Goal: Task Accomplishment & Management: Use online tool/utility

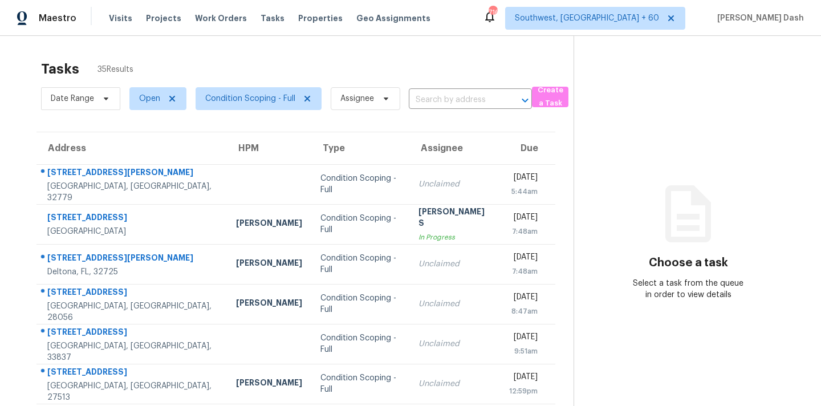
click at [225, 61] on div "Tasks 35 Results" at bounding box center [307, 69] width 532 height 30
click at [238, 99] on span "Condition Scoping - Full" at bounding box center [250, 98] width 90 height 11
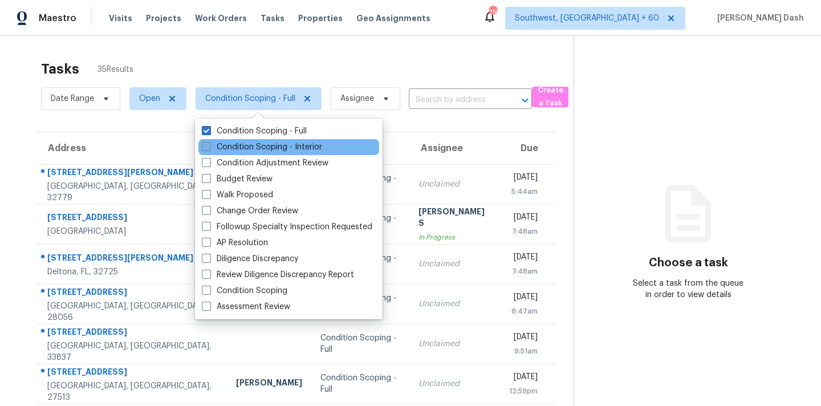
click at [245, 143] on label "Condition Scoping - Interior" at bounding box center [262, 146] width 120 height 11
click at [209, 143] on input "Condition Scoping - Interior" at bounding box center [205, 144] width 7 height 7
checkbox input "true"
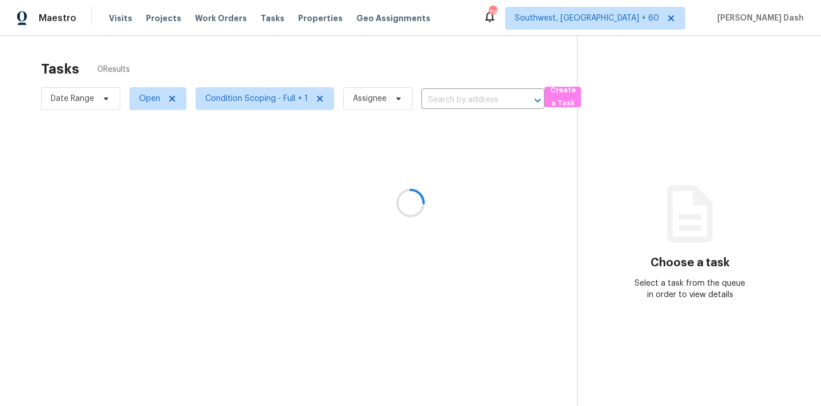
click at [271, 66] on div at bounding box center [410, 203] width 821 height 406
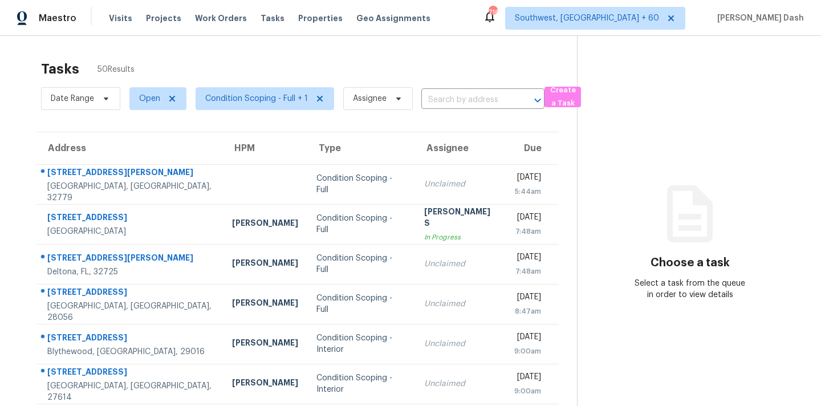
click at [284, 52] on div "Tasks 50 Results Date Range Open Condition Scoping - Full + 1 Assignee ​ Create…" at bounding box center [410, 315] width 821 height 558
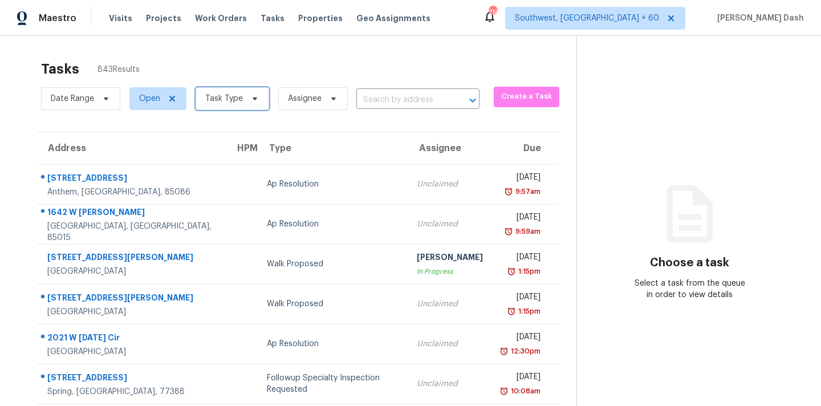
click at [253, 96] on icon at bounding box center [254, 98] width 9 height 9
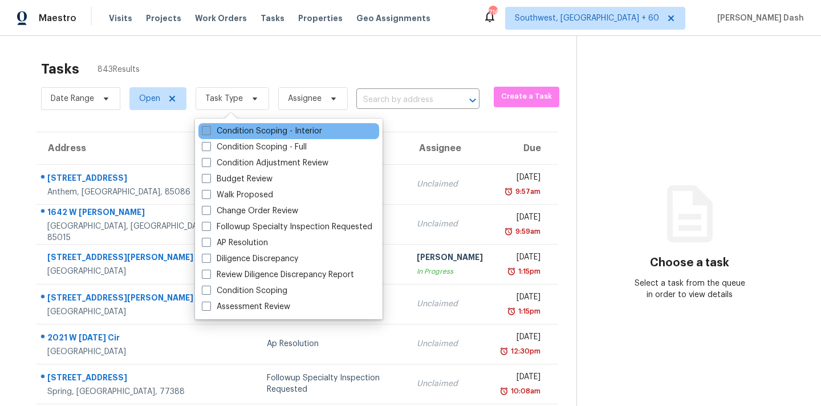
click at [238, 126] on label "Condition Scoping - Interior" at bounding box center [262, 130] width 120 height 11
click at [209, 126] on input "Condition Scoping - Interior" at bounding box center [205, 128] width 7 height 7
checkbox input "true"
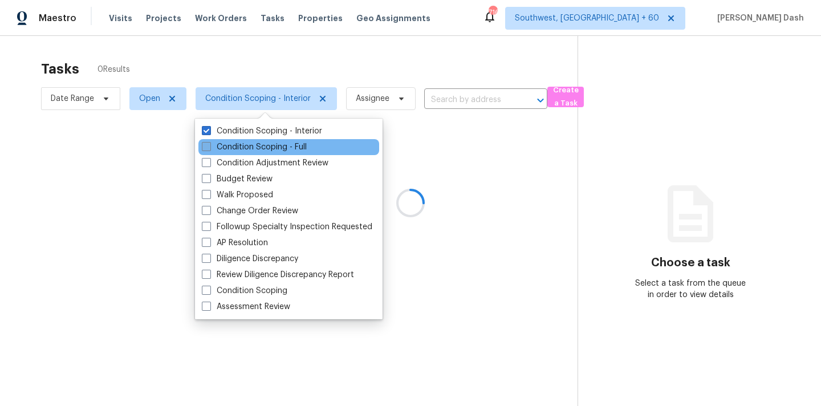
click at [241, 145] on label "Condition Scoping - Full" at bounding box center [254, 146] width 105 height 11
click at [209, 145] on input "Condition Scoping - Full" at bounding box center [205, 144] width 7 height 7
checkbox input "true"
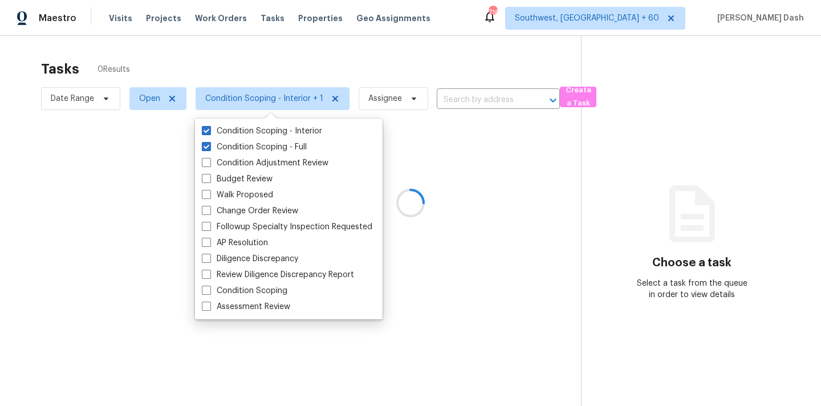
click at [242, 121] on div "Condition Scoping - Interior Condition Scoping - Full Condition Adjustment Revi…" at bounding box center [289, 219] width 188 height 201
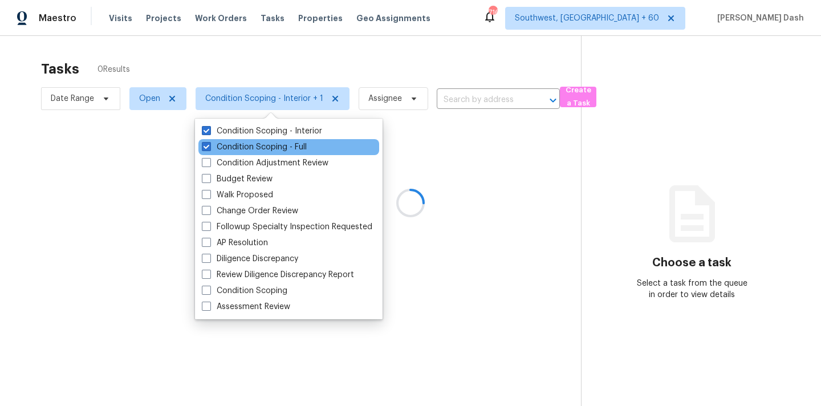
click at [242, 139] on div "Condition Scoping - Full" at bounding box center [288, 147] width 181 height 16
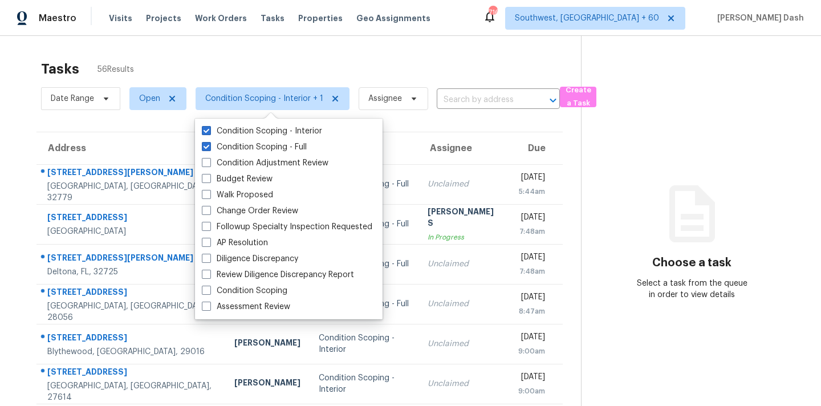
click at [228, 72] on div "Tasks 56 Results" at bounding box center [311, 69] width 540 height 30
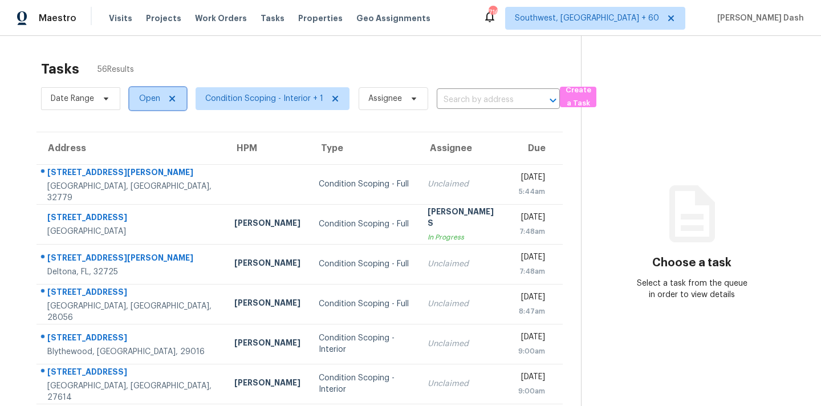
click at [158, 98] on span "Open" at bounding box center [149, 98] width 21 height 11
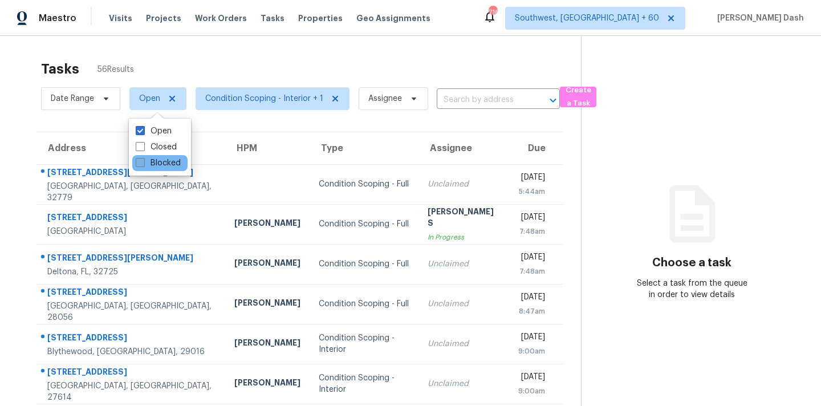
click at [160, 159] on label "Blocked" at bounding box center [158, 162] width 45 height 11
click at [143, 159] on input "Blocked" at bounding box center [139, 160] width 7 height 7
checkbox input "true"
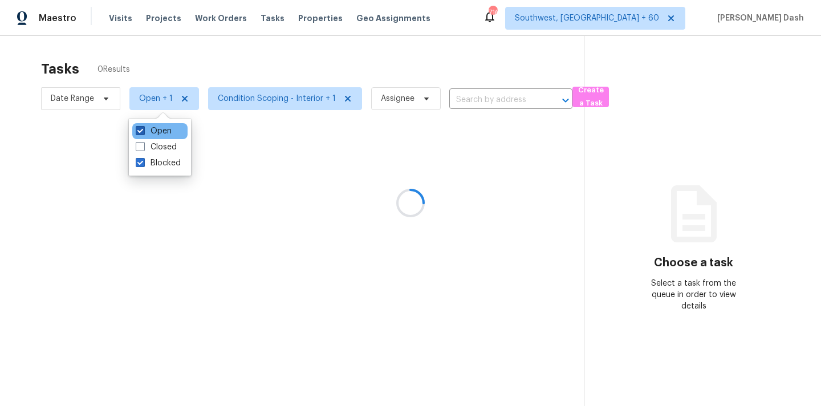
click at [160, 133] on label "Open" at bounding box center [154, 130] width 36 height 11
click at [143, 133] on input "Open" at bounding box center [139, 128] width 7 height 7
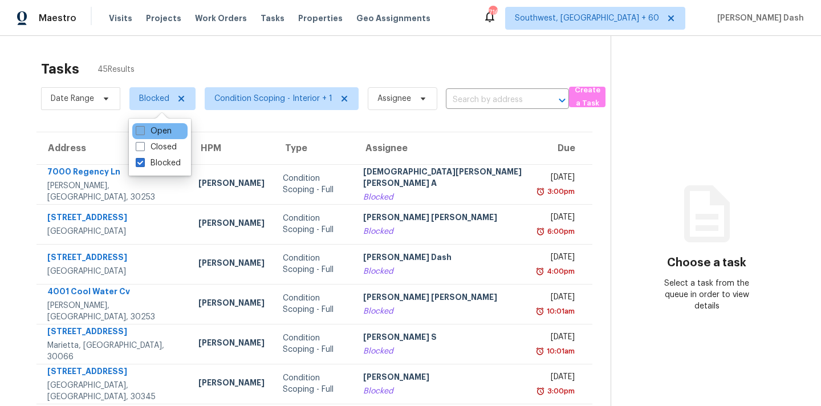
click at [154, 128] on label "Open" at bounding box center [154, 130] width 36 height 11
click at [143, 128] on input "Open" at bounding box center [139, 128] width 7 height 7
checkbox input "true"
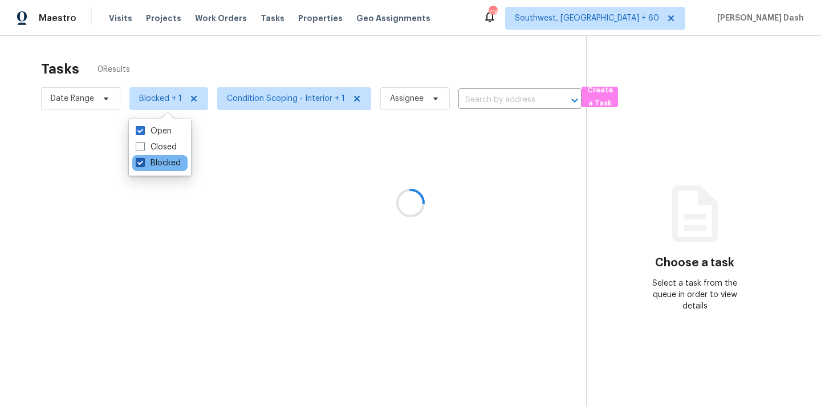
click at [154, 164] on label "Blocked" at bounding box center [158, 162] width 45 height 11
click at [143, 164] on input "Blocked" at bounding box center [139, 160] width 7 height 7
checkbox input "false"
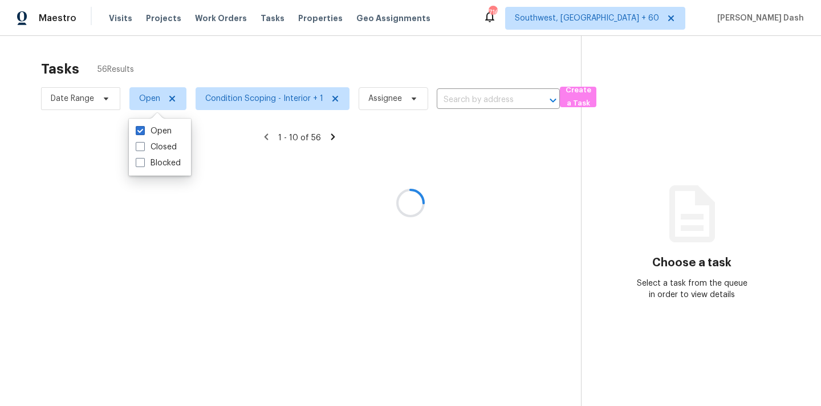
click at [172, 59] on div at bounding box center [410, 203] width 821 height 406
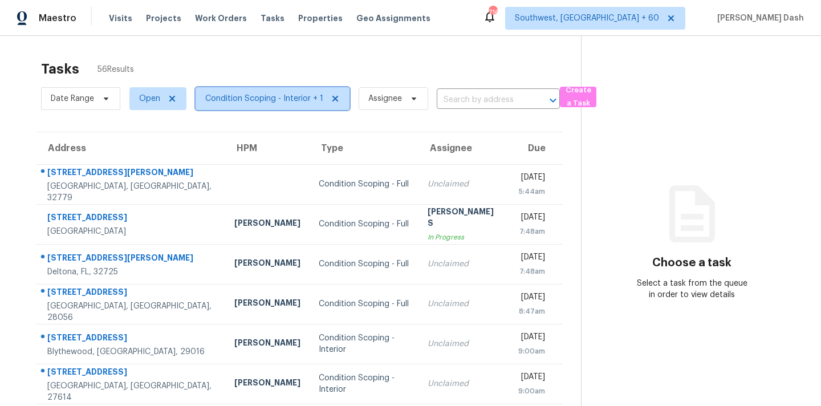
click at [291, 103] on span "Condition Scoping - Interior + 1" at bounding box center [264, 98] width 118 height 11
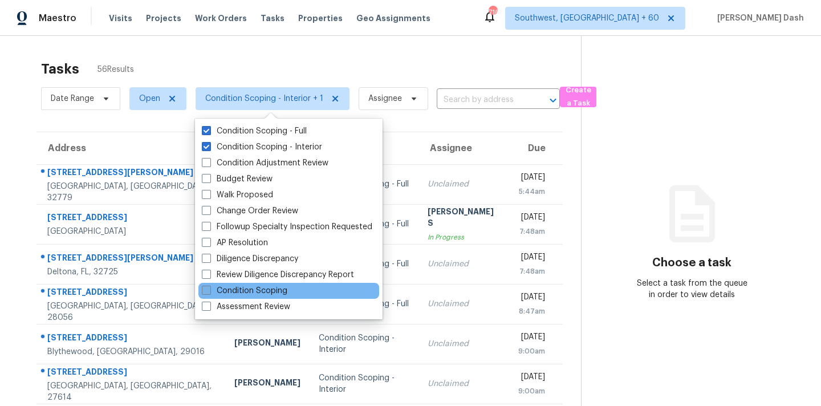
click at [268, 286] on label "Condition Scoping" at bounding box center [245, 290] width 86 height 11
click at [209, 286] on input "Condition Scoping" at bounding box center [205, 288] width 7 height 7
checkbox input "true"
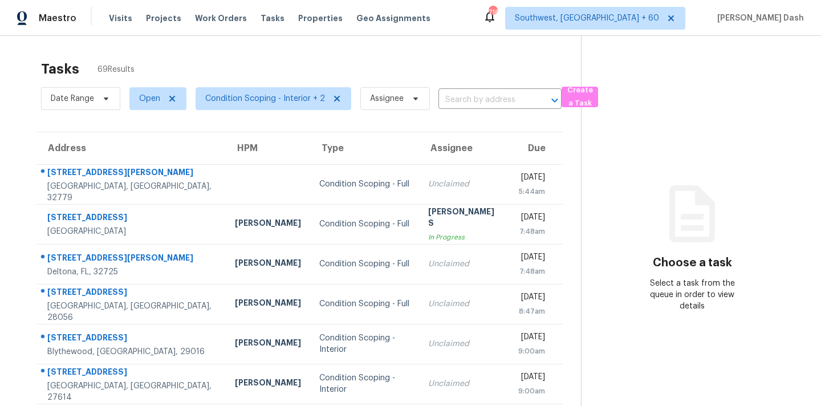
click at [218, 60] on div "Tasks 69 Results" at bounding box center [311, 69] width 540 height 30
click at [287, 106] on span "Condition Scoping - Interior + 2" at bounding box center [274, 98] width 156 height 23
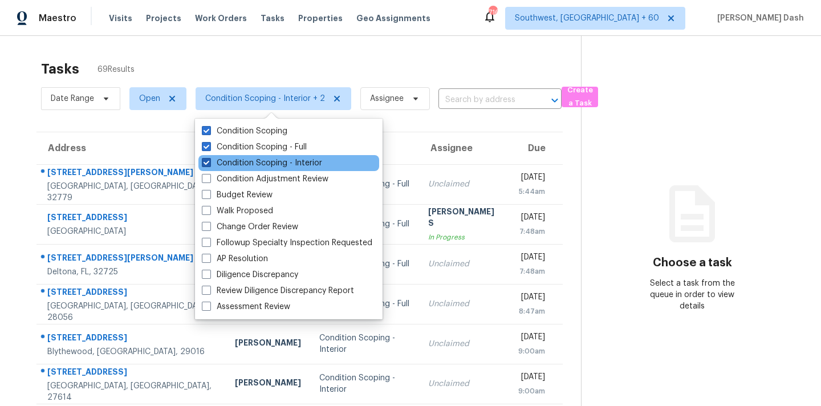
click at [254, 160] on label "Condition Scoping - Interior" at bounding box center [262, 162] width 120 height 11
click at [209, 160] on input "Condition Scoping - Interior" at bounding box center [205, 160] width 7 height 7
checkbox input "false"
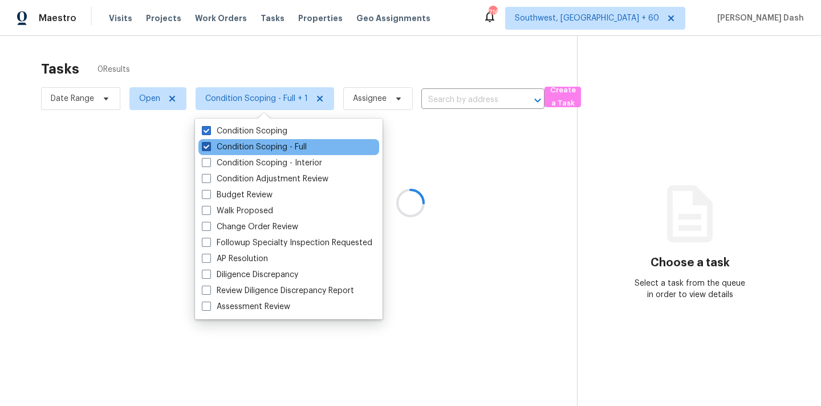
click at [258, 143] on label "Condition Scoping - Full" at bounding box center [254, 146] width 105 height 11
click at [209, 143] on input "Condition Scoping - Full" at bounding box center [205, 144] width 7 height 7
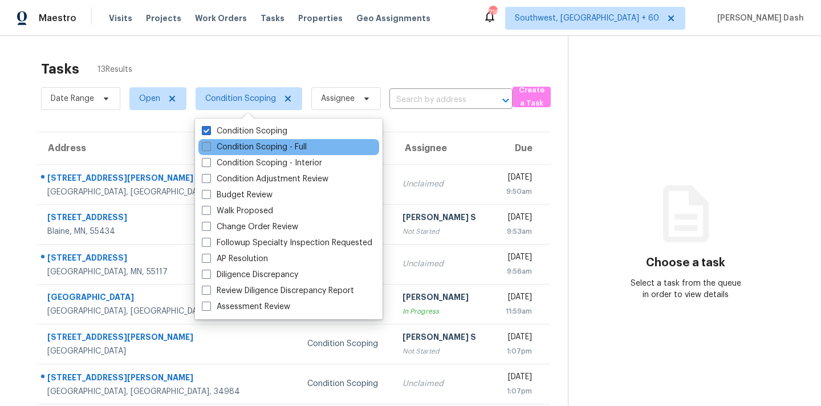
click at [259, 152] on label "Condition Scoping - Full" at bounding box center [254, 146] width 105 height 11
click at [209, 149] on input "Condition Scoping - Full" at bounding box center [205, 144] width 7 height 7
checkbox input "true"
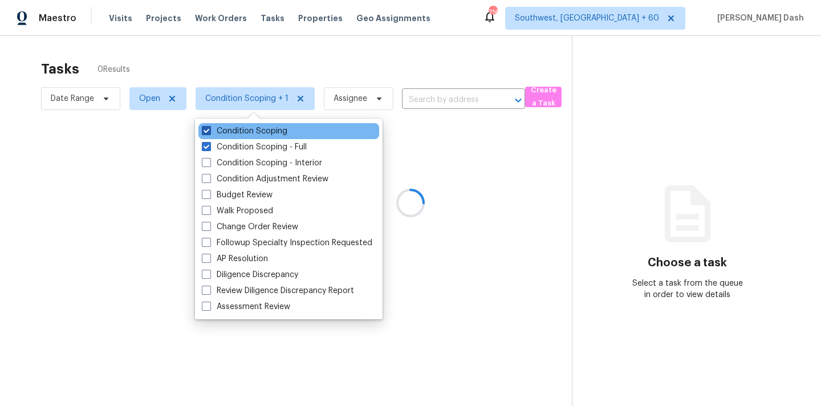
click at [259, 131] on label "Condition Scoping" at bounding box center [245, 130] width 86 height 11
click at [209, 131] on input "Condition Scoping" at bounding box center [205, 128] width 7 height 7
checkbox input "false"
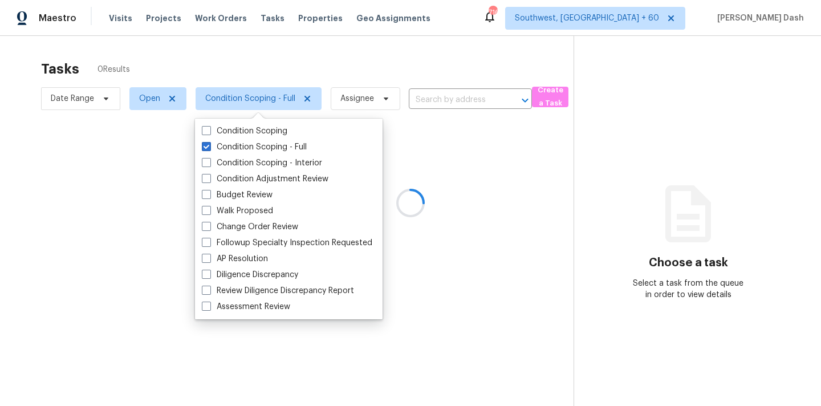
click at [286, 67] on div at bounding box center [410, 203] width 821 height 406
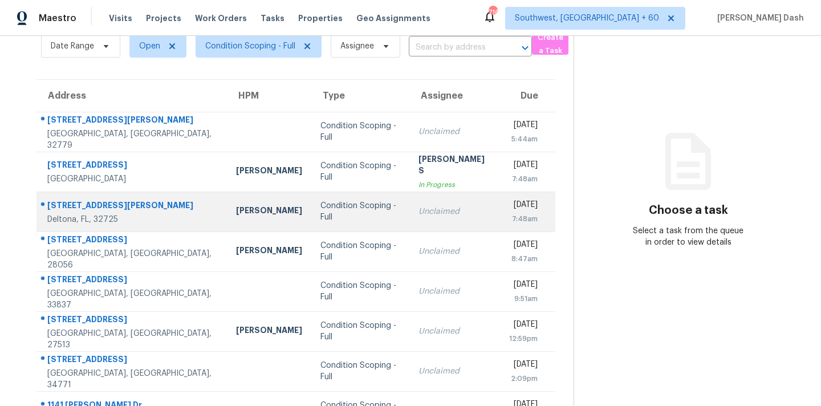
scroll to position [74, 0]
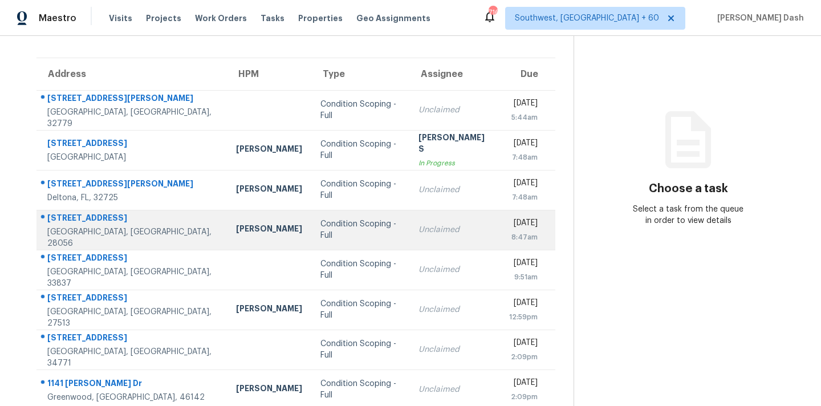
click at [320, 224] on div "Condition Scoping - Full" at bounding box center [360, 229] width 80 height 23
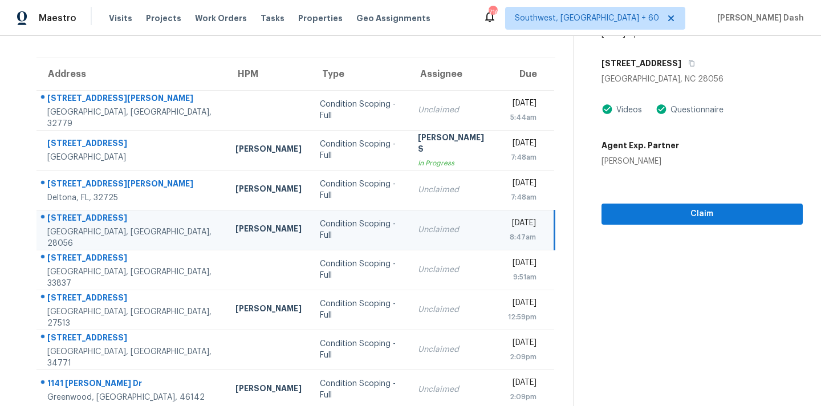
scroll to position [0, 0]
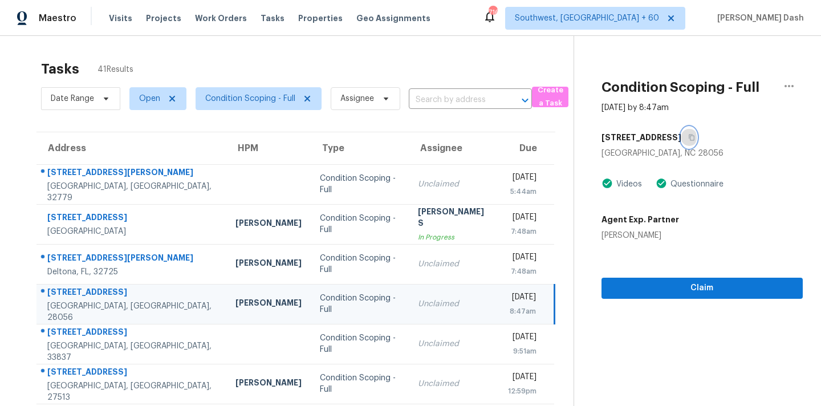
click at [694, 136] on icon "button" at bounding box center [692, 138] width 6 height 6
click at [605, 174] on div "2009 Hickory Grove Rd Gastonia, NC 28056 Videos Questionnaire Agent Exp. Partne…" at bounding box center [701, 184] width 201 height 114
click at [606, 182] on img at bounding box center [606, 183] width 11 height 12
click at [633, 188] on div "Videos" at bounding box center [627, 183] width 29 height 11
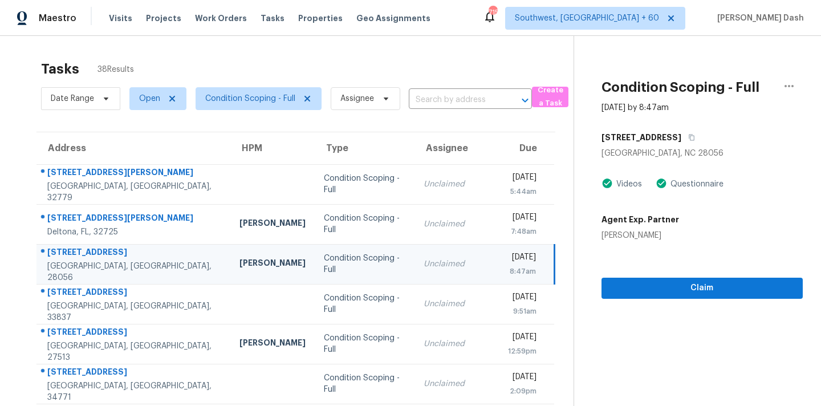
click at [304, 62] on div "Tasks 38 Results" at bounding box center [307, 69] width 532 height 30
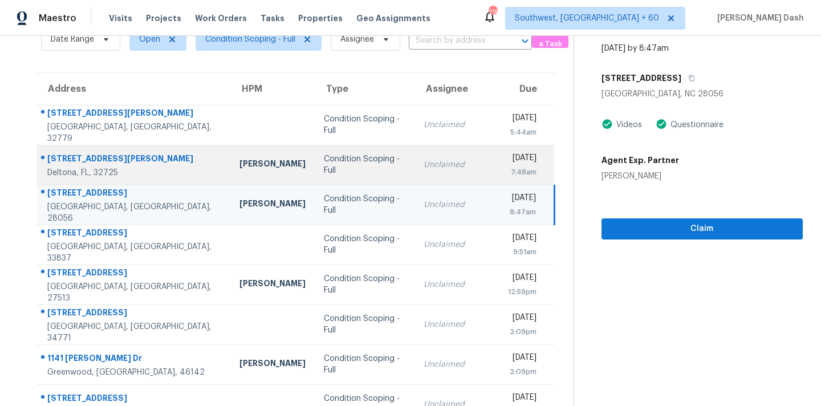
scroll to position [62, 0]
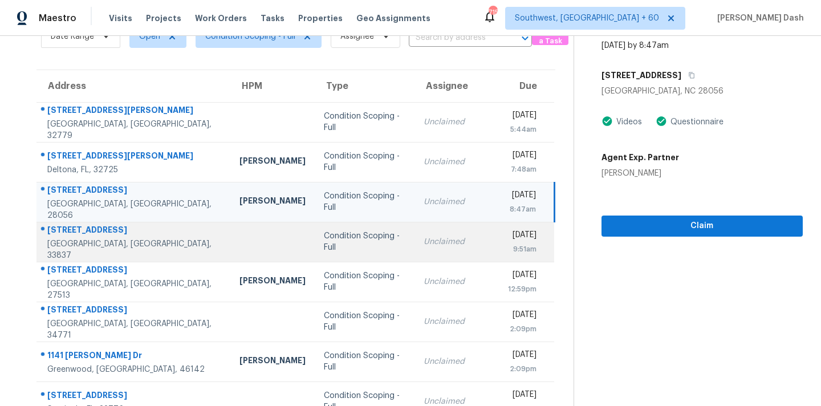
click at [324, 241] on div "Condition Scoping - Full" at bounding box center [365, 241] width 82 height 23
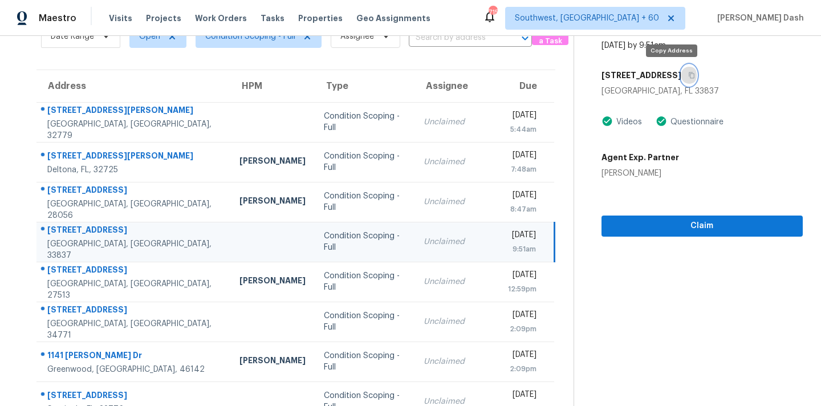
click at [689, 75] on icon "button" at bounding box center [692, 75] width 6 height 6
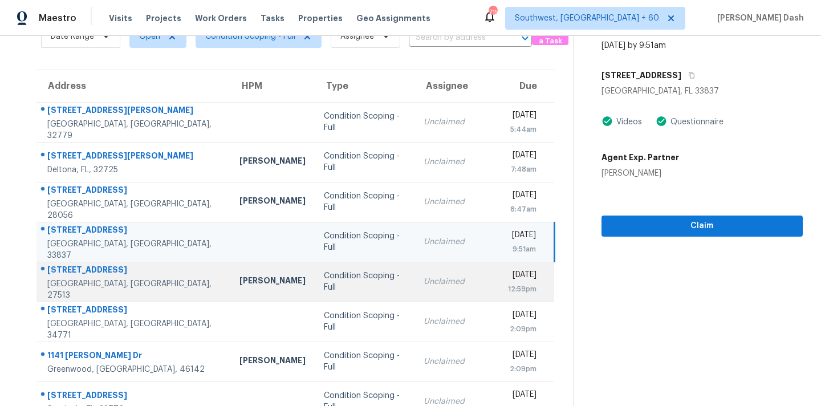
click at [247, 277] on td "Wayne Putnam" at bounding box center [272, 282] width 84 height 40
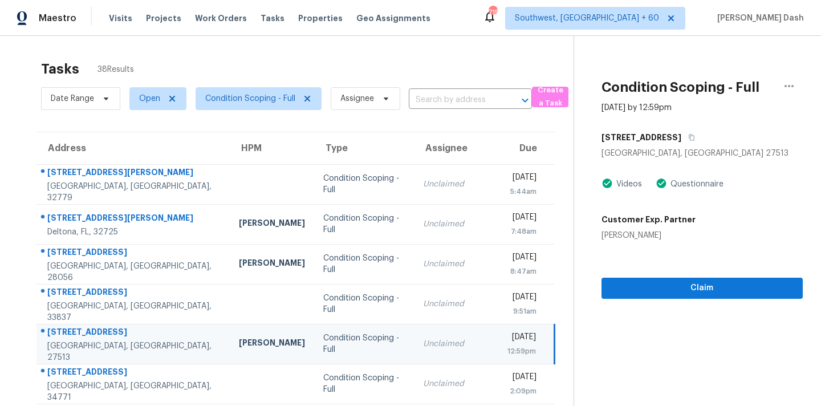
scroll to position [2, 0]
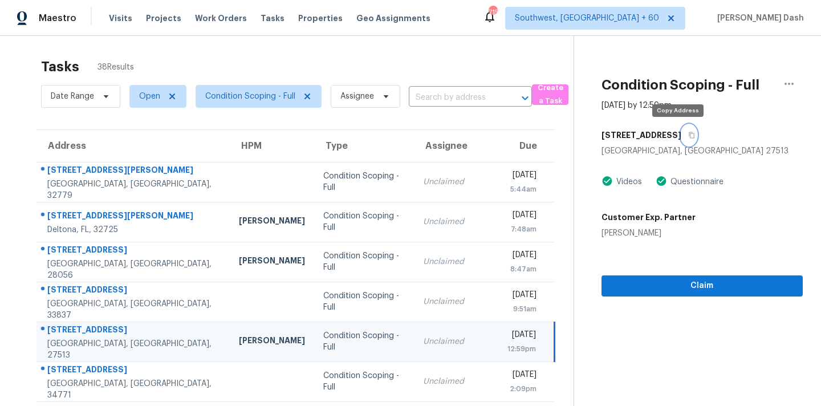
click at [688, 135] on icon "button" at bounding box center [691, 135] width 7 height 7
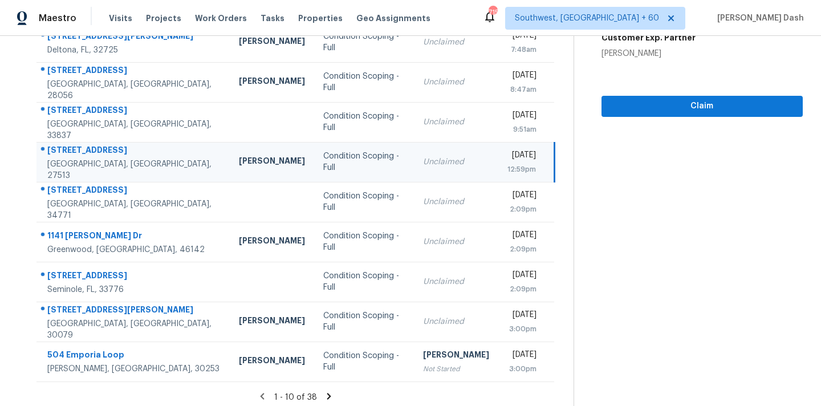
scroll to position [188, 0]
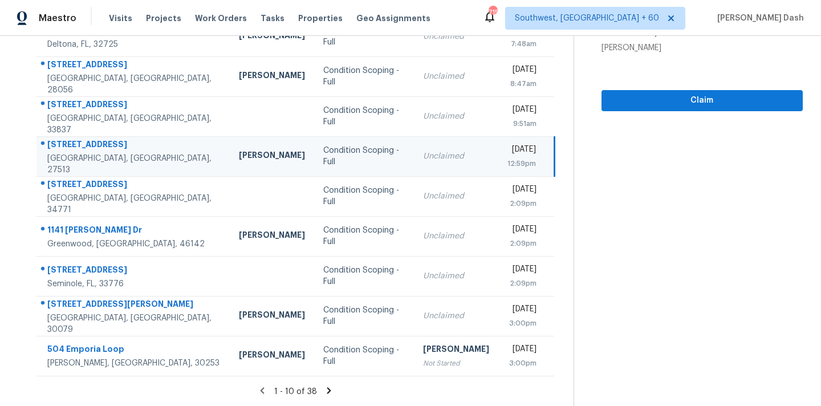
click at [330, 392] on icon at bounding box center [329, 390] width 10 height 10
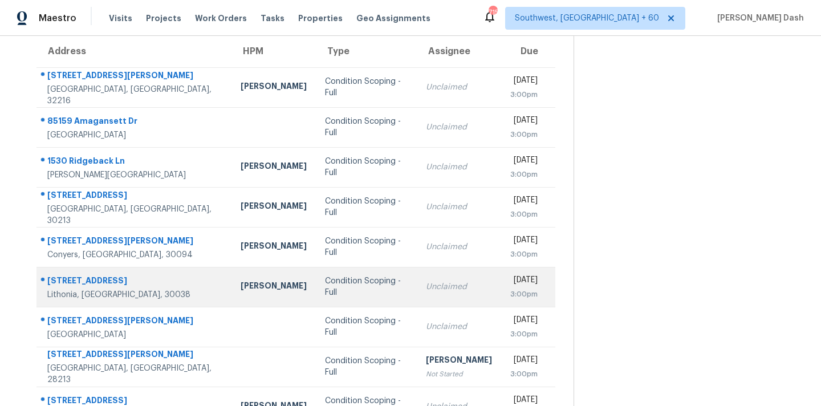
scroll to position [86, 0]
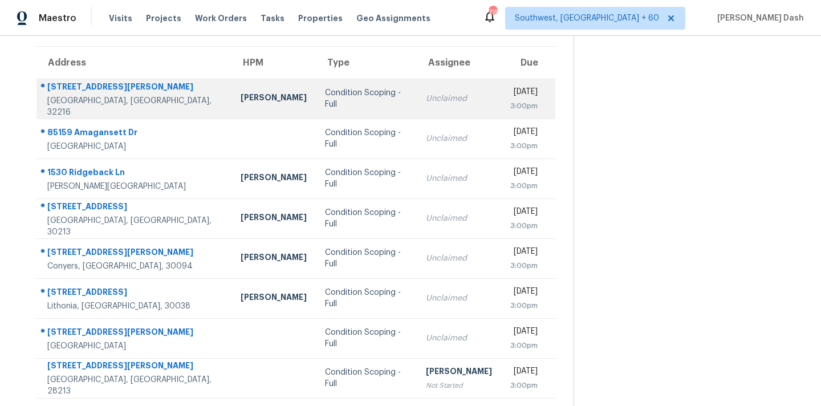
click at [325, 100] on div "Condition Scoping - Full" at bounding box center [366, 98] width 83 height 23
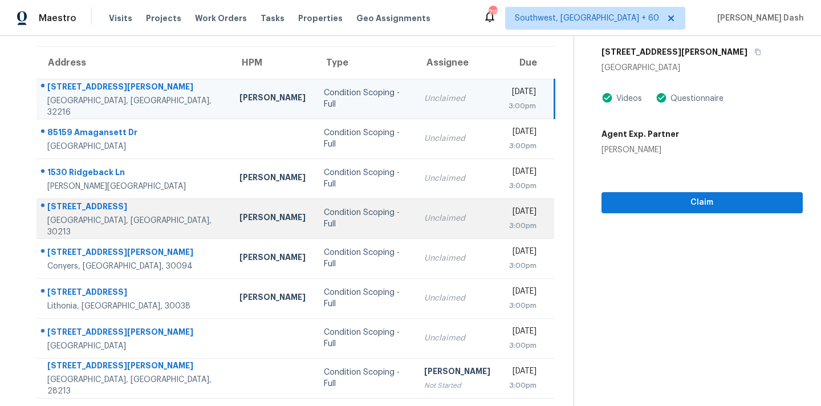
click at [230, 228] on td "Jaydon Entrekin" at bounding box center [272, 218] width 84 height 40
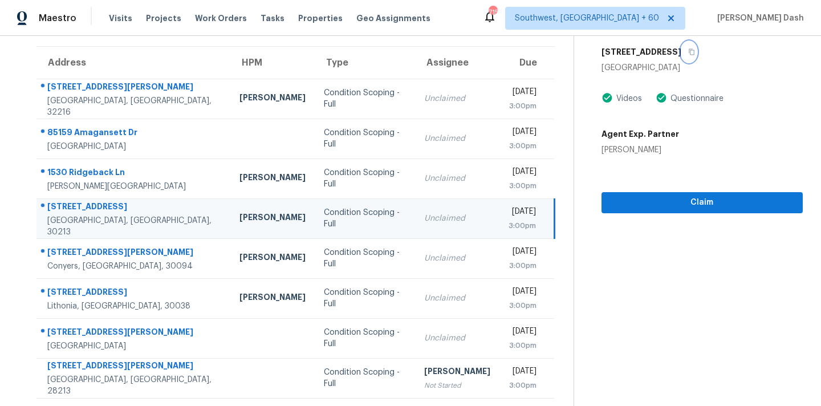
click at [681, 58] on button "button" at bounding box center [688, 52] width 15 height 21
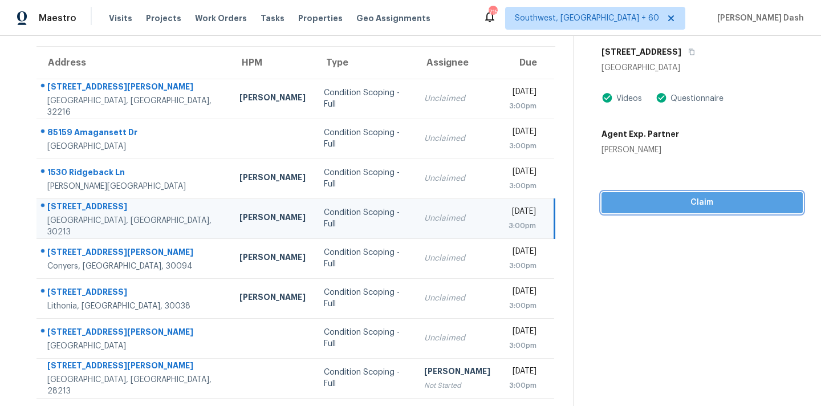
click at [675, 196] on span "Claim" at bounding box center [702, 203] width 183 height 14
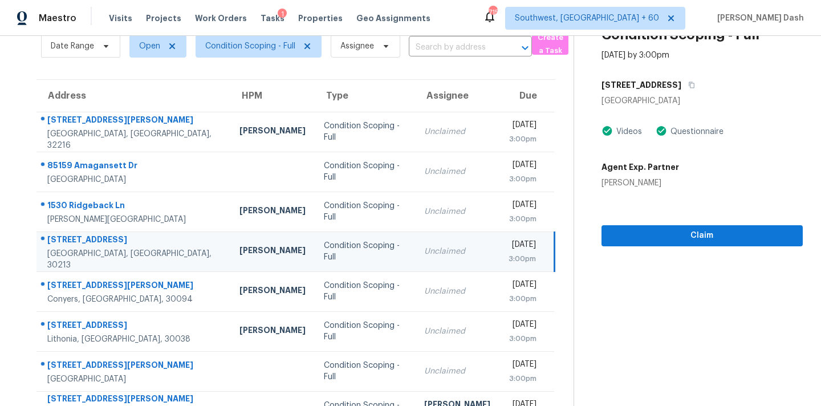
scroll to position [13, 0]
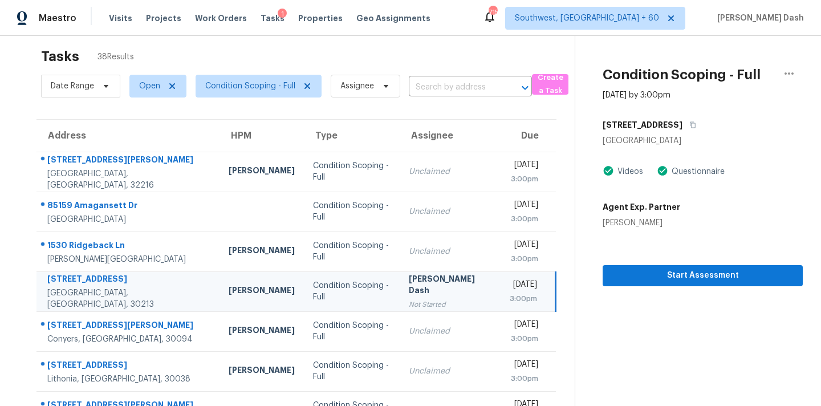
click at [681, 123] on div "7573 Rutgers Cir" at bounding box center [703, 125] width 200 height 21
click at [682, 123] on button "button" at bounding box center [689, 125] width 15 height 21
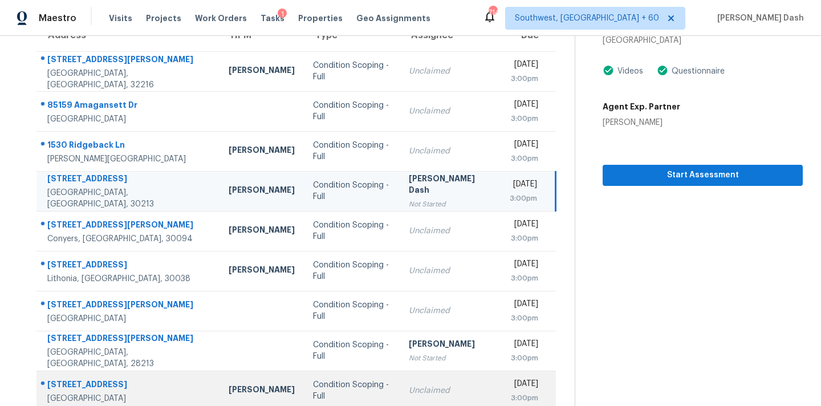
scroll to position [114, 0]
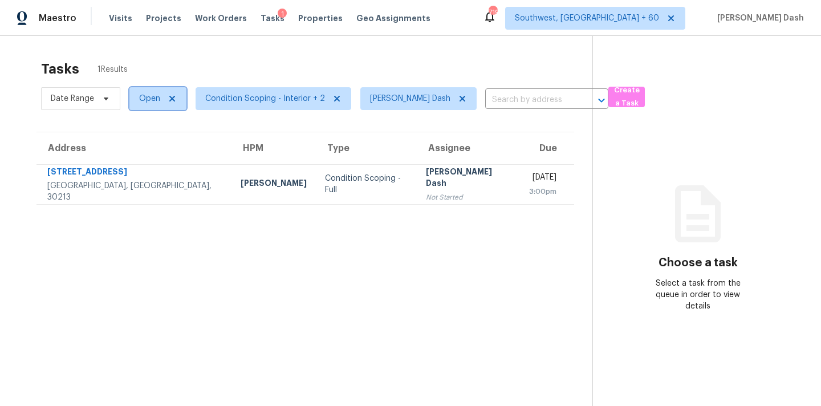
click at [146, 100] on span "Open" at bounding box center [149, 98] width 21 height 11
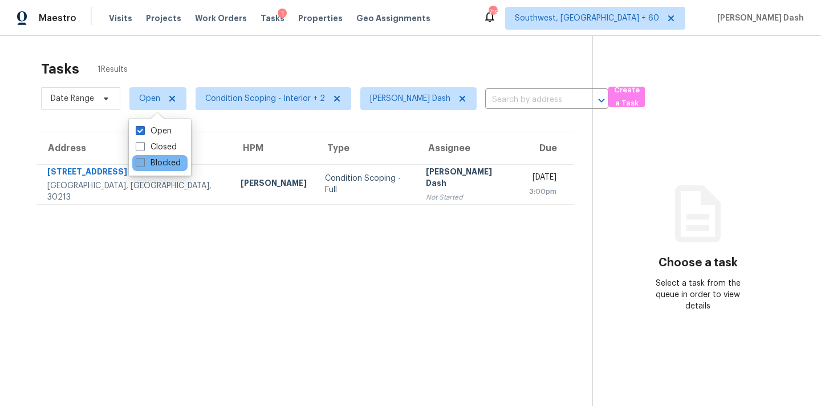
click at [154, 157] on label "Blocked" at bounding box center [158, 162] width 45 height 11
click at [143, 157] on input "Blocked" at bounding box center [139, 160] width 7 height 7
checkbox input "true"
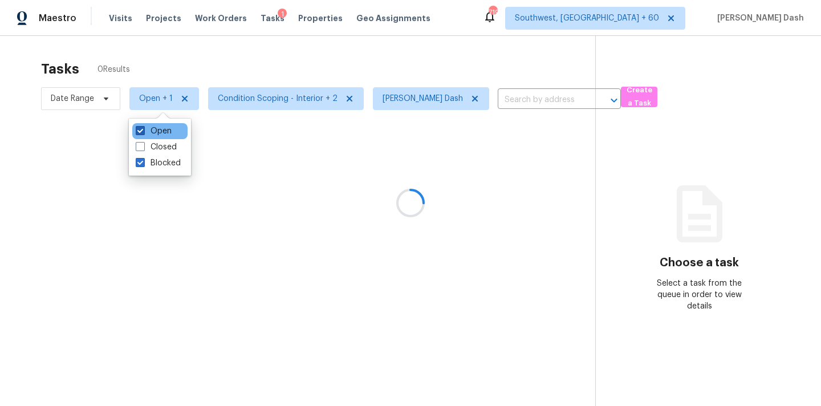
click at [160, 131] on label "Open" at bounding box center [154, 130] width 36 height 11
click at [143, 131] on input "Open" at bounding box center [139, 128] width 7 height 7
checkbox input "false"
click at [201, 52] on div at bounding box center [410, 203] width 821 height 406
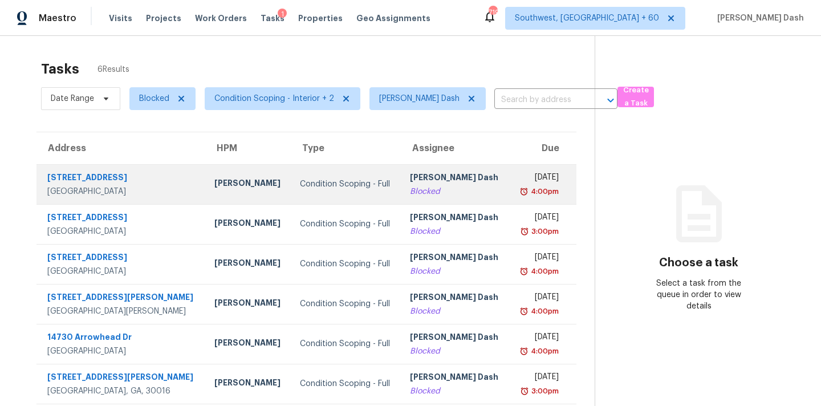
click at [250, 176] on td "[PERSON_NAME]" at bounding box center [248, 184] width 86 height 40
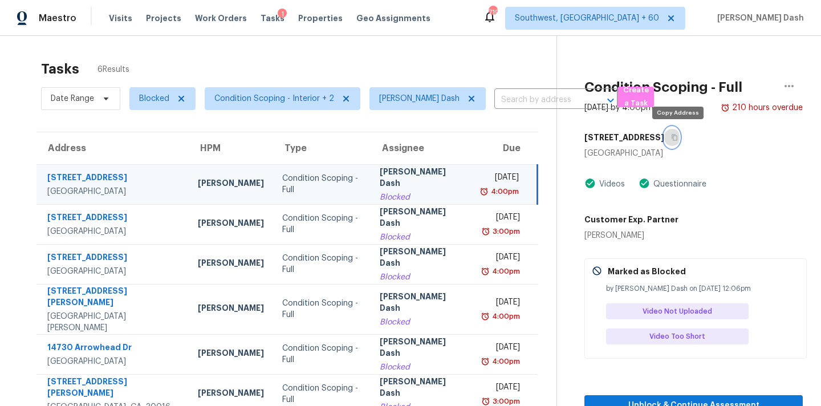
click at [672, 135] on button "button" at bounding box center [671, 137] width 15 height 21
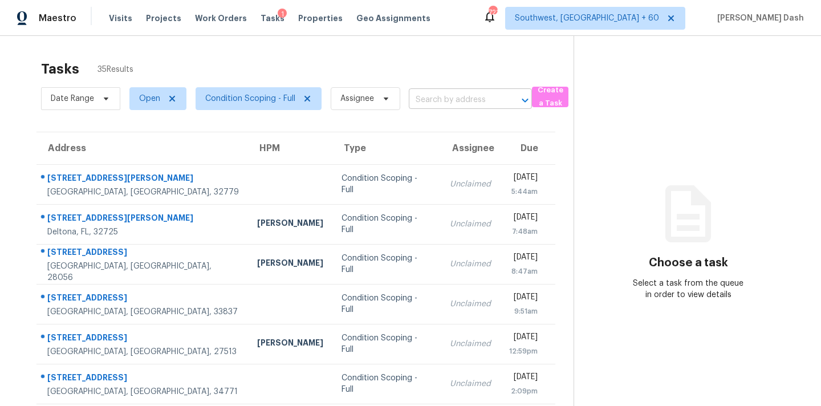
click at [426, 97] on input "text" at bounding box center [454, 100] width 91 height 18
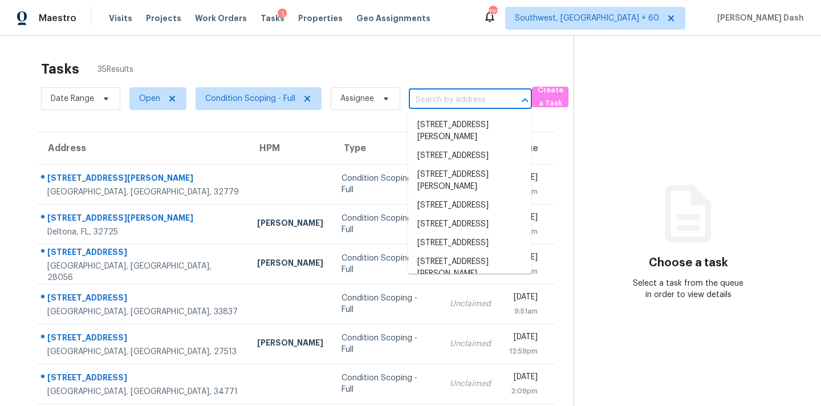
paste input "[STREET_ADDRESS]"
type input "[STREET_ADDRESS]"
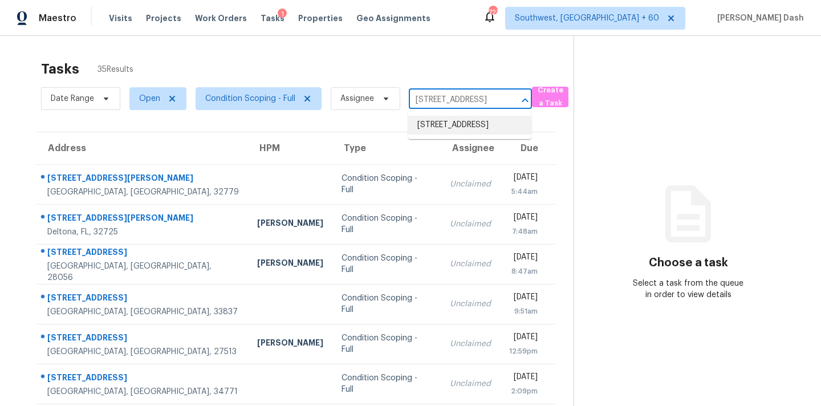
click at [441, 123] on li "[STREET_ADDRESS]" at bounding box center [469, 125] width 123 height 19
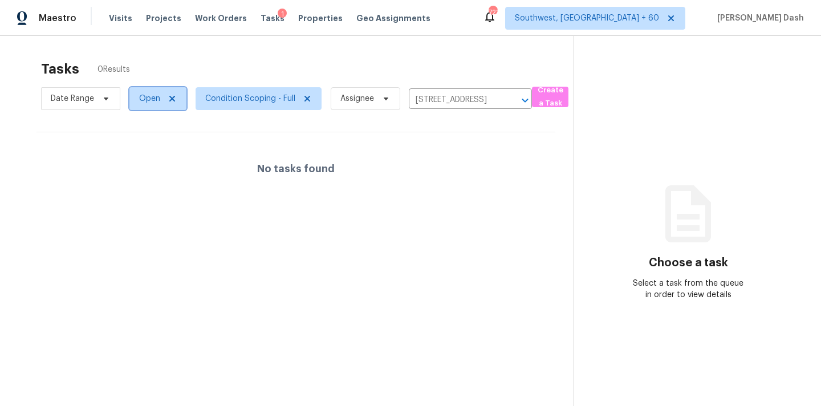
click at [148, 100] on span "Open" at bounding box center [149, 98] width 21 height 11
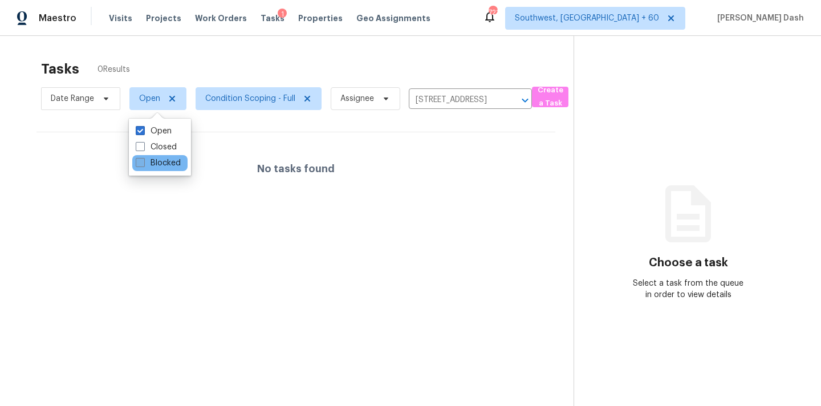
click at [148, 161] on label "Blocked" at bounding box center [158, 162] width 45 height 11
click at [143, 161] on input "Blocked" at bounding box center [139, 160] width 7 height 7
checkbox input "true"
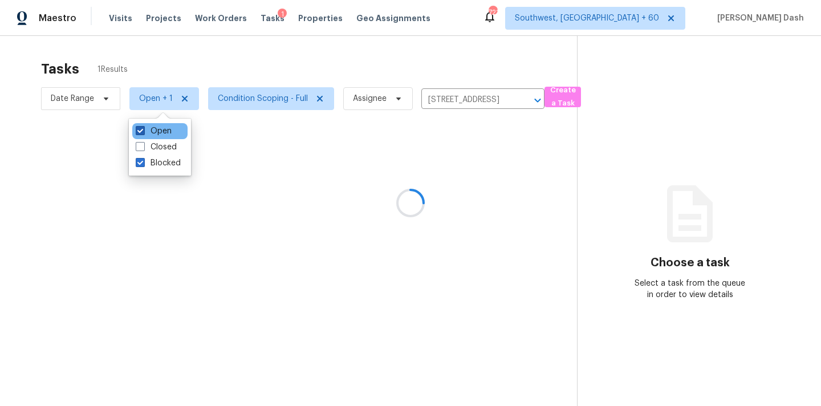
click at [152, 132] on label "Open" at bounding box center [154, 130] width 36 height 11
click at [143, 132] on input "Open" at bounding box center [139, 128] width 7 height 7
checkbox input "false"
click at [201, 61] on div "Tasks 1 Results" at bounding box center [308, 69] width 535 height 30
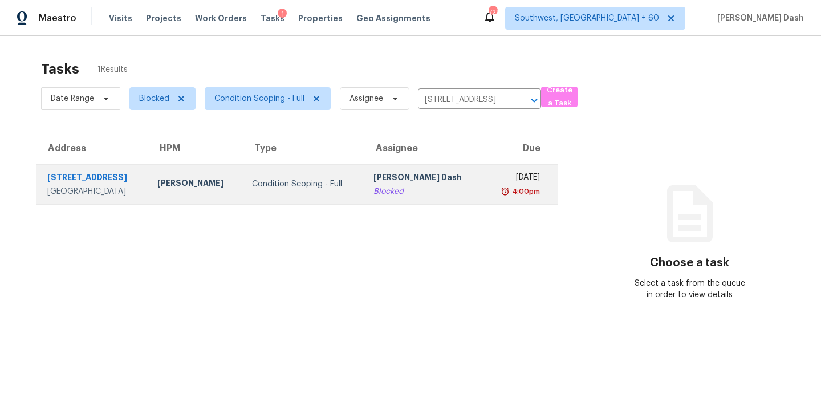
click at [301, 186] on div "Condition Scoping - Full" at bounding box center [303, 183] width 103 height 11
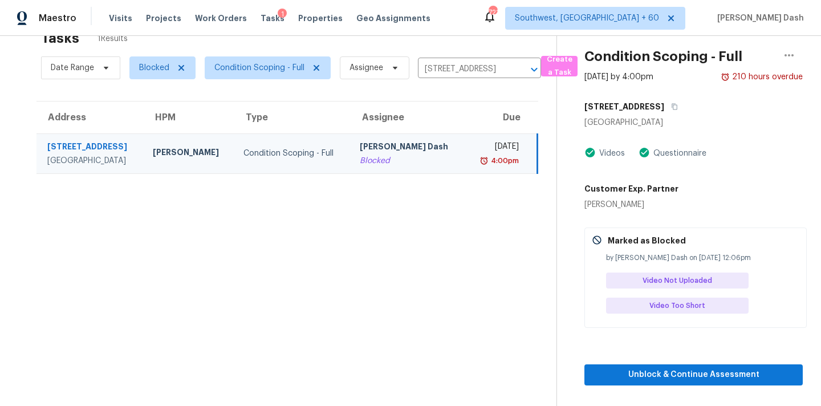
scroll to position [36, 0]
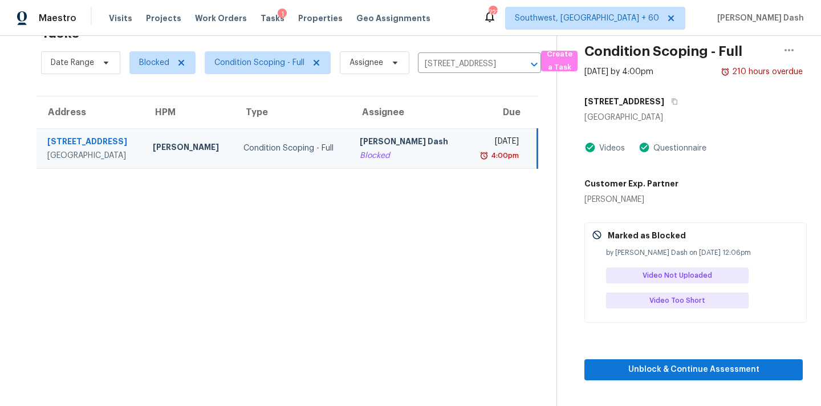
click at [714, 388] on section "Condition Scoping - Full Sep 25th 2025 by 4:00pm 210 hours overdue 1433 Spring …" at bounding box center [679, 203] width 246 height 406
click at [714, 374] on span "Unblock & Continue Assessment" at bounding box center [693, 370] width 200 height 14
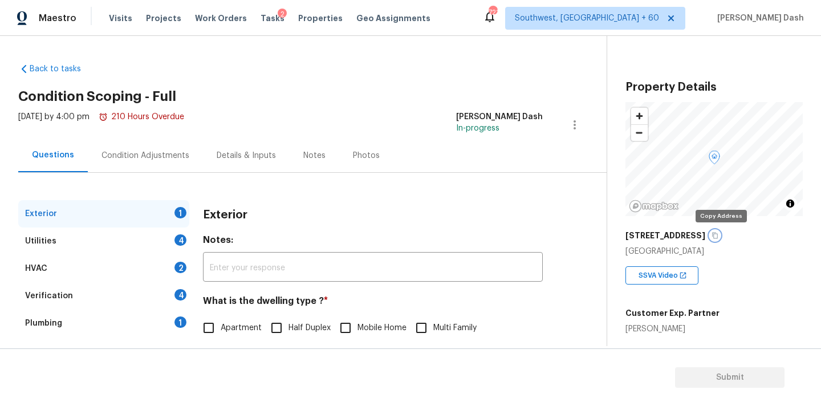
click at [719, 239] on button "button" at bounding box center [715, 235] width 10 height 10
click at [718, 234] on icon "button" at bounding box center [715, 236] width 6 height 6
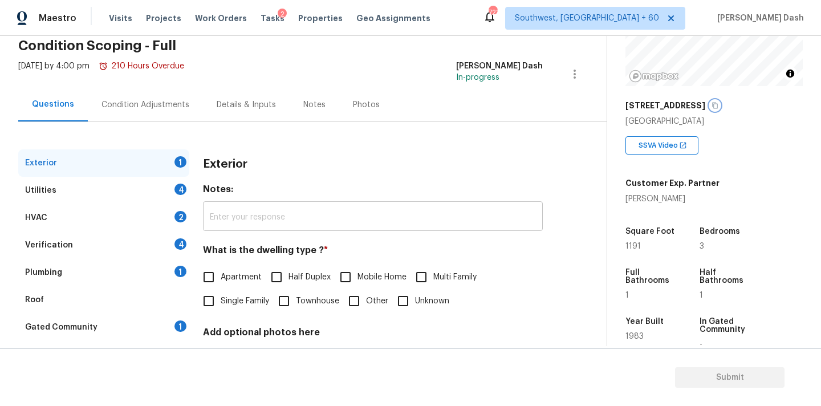
scroll to position [58, 0]
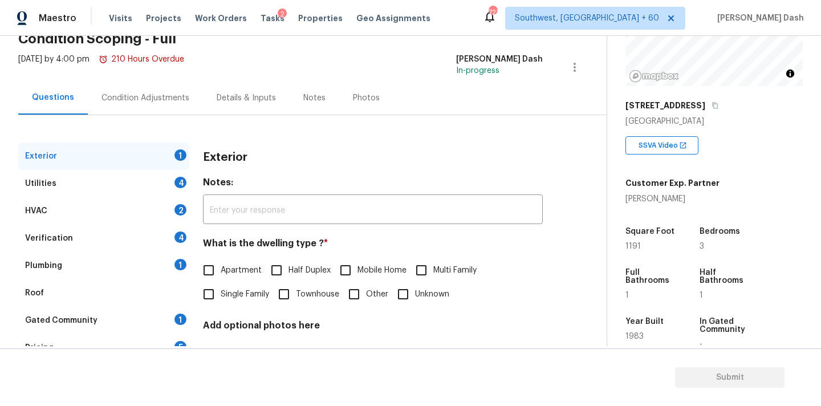
click at [229, 292] on span "Single Family" at bounding box center [245, 294] width 48 height 12
click at [221, 292] on input "Single Family" at bounding box center [209, 294] width 24 height 24
checkbox input "true"
click at [172, 189] on div "Utilities 4" at bounding box center [103, 183] width 171 height 27
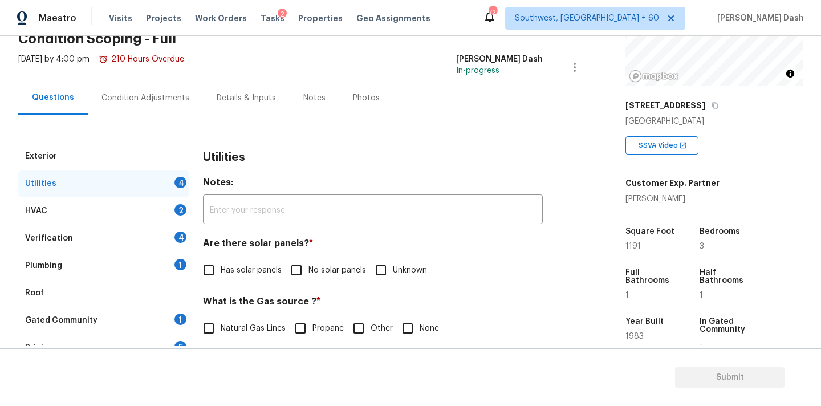
click at [81, 233] on div "Verification 4" at bounding box center [103, 238] width 171 height 27
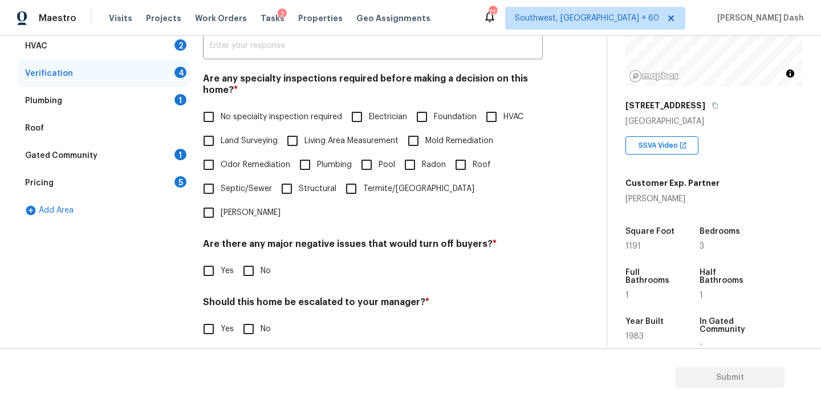
scroll to position [241, 0]
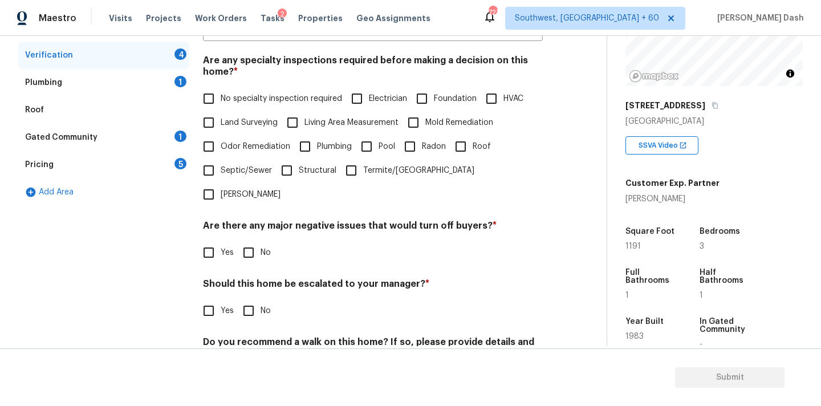
click at [221, 299] on label "Yes" at bounding box center [215, 311] width 37 height 24
click at [221, 299] on input "Yes" at bounding box center [209, 311] width 24 height 24
checkbox input "true"
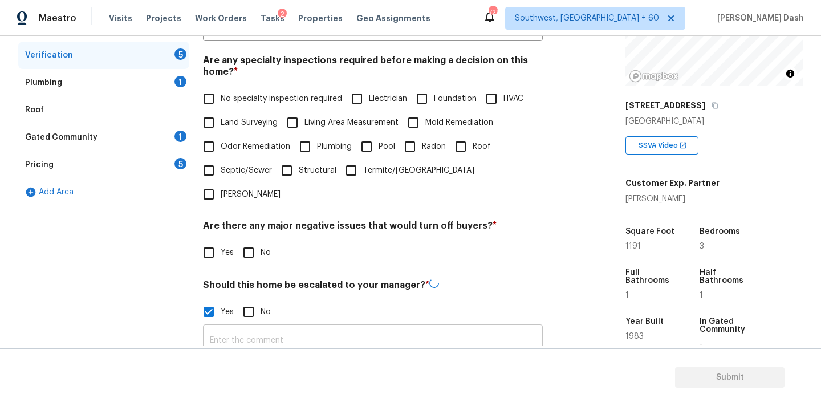
click at [236, 327] on input "text" at bounding box center [373, 340] width 340 height 27
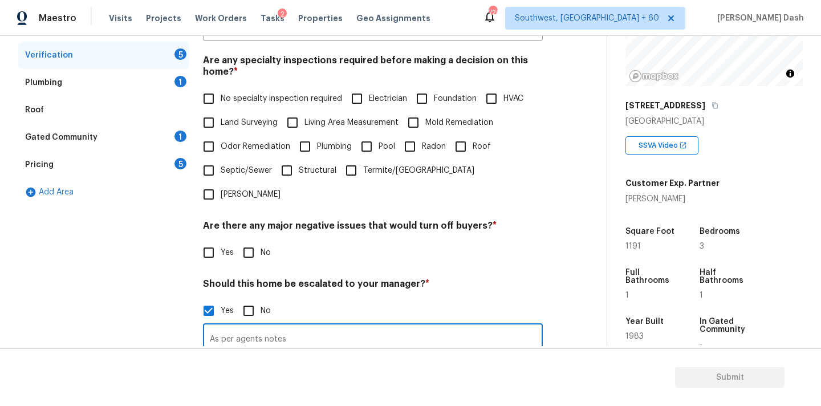
paste input "The home has shifted majorly because of the foundation. The wall is separating …"
click at [492, 326] on input "As per agents notes The home has shifted majorly because of the foundation. The…" at bounding box center [373, 339] width 340 height 27
click at [516, 326] on input "As per agents notes The home has shifted majorly because of the foundation. The…" at bounding box center [373, 339] width 340 height 27
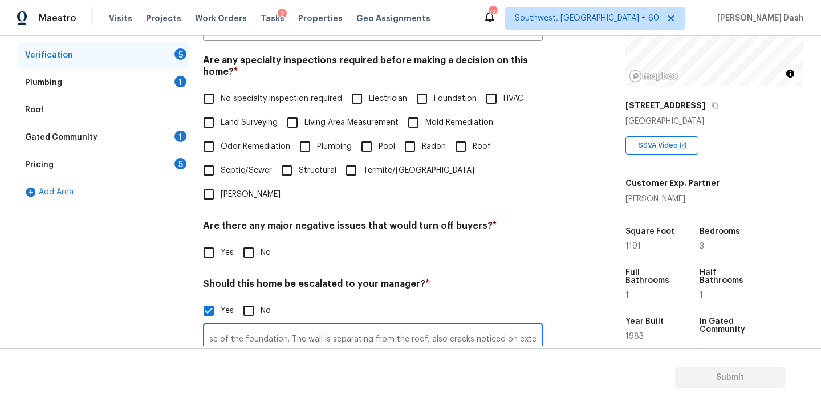
click at [536, 326] on input "As per agents notes The home has shifted majorly because of the foundation. The…" at bounding box center [373, 339] width 340 height 27
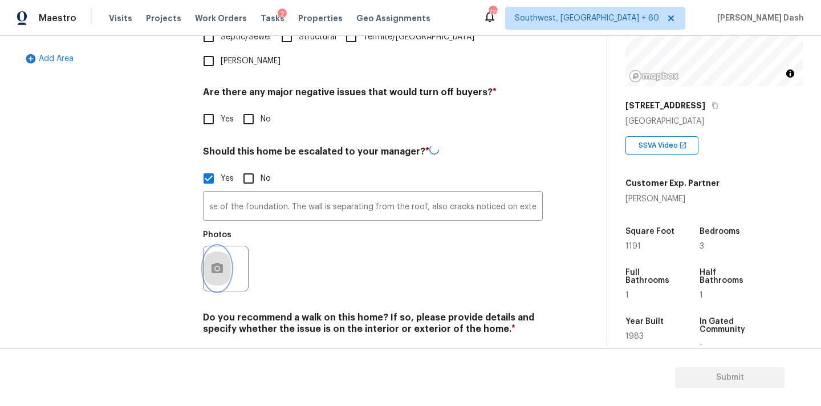
click at [217, 262] on icon "button" at bounding box center [217, 269] width 14 height 14
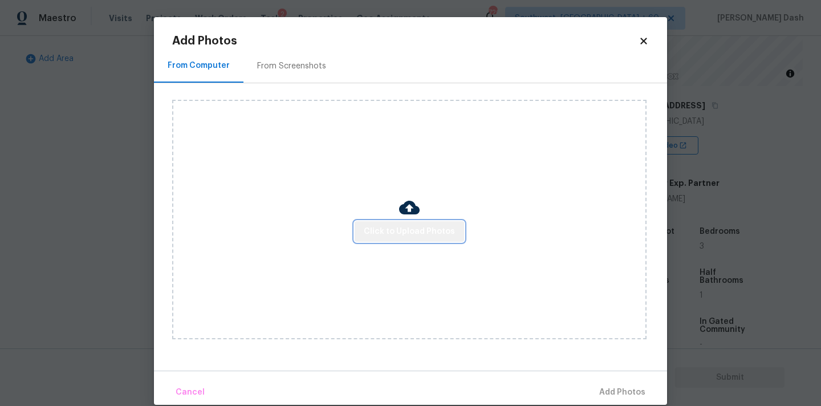
click at [428, 226] on span "Click to Upload Photos" at bounding box center [409, 232] width 91 height 14
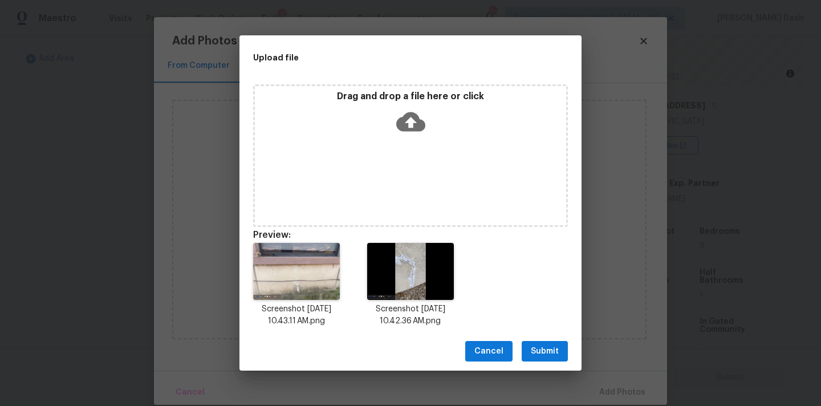
click at [552, 351] on span "Submit" at bounding box center [545, 351] width 28 height 14
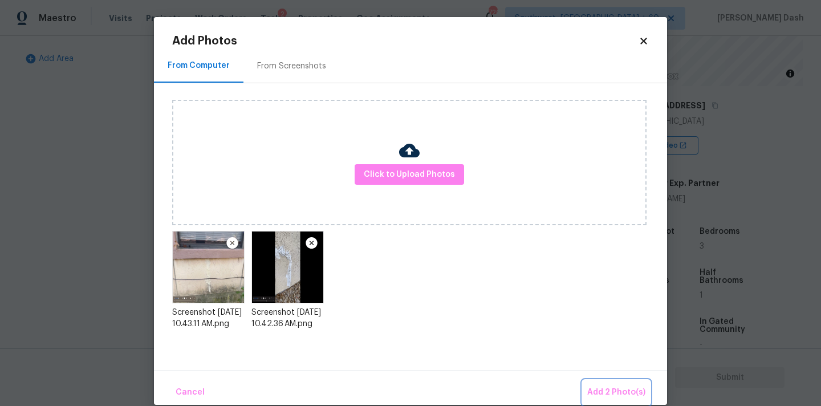
click at [609, 386] on span "Add 2 Photo(s)" at bounding box center [616, 392] width 58 height 14
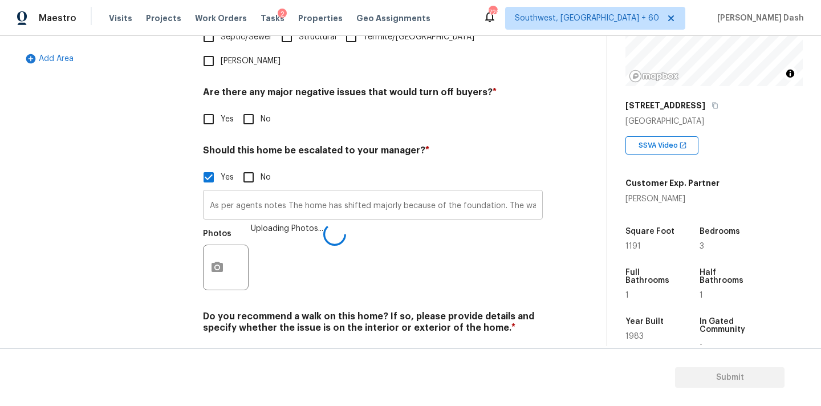
click at [531, 193] on input "As per agents notes The home has shifted majorly because of the foundation. The…" at bounding box center [373, 206] width 340 height 27
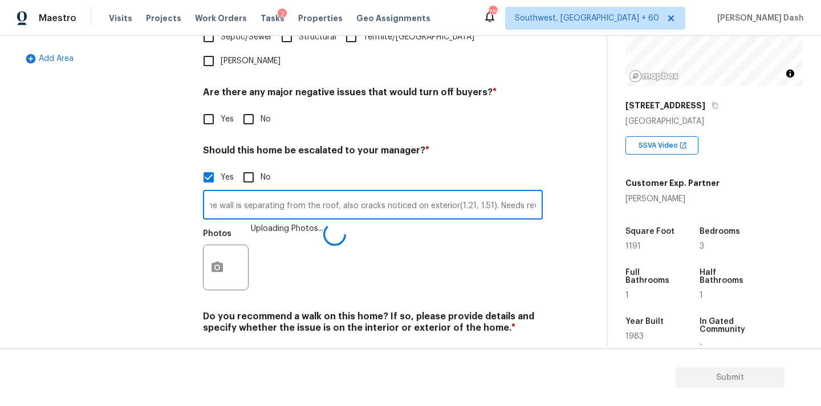
scroll to position [0, 309]
type input "As per agents notes The home has shifted majorly because of the foundation. The…"
click at [219, 261] on icon "button" at bounding box center [217, 268] width 14 height 14
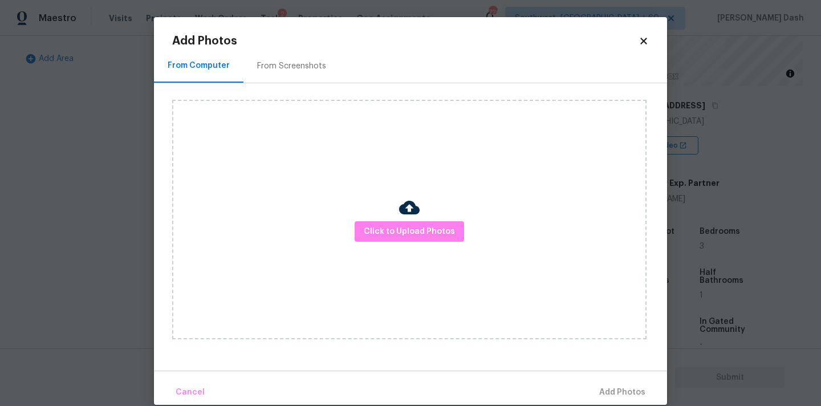
click at [352, 226] on div "Click to Upload Photos" at bounding box center [409, 219] width 474 height 239
click at [365, 229] on button "Click to Upload Photos" at bounding box center [409, 231] width 109 height 21
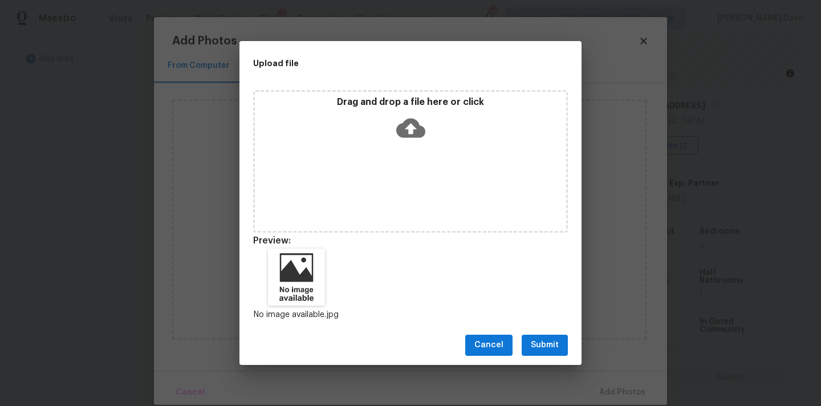
click at [538, 361] on div "Cancel Submit" at bounding box center [410, 345] width 342 height 39
click at [538, 347] on span "Submit" at bounding box center [545, 345] width 28 height 14
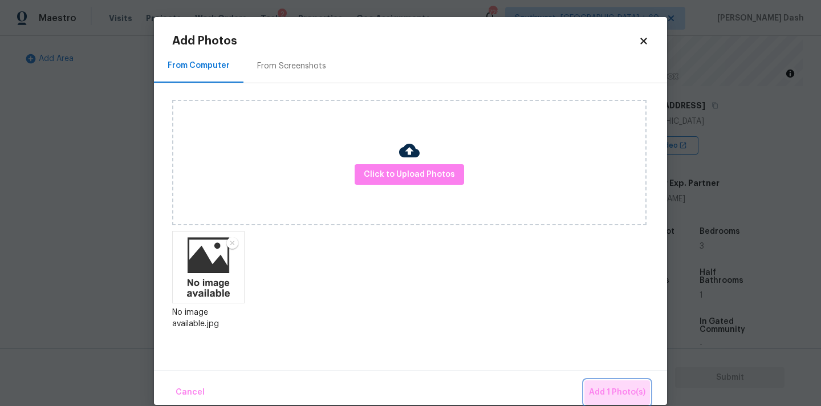
click at [636, 393] on span "Add 1 Photo(s)" at bounding box center [617, 392] width 56 height 14
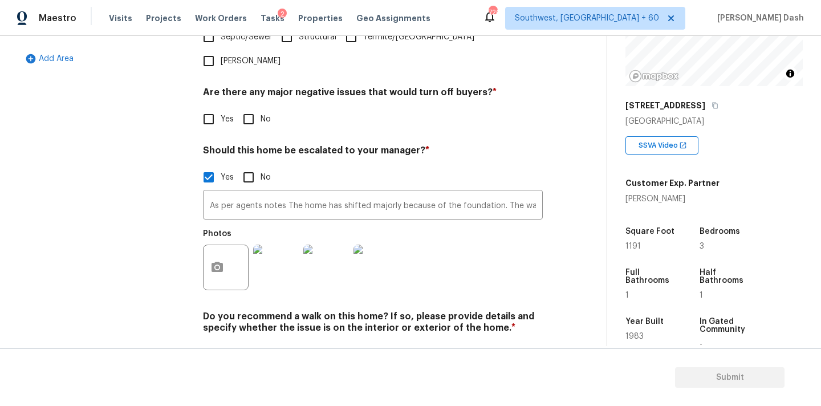
click at [243, 343] on input "No" at bounding box center [249, 355] width 24 height 24
checkbox input "true"
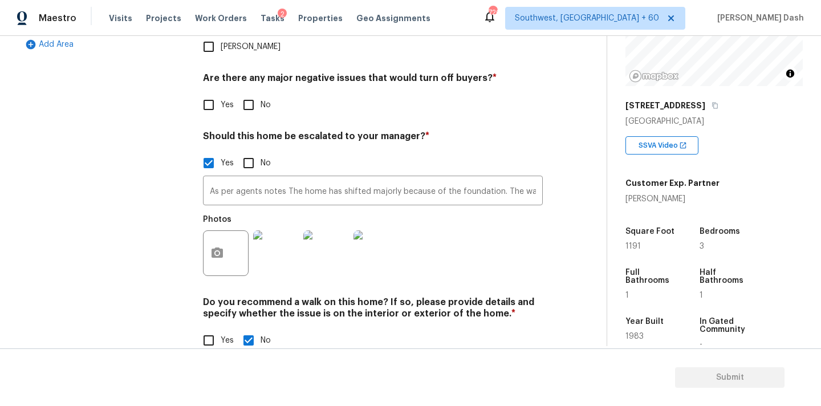
click at [133, 240] on div "Exterior Utilities 4 HVAC 2 Verification 2 Plumbing 1 Roof Gated Community 1 Pr…" at bounding box center [103, 89] width 171 height 554
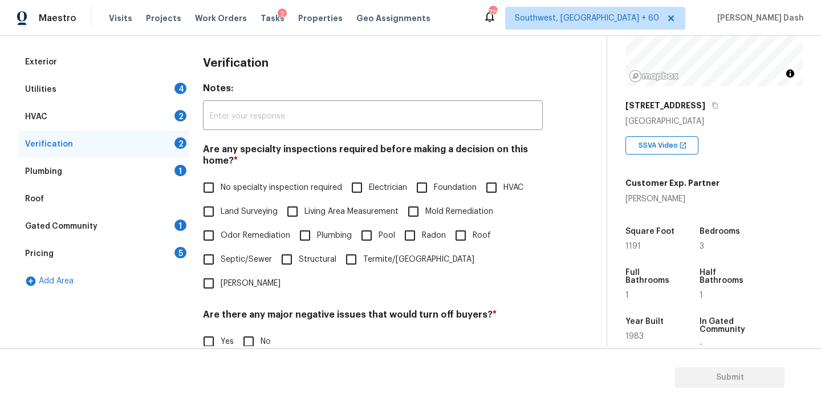
scroll to position [201, 0]
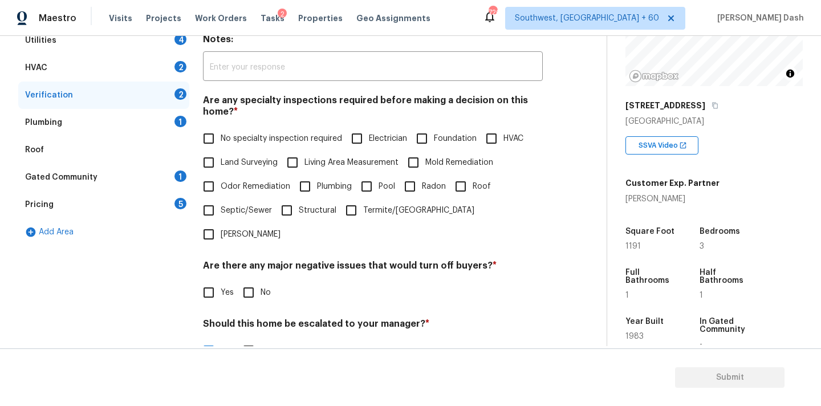
click at [238, 280] on input "No" at bounding box center [249, 292] width 24 height 24
checkbox input "true"
click at [238, 137] on span "No specialty inspection required" at bounding box center [281, 139] width 121 height 12
click at [221, 137] on input "No specialty inspection required" at bounding box center [209, 139] width 24 height 24
checkbox input "true"
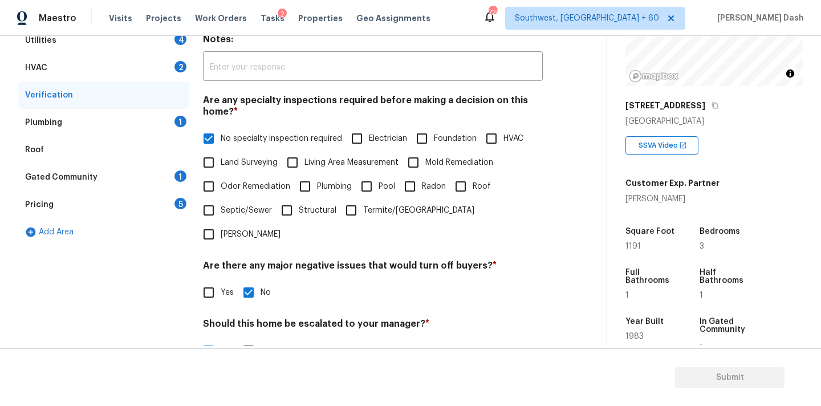
click at [422, 141] on input "Foundation" at bounding box center [422, 139] width 24 height 24
checkbox input "true"
click at [290, 142] on span "No specialty inspection required" at bounding box center [281, 140] width 121 height 12
click at [221, 142] on input "No specialty inspection required" at bounding box center [209, 140] width 24 height 24
checkbox input "false"
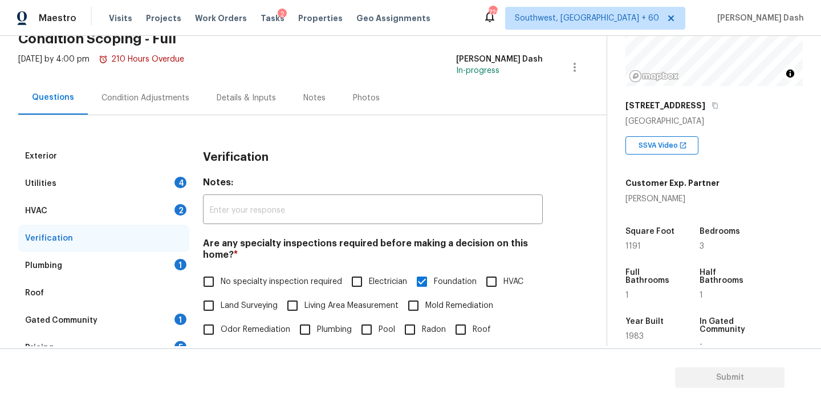
scroll to position [59, 0]
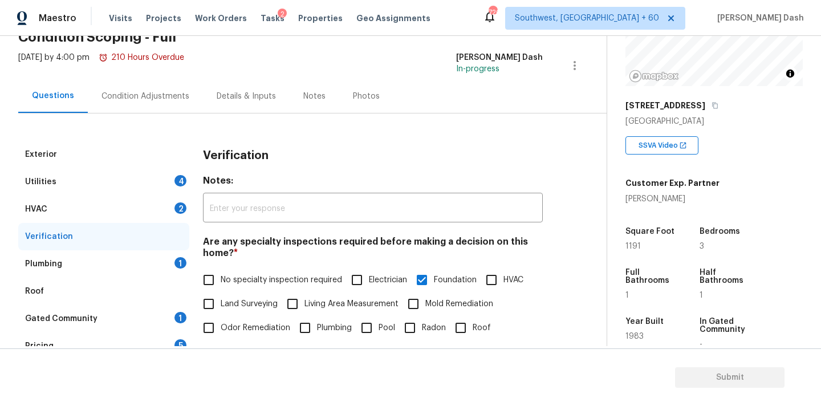
click at [110, 180] on div "Utilities 4" at bounding box center [103, 181] width 171 height 27
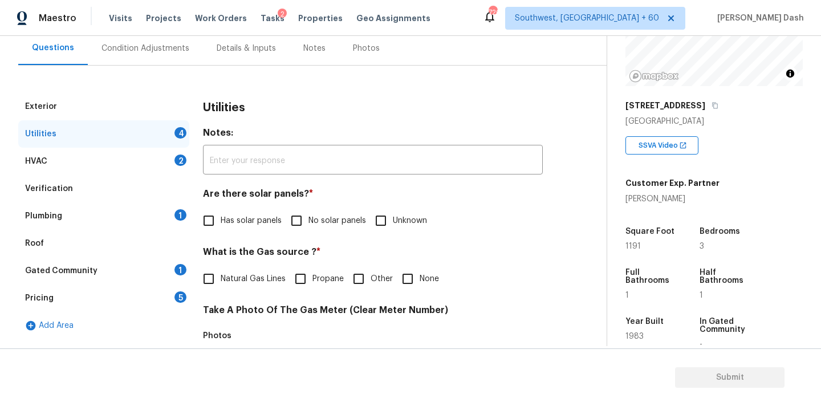
scroll to position [140, 0]
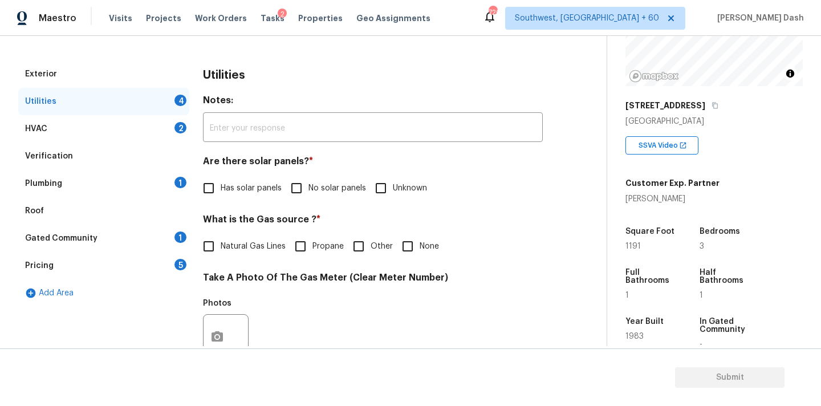
click at [313, 186] on span "No solar panels" at bounding box center [337, 188] width 58 height 12
click at [308, 186] on input "No solar panels" at bounding box center [296, 188] width 24 height 24
checkbox input "true"
click at [368, 244] on input "Other" at bounding box center [359, 246] width 24 height 24
checkbox input "true"
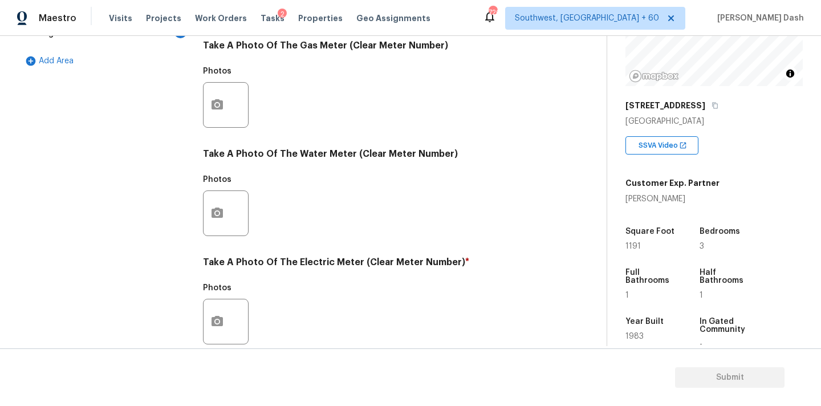
scroll to position [392, 0]
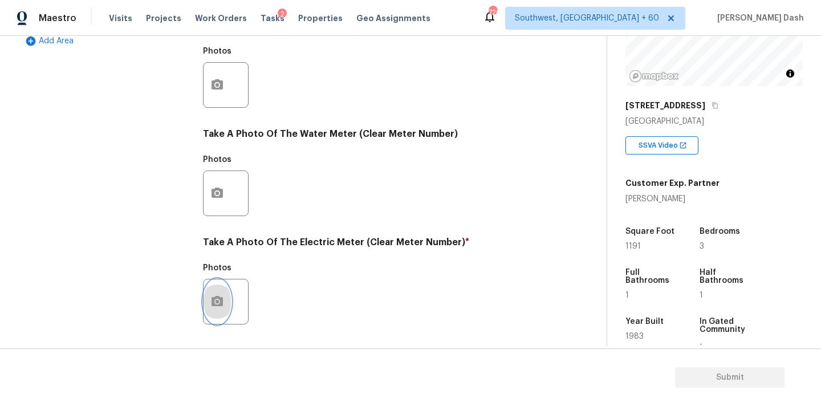
click at [222, 304] on icon "button" at bounding box center [216, 301] width 11 height 10
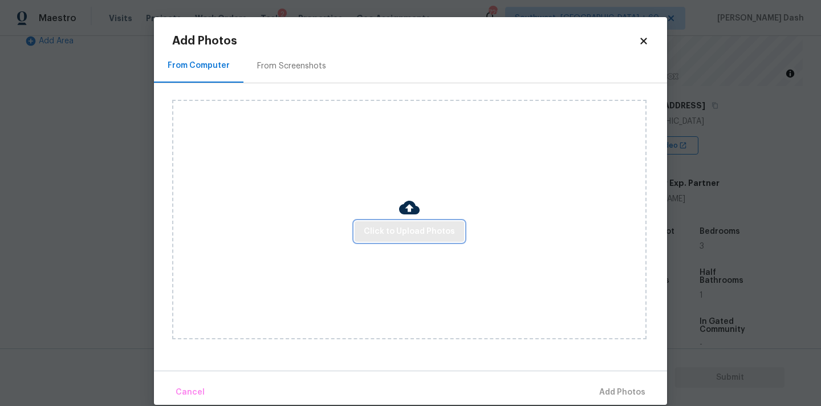
click at [374, 230] on span "Click to Upload Photos" at bounding box center [409, 232] width 91 height 14
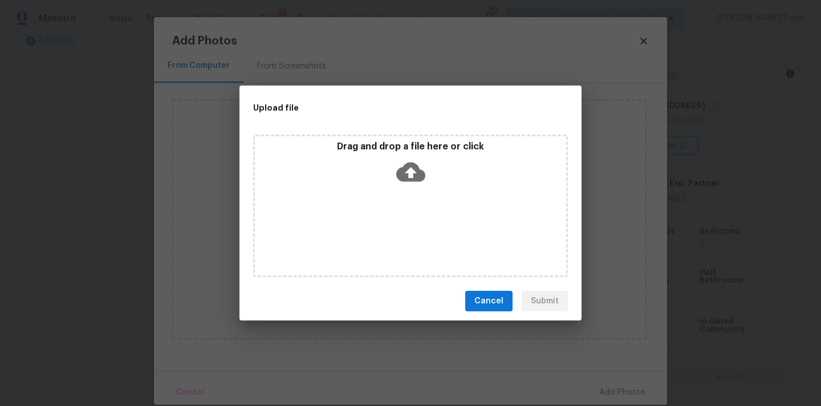
click at [374, 230] on div "Drag and drop a file here or click" at bounding box center [410, 206] width 315 height 143
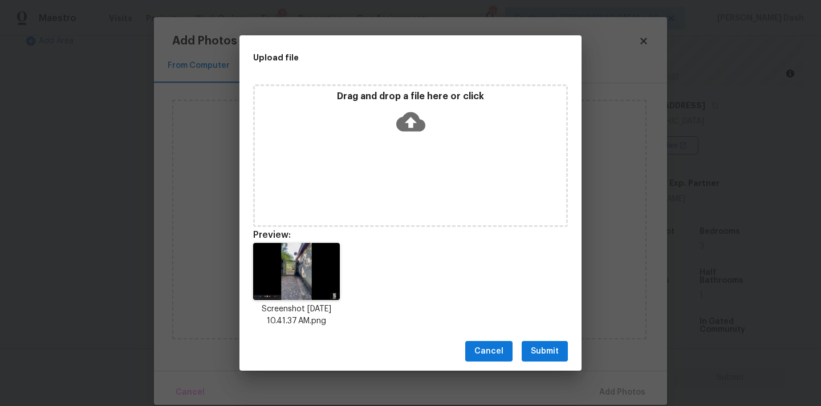
click at [547, 363] on div "Cancel Submit" at bounding box center [410, 351] width 342 height 39
click at [547, 356] on span "Submit" at bounding box center [545, 351] width 28 height 14
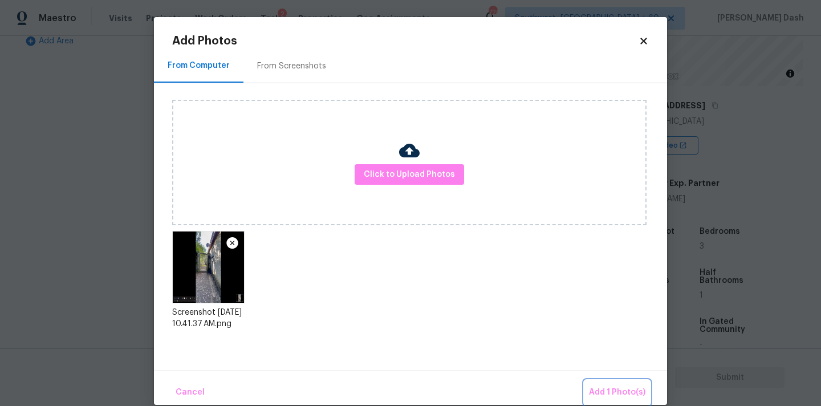
click at [612, 392] on span "Add 1 Photo(s)" at bounding box center [617, 392] width 56 height 14
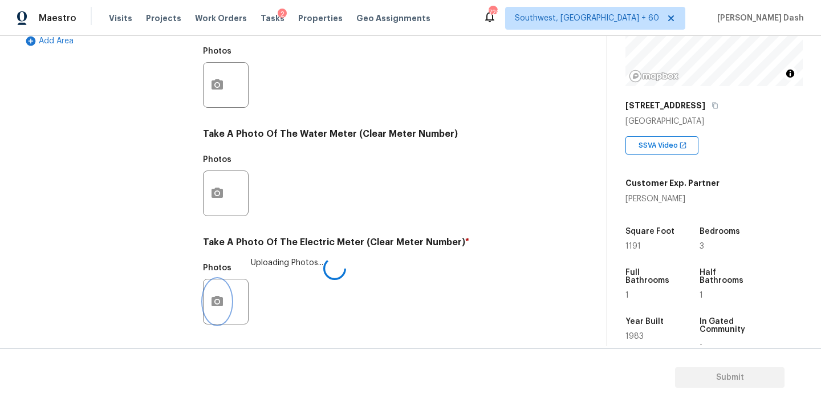
scroll to position [452, 0]
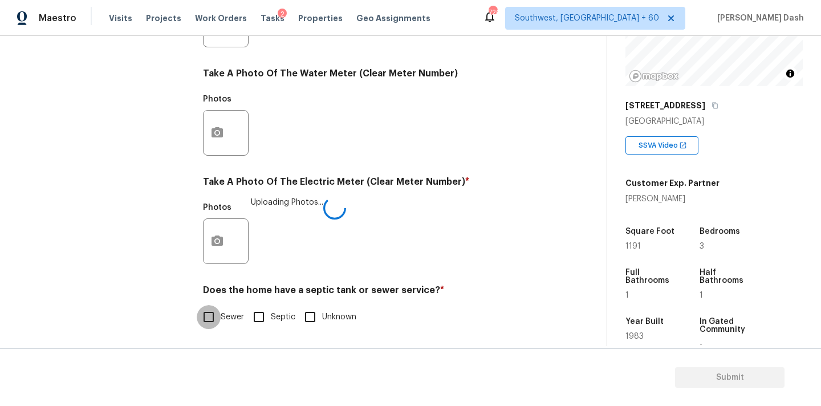
click at [207, 314] on input "Sewer" at bounding box center [209, 317] width 24 height 24
checkbox input "true"
click at [169, 265] on div "Exterior Utilities 1 HVAC 2 Verification Plumbing 1 Roof Gated Community 1 Pric…" at bounding box center [103, 46] width 171 height 596
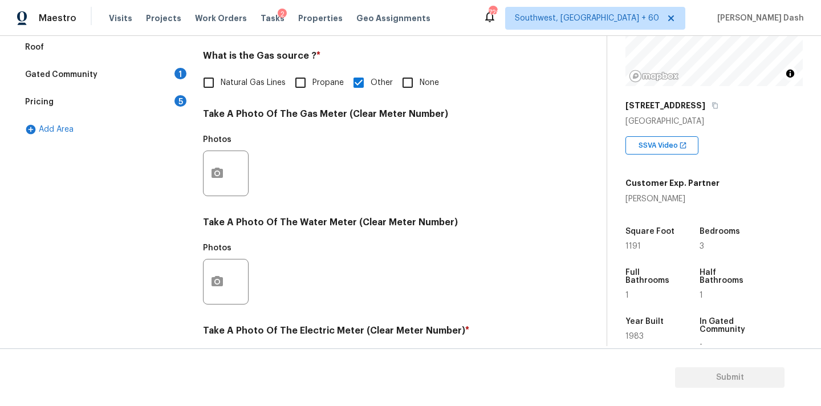
scroll to position [86, 0]
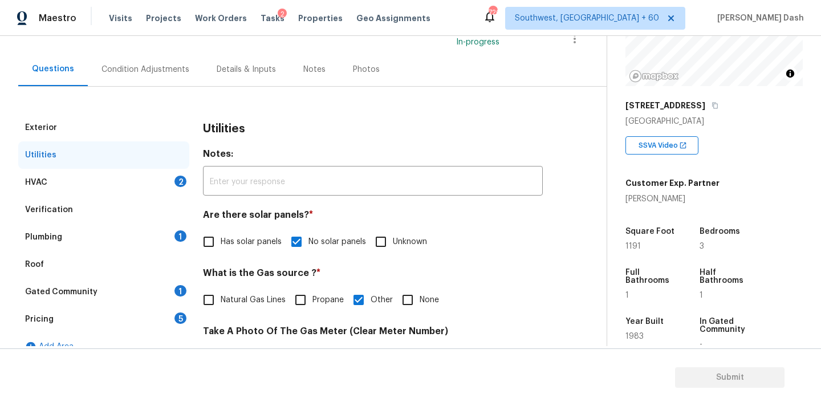
click at [165, 178] on div "HVAC 2" at bounding box center [103, 182] width 171 height 27
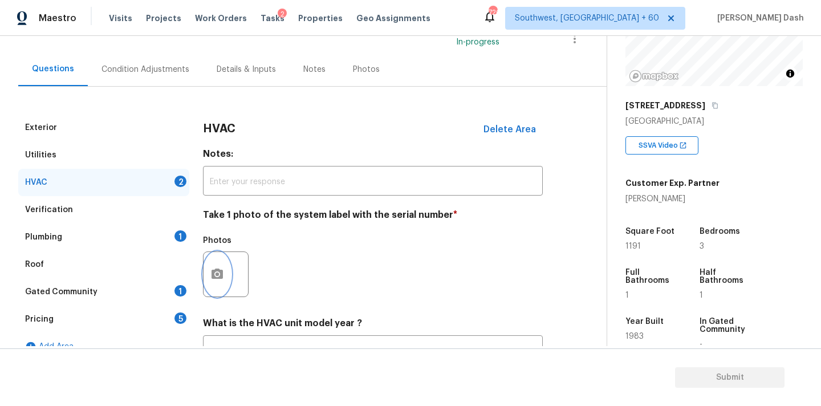
click at [215, 273] on icon "button" at bounding box center [217, 274] width 14 height 14
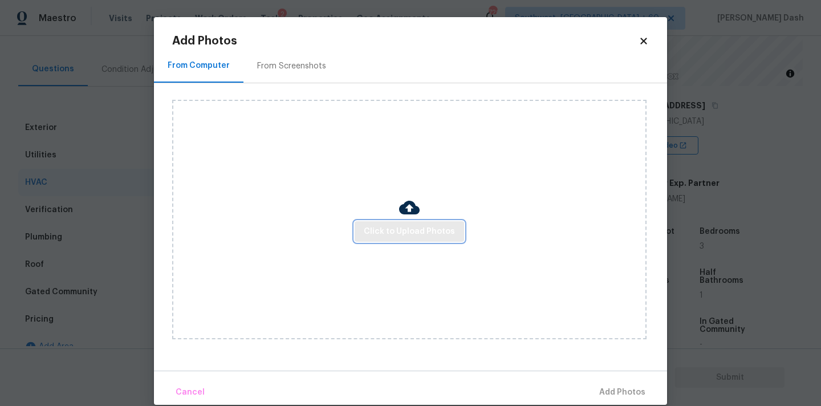
click at [378, 222] on button "Click to Upload Photos" at bounding box center [409, 231] width 109 height 21
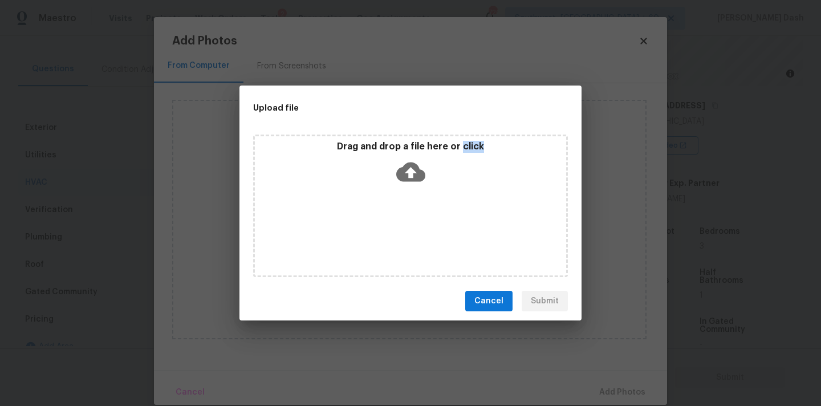
click at [378, 222] on div "Drag and drop a file here or click" at bounding box center [410, 206] width 315 height 143
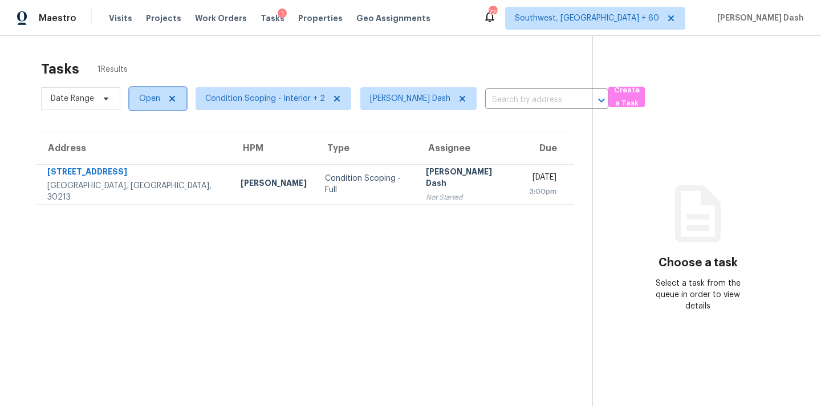
click at [146, 99] on span "Open" at bounding box center [149, 98] width 21 height 11
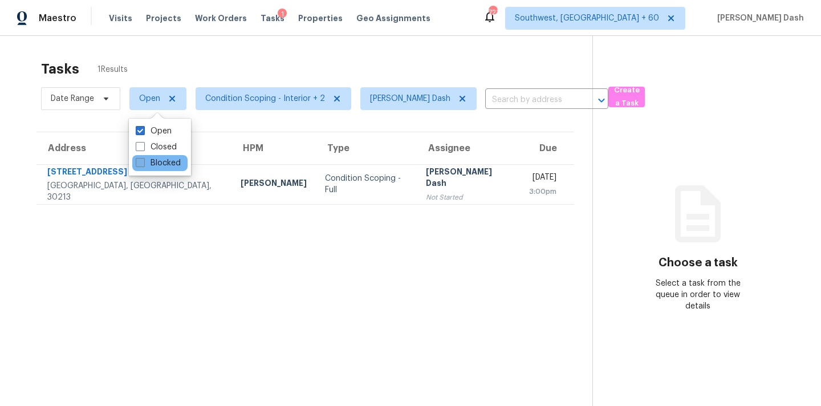
click at [158, 158] on label "Blocked" at bounding box center [158, 162] width 45 height 11
click at [143, 158] on input "Blocked" at bounding box center [139, 160] width 7 height 7
checkbox input "true"
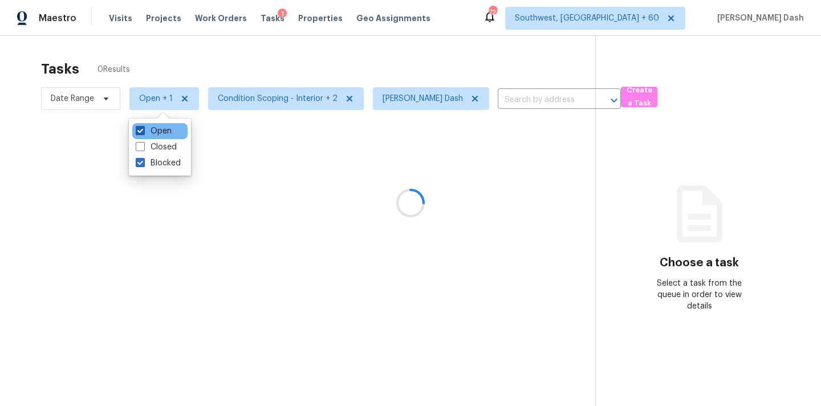
click at [162, 127] on label "Open" at bounding box center [154, 130] width 36 height 11
click at [143, 127] on input "Open" at bounding box center [139, 128] width 7 height 7
checkbox input "false"
click at [201, 64] on div at bounding box center [410, 203] width 821 height 406
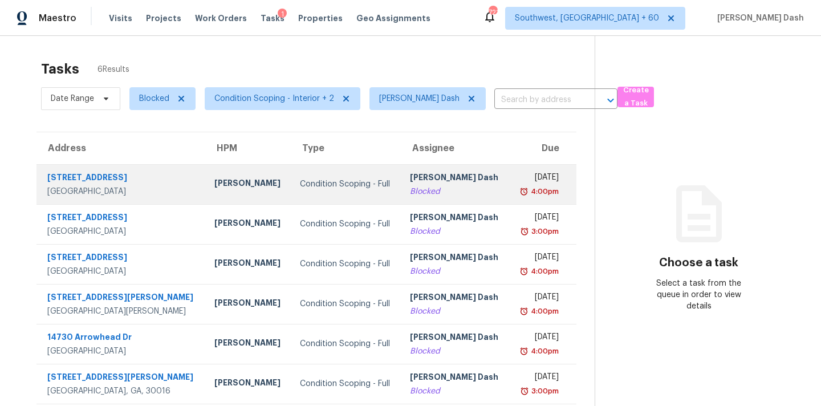
click at [401, 199] on td "[PERSON_NAME] Dash Blocked" at bounding box center [455, 184] width 108 height 40
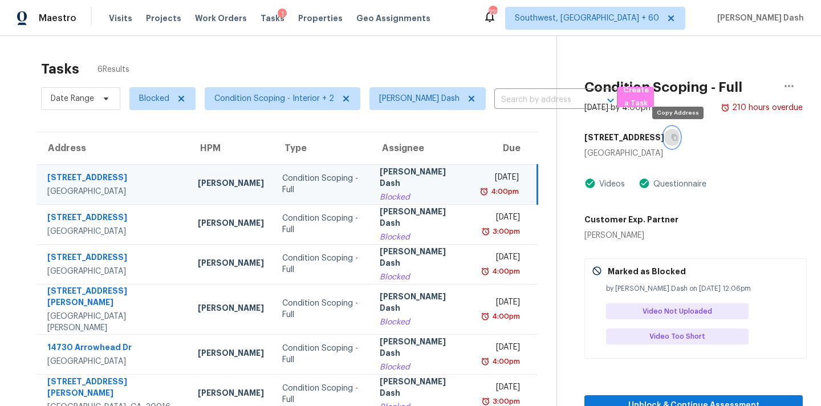
click at [677, 136] on icon "button" at bounding box center [675, 138] width 6 height 6
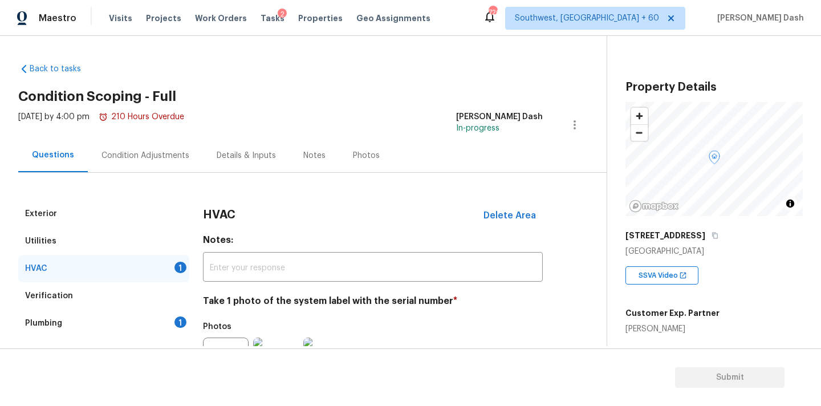
scroll to position [130, 0]
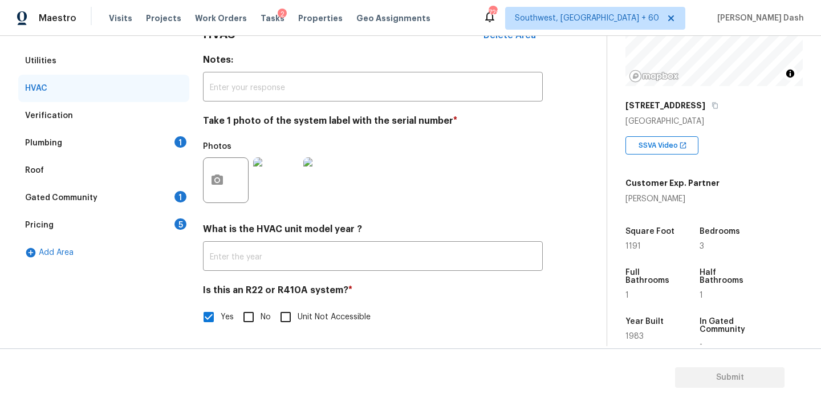
click at [172, 143] on div "Plumbing 1" at bounding box center [103, 142] width 171 height 27
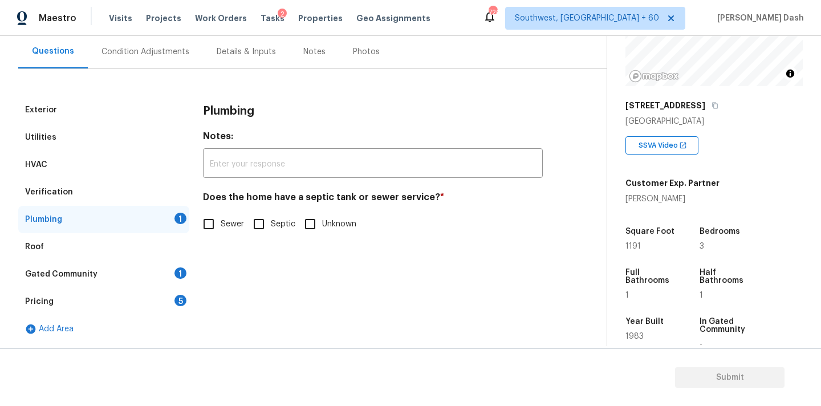
click at [218, 222] on input "Sewer" at bounding box center [209, 224] width 24 height 24
checkbox input "true"
click at [174, 266] on div "Gated Community 1" at bounding box center [103, 274] width 171 height 27
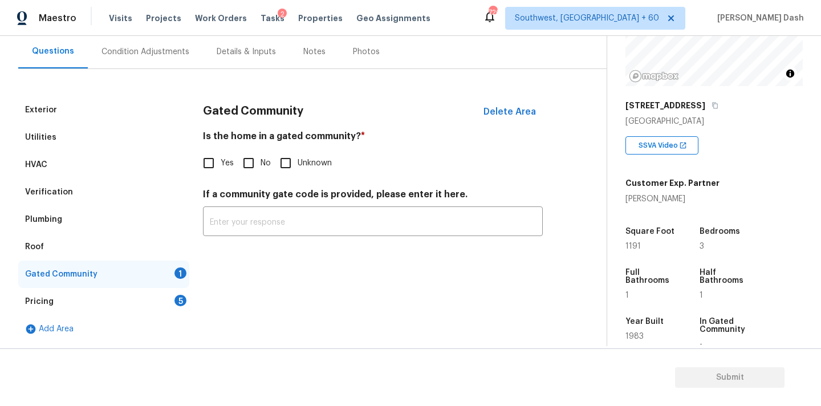
click at [252, 156] on input "No" at bounding box center [249, 163] width 24 height 24
checkbox input "true"
click at [181, 297] on div "5" at bounding box center [180, 300] width 12 height 11
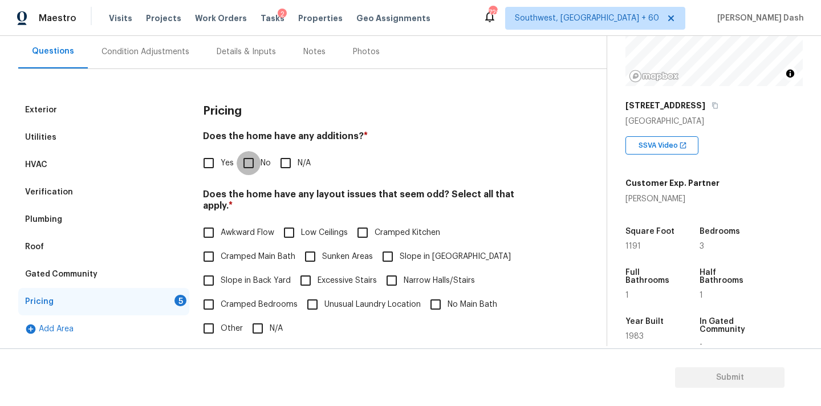
click at [255, 164] on input "No" at bounding box center [249, 163] width 24 height 24
checkbox input "true"
click at [254, 319] on input "N/A" at bounding box center [258, 328] width 24 height 24
checkbox input "true"
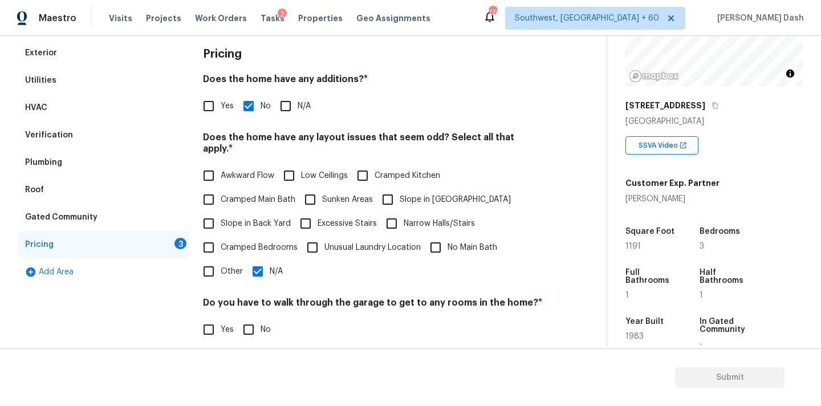
scroll to position [254, 0]
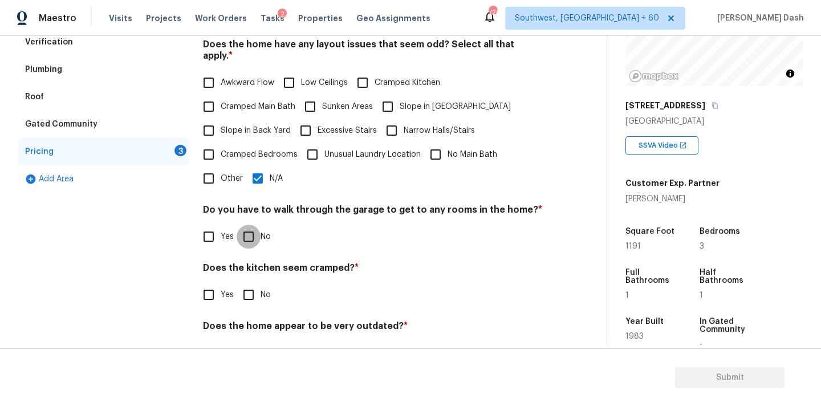
drag, startPoint x: 251, startPoint y: 223, endPoint x: 251, endPoint y: 251, distance: 27.9
click at [251, 225] on input "No" at bounding box center [249, 237] width 24 height 24
checkbox input "true"
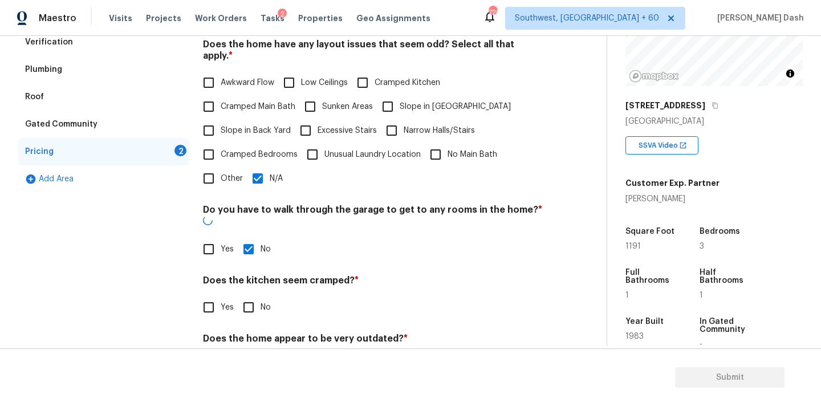
click at [250, 295] on input "No" at bounding box center [249, 307] width 24 height 24
checkbox input "true"
click at [250, 355] on section "Submit" at bounding box center [410, 377] width 821 height 58
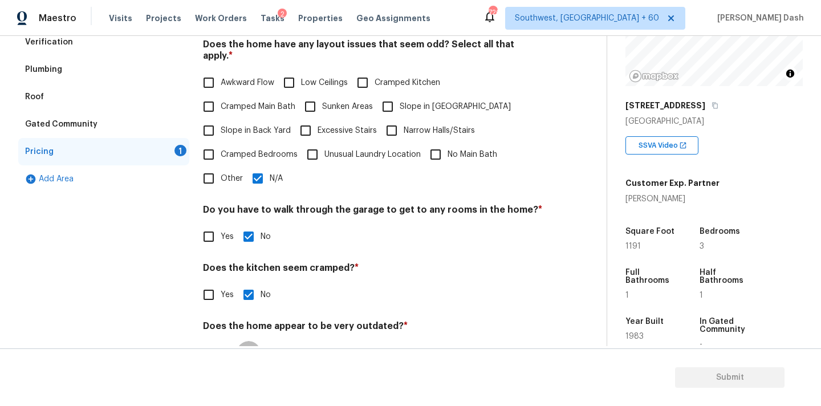
click at [250, 341] on input "No" at bounding box center [249, 353] width 24 height 24
checkbox input "true"
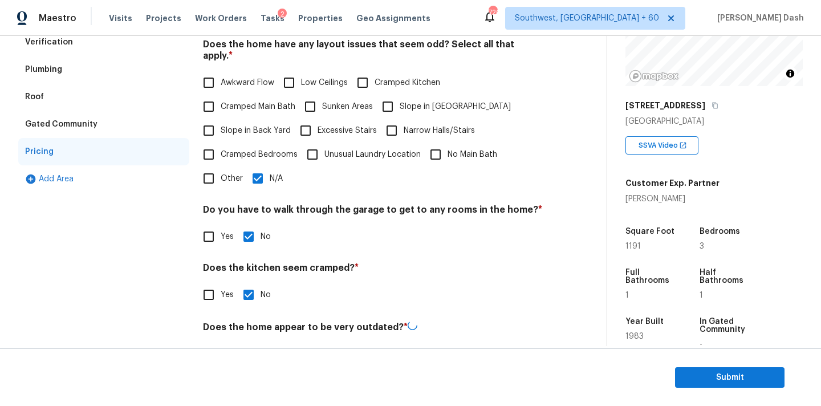
click at [162, 319] on div "Exterior Utilities HVAC Verification Plumbing Roof Gated Community Pricing Add …" at bounding box center [103, 162] width 171 height 433
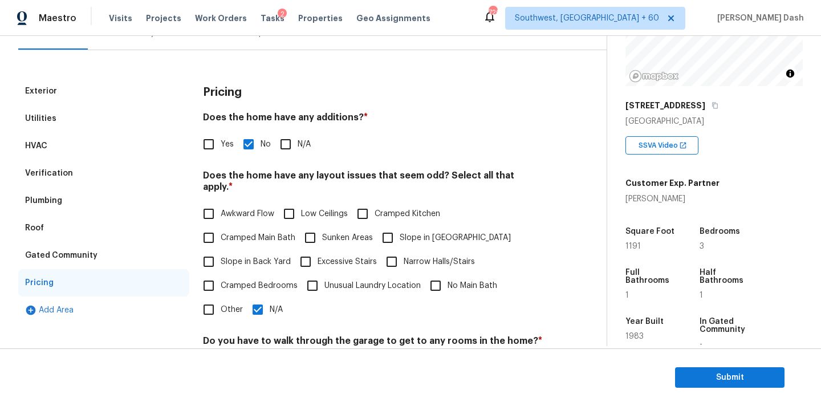
scroll to position [0, 0]
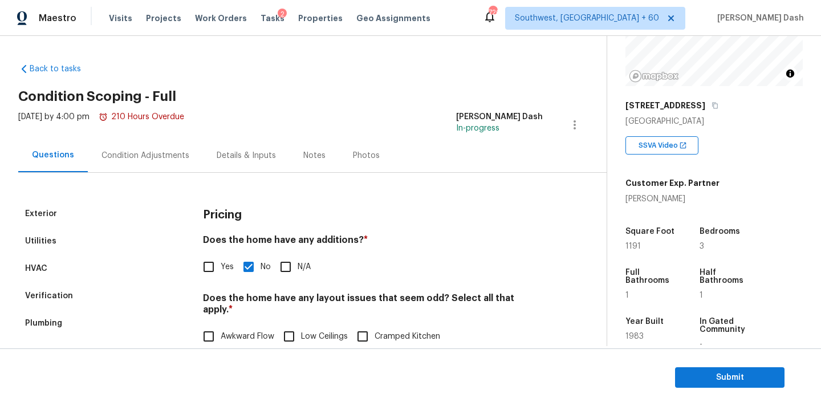
click at [165, 153] on div "Condition Adjustments" at bounding box center [145, 155] width 88 height 11
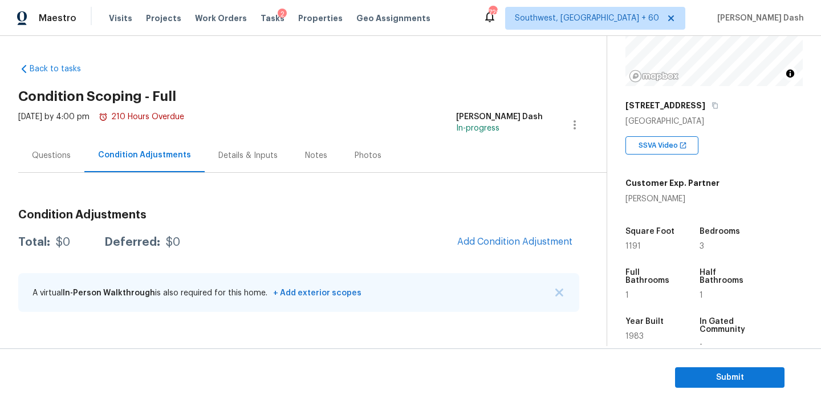
click at [58, 159] on div "Questions" at bounding box center [51, 155] width 39 height 11
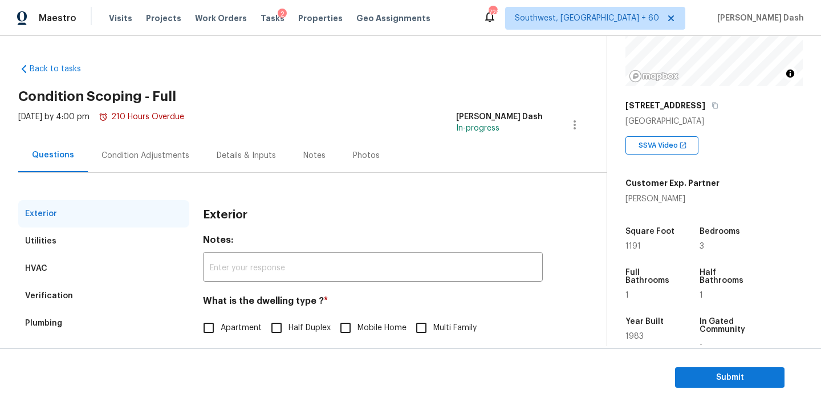
click at [55, 291] on div "Verification" at bounding box center [49, 295] width 48 height 11
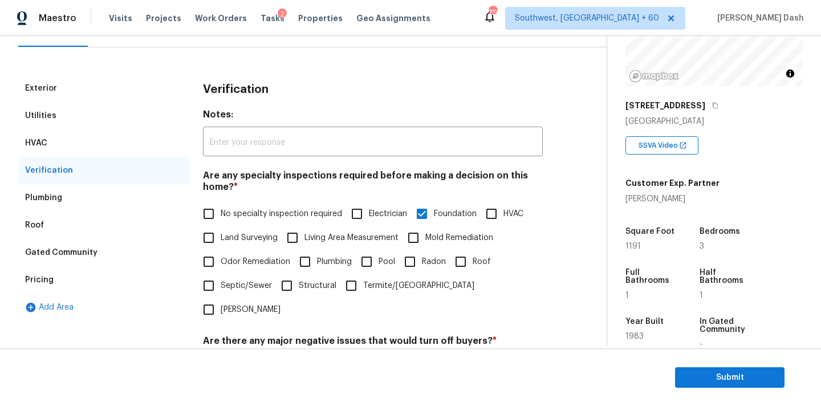
scroll to position [138, 0]
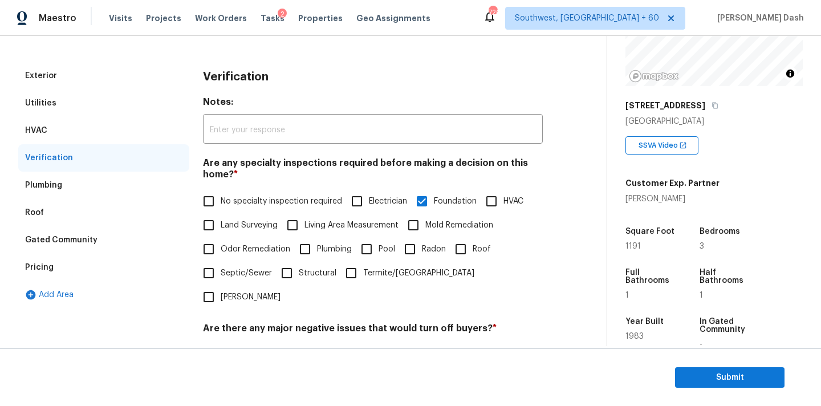
click at [301, 271] on span "Structural" at bounding box center [318, 273] width 38 height 12
click at [299, 271] on input "Structural" at bounding box center [287, 273] width 24 height 24
checkbox input "true"
click at [76, 263] on div "Pricing" at bounding box center [103, 267] width 171 height 27
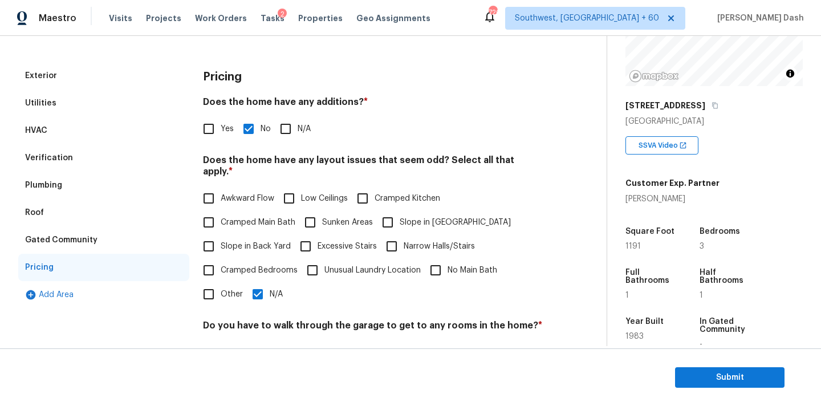
scroll to position [278, 0]
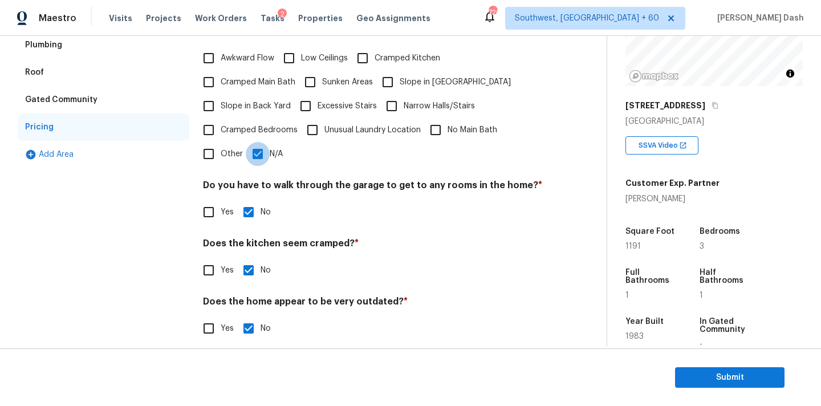
click at [260, 143] on input "N/A" at bounding box center [258, 154] width 24 height 24
checkbox input "false"
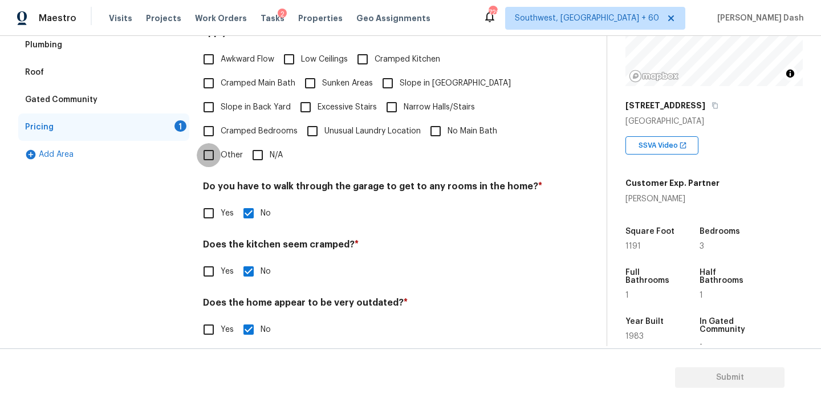
click at [211, 143] on input "Other" at bounding box center [209, 155] width 24 height 24
checkbox input "true"
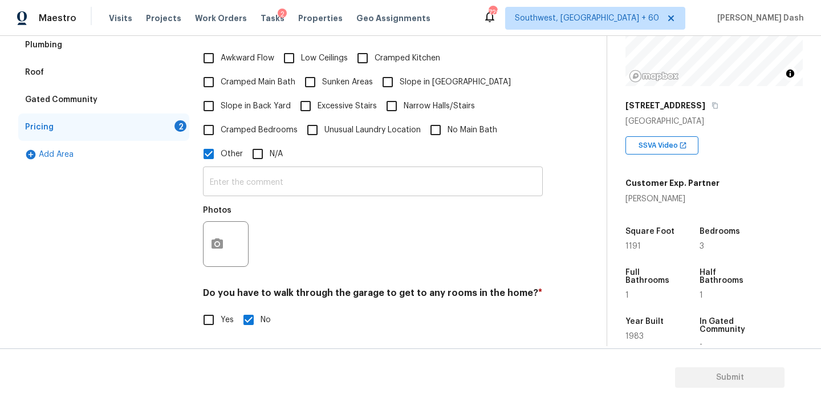
click at [250, 184] on input "text" at bounding box center [373, 182] width 340 height 27
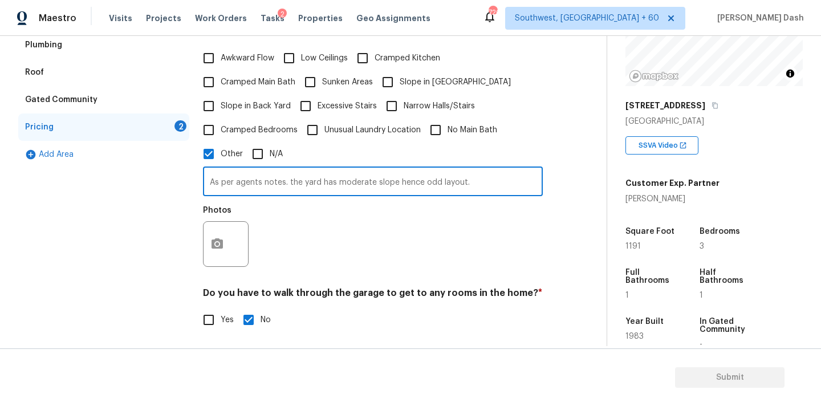
type input "As per agents notes. the yard has moderate slope hence odd layout."
click at [218, 226] on button "button" at bounding box center [217, 244] width 27 height 44
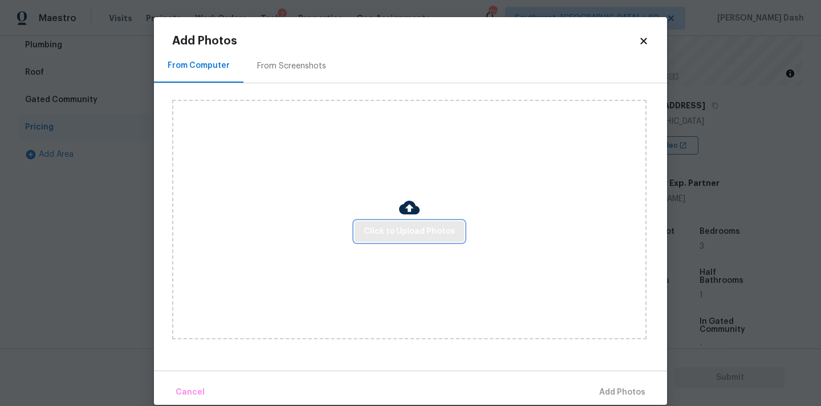
click at [410, 222] on button "Click to Upload Photos" at bounding box center [409, 231] width 109 height 21
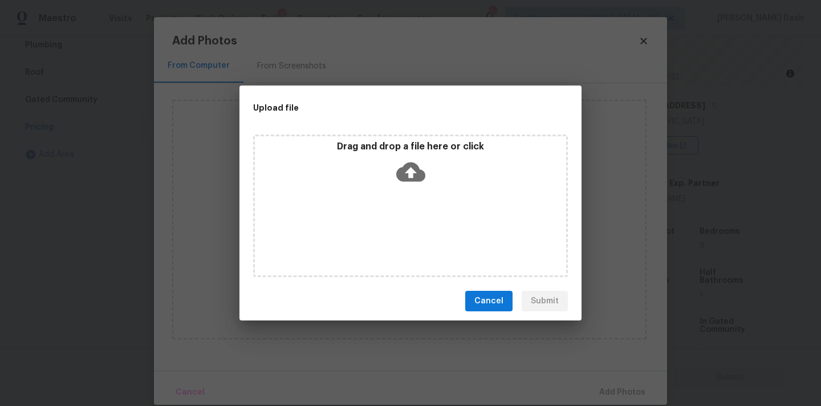
click at [410, 222] on div "Drag and drop a file here or click" at bounding box center [410, 206] width 315 height 143
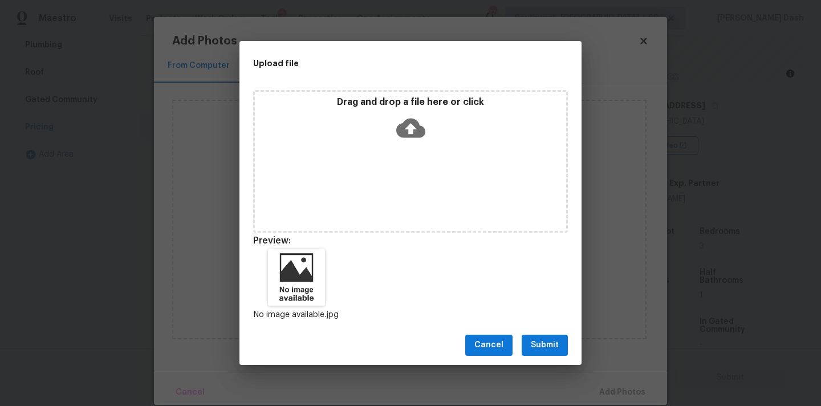
click at [531, 341] on span "Submit" at bounding box center [545, 345] width 28 height 14
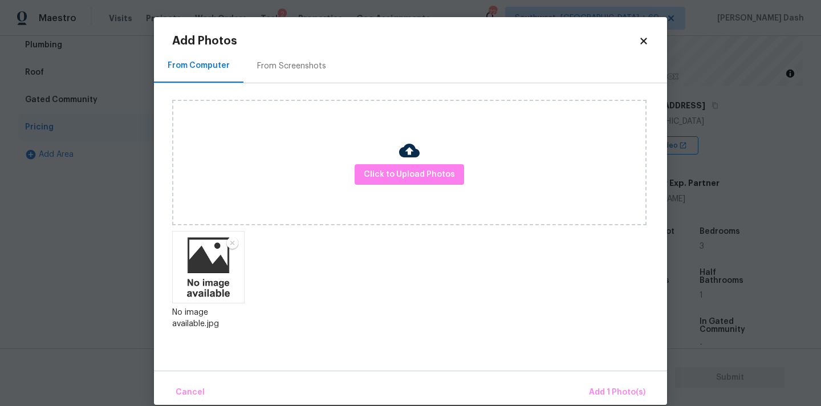
click at [597, 375] on div "Cancel Add 1 Photo(s)" at bounding box center [410, 388] width 513 height 34
click at [603, 388] on span "Add 1 Photo(s)" at bounding box center [617, 392] width 56 height 14
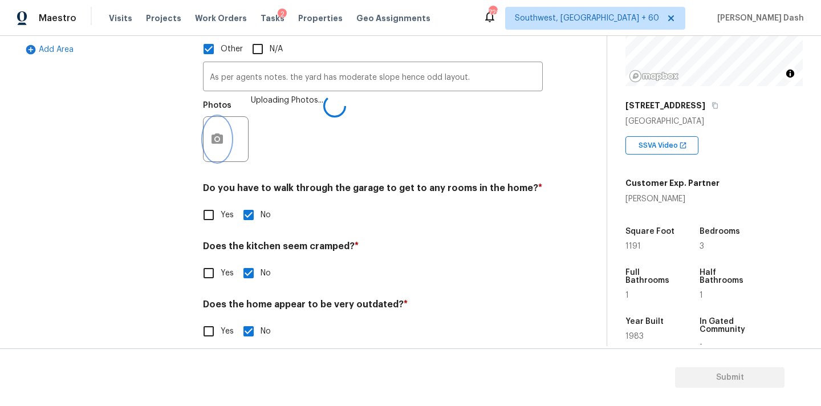
scroll to position [386, 0]
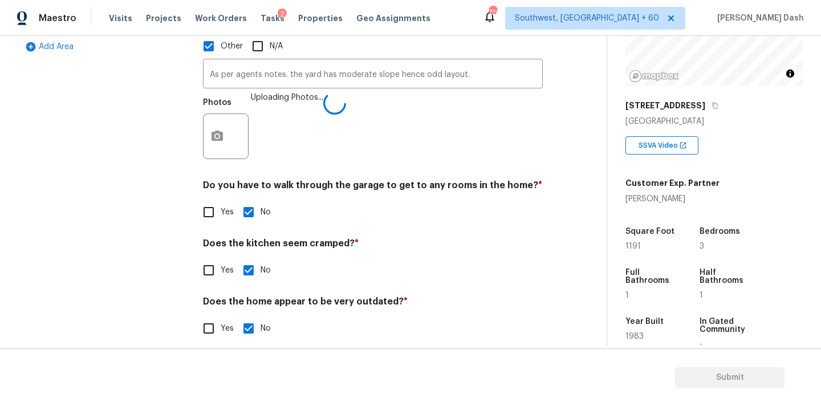
click at [103, 254] on div "Exterior Utilities HVAC Verification Plumbing Roof Gated Community Pricing 1 Ad…" at bounding box center [103, 84] width 171 height 540
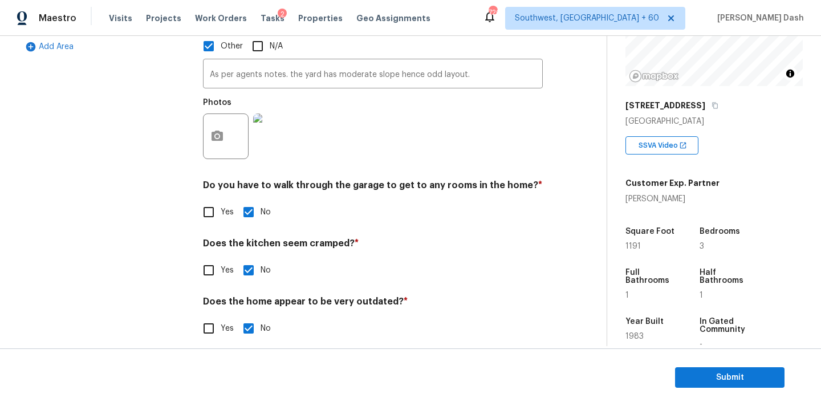
click at [178, 245] on div "Exterior Utilities HVAC Verification Plumbing Roof Gated Community Pricing Add …" at bounding box center [103, 84] width 171 height 540
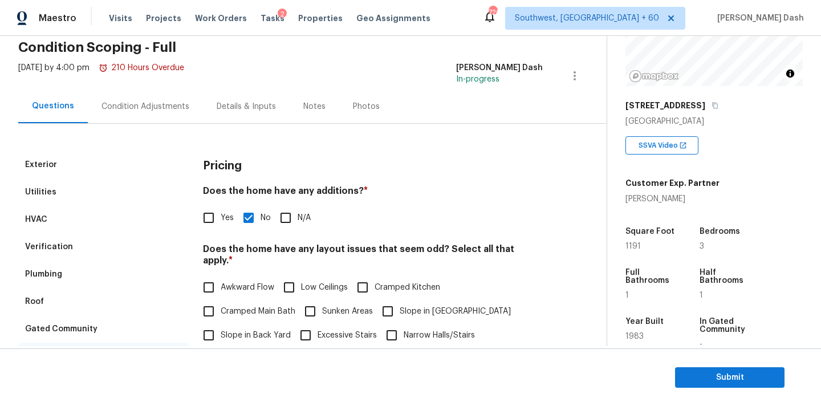
scroll to position [0, 0]
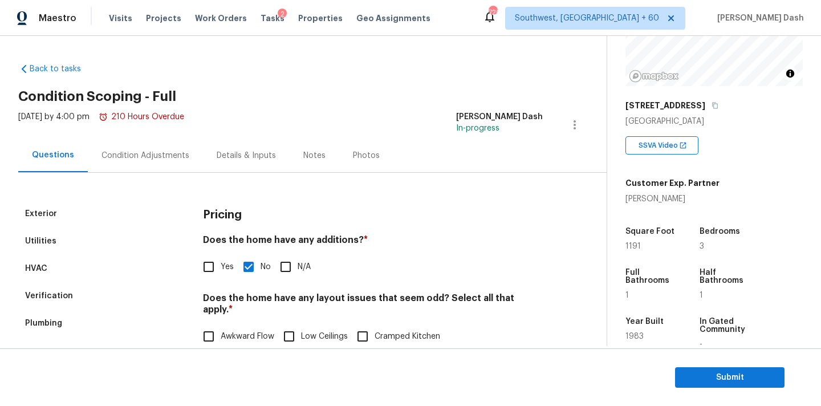
click at [166, 165] on div "Condition Adjustments" at bounding box center [145, 156] width 115 height 34
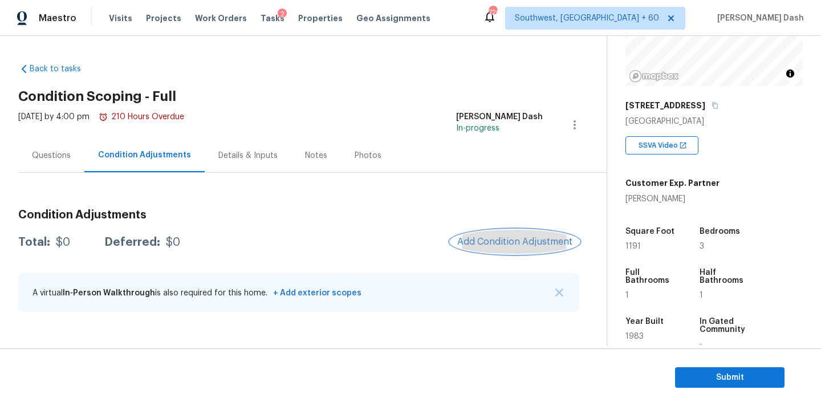
click at [527, 235] on button "Add Condition Adjustment" at bounding box center [514, 242] width 129 height 24
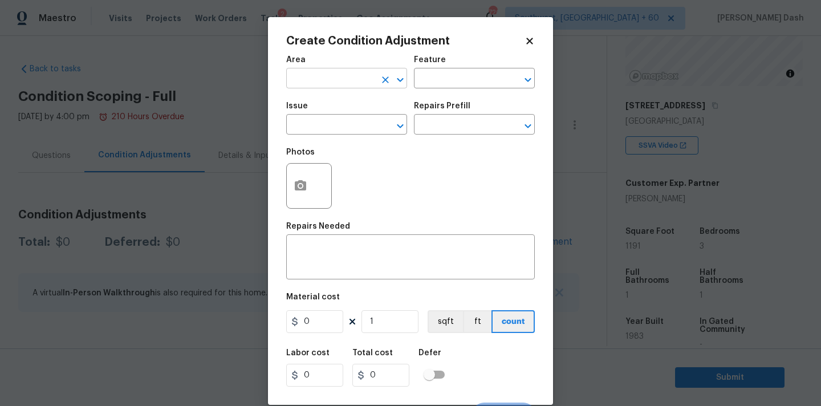
click at [363, 79] on input "text" at bounding box center [330, 80] width 89 height 18
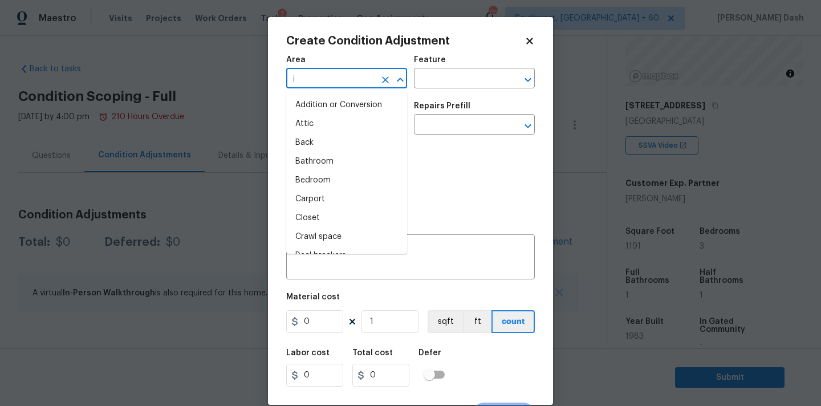
type input "in"
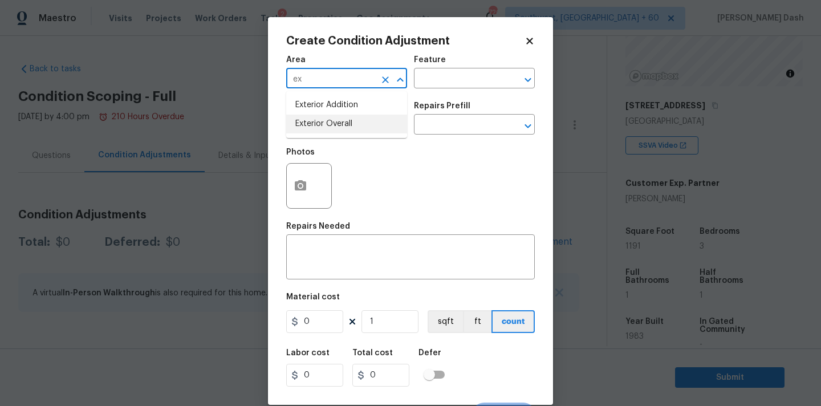
click at [343, 129] on li "Exterior Overall" at bounding box center [346, 124] width 121 height 19
type input "Exterior Overall"
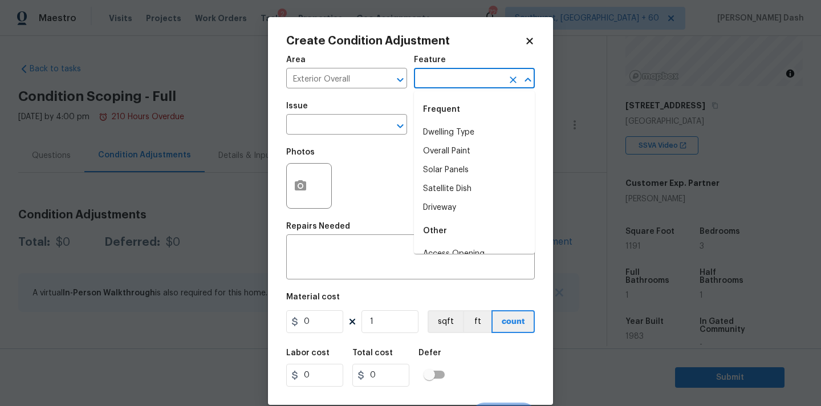
click at [428, 73] on input "text" at bounding box center [458, 80] width 89 height 18
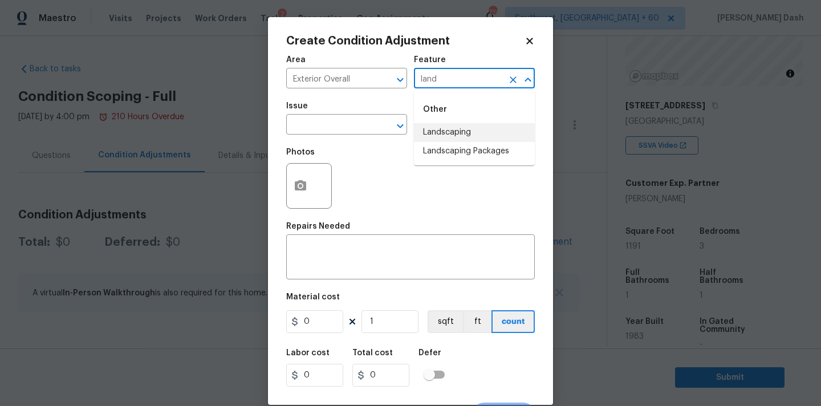
click at [426, 132] on li "Landscaping" at bounding box center [474, 132] width 121 height 19
type input "Landscaping"
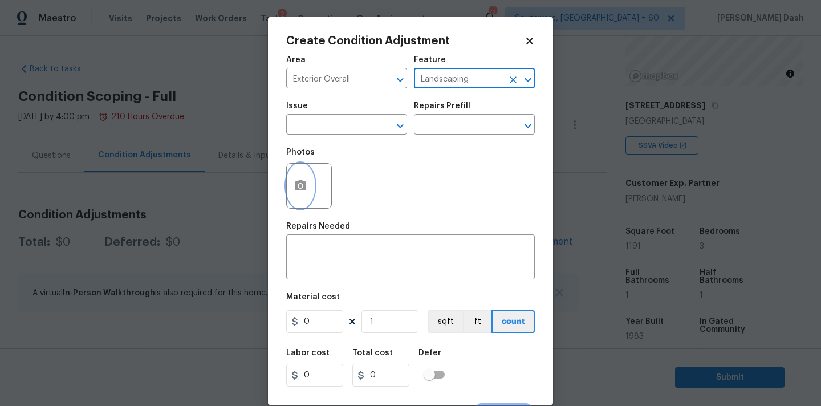
click at [303, 188] on icon "button" at bounding box center [300, 185] width 11 height 10
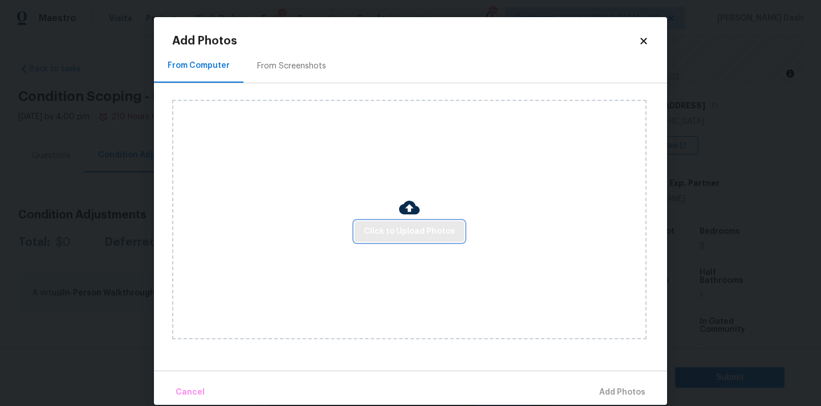
click at [437, 223] on button "Click to Upload Photos" at bounding box center [409, 231] width 109 height 21
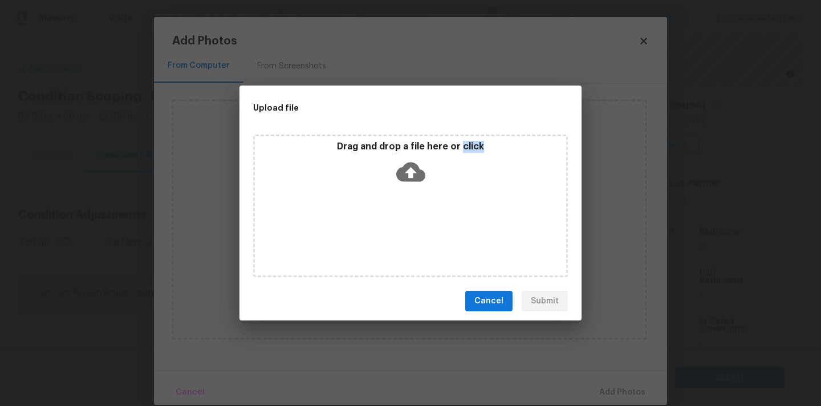
click at [437, 223] on div "Drag and drop a file here or click" at bounding box center [410, 206] width 315 height 143
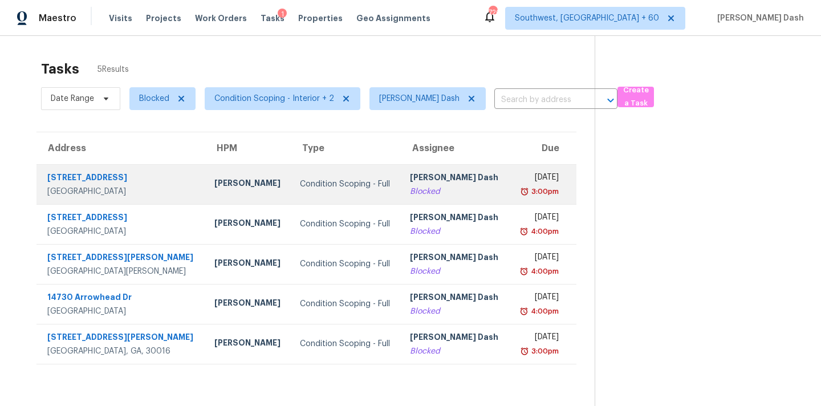
click at [214, 184] on div "Tim Godfrey" at bounding box center [247, 184] width 67 height 14
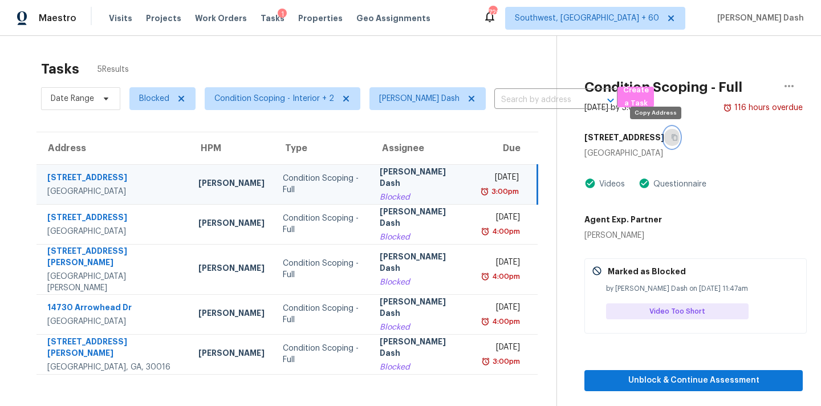
click at [672, 137] on icon "button" at bounding box center [675, 138] width 6 height 6
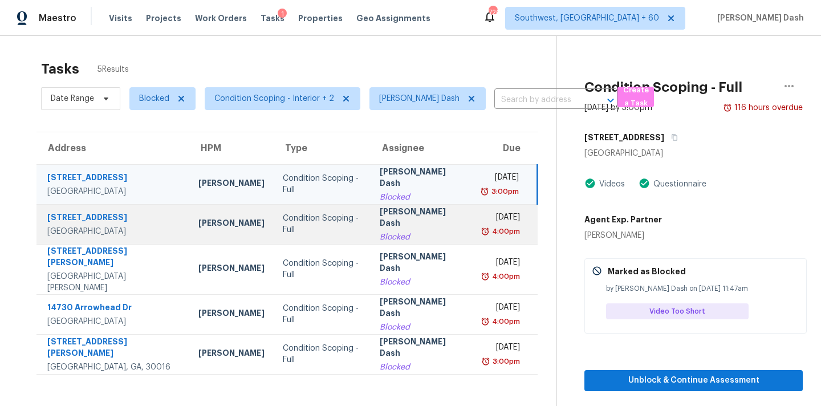
click at [283, 225] on div "Condition Scoping - Full" at bounding box center [322, 224] width 79 height 23
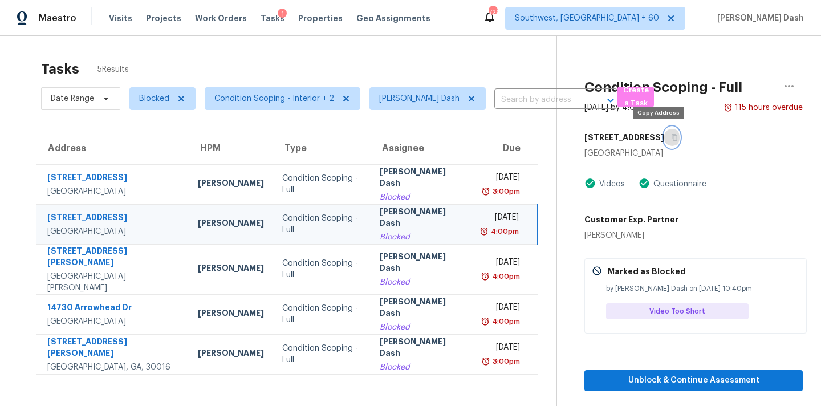
click at [664, 142] on button "button" at bounding box center [671, 137] width 15 height 21
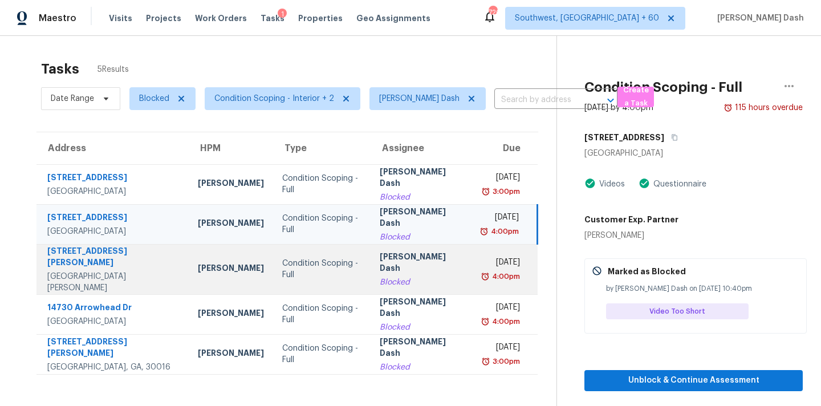
click at [380, 251] on div "[PERSON_NAME] Dash" at bounding box center [422, 264] width 84 height 26
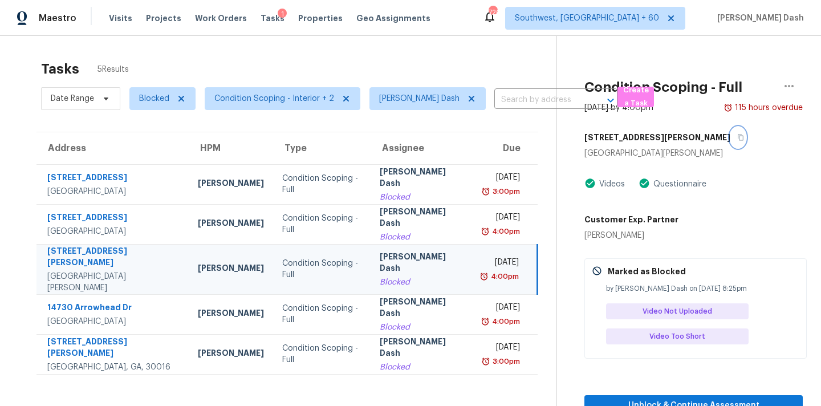
click at [737, 139] on icon "button" at bounding box center [740, 137] width 7 height 7
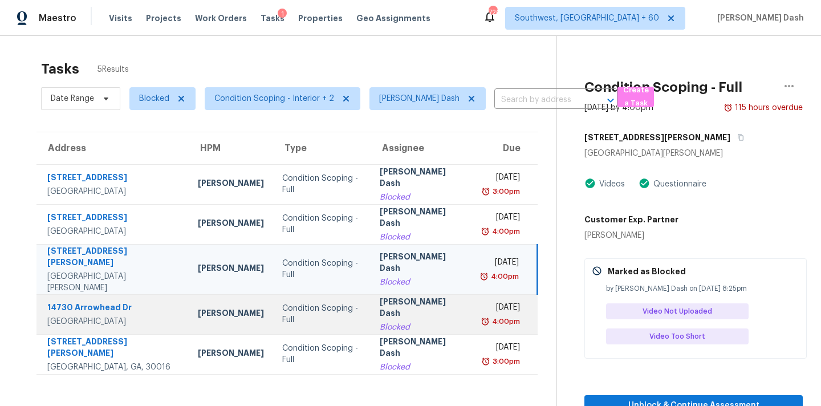
click at [404, 306] on div "[PERSON_NAME] Dash" at bounding box center [422, 309] width 84 height 26
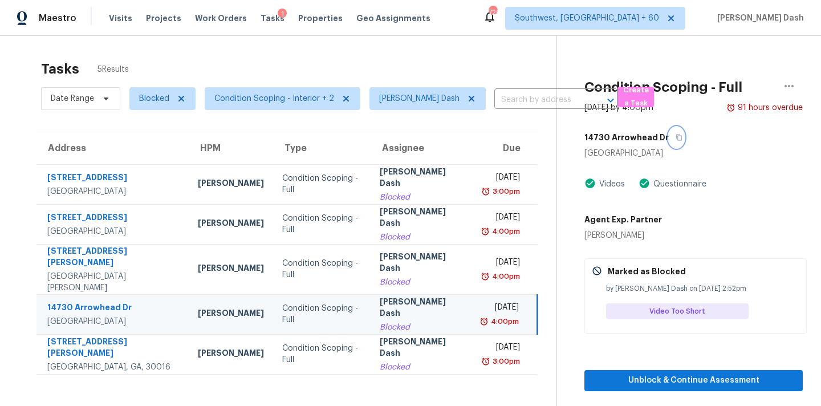
click at [677, 136] on button "button" at bounding box center [676, 137] width 15 height 21
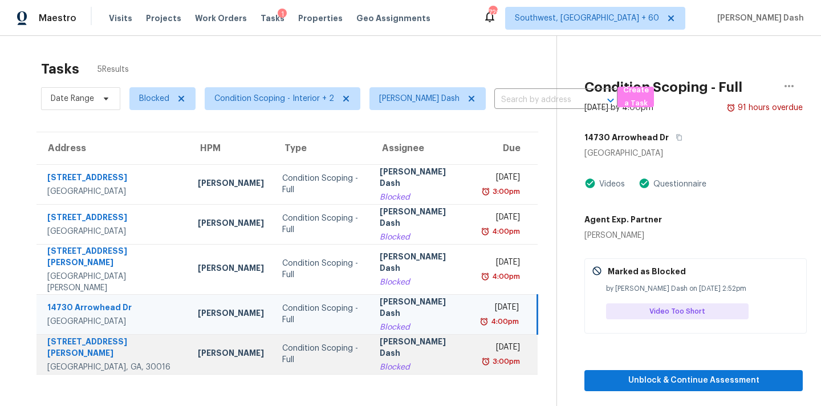
click at [396, 349] on div "[PERSON_NAME] Dash" at bounding box center [422, 349] width 84 height 26
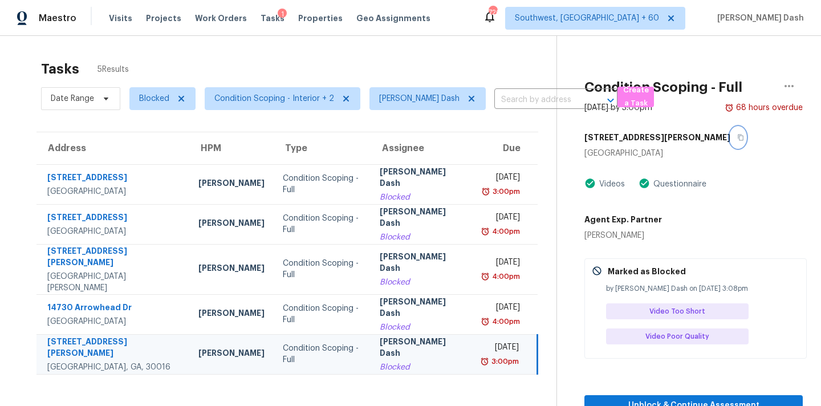
click at [730, 140] on button "button" at bounding box center [737, 137] width 15 height 21
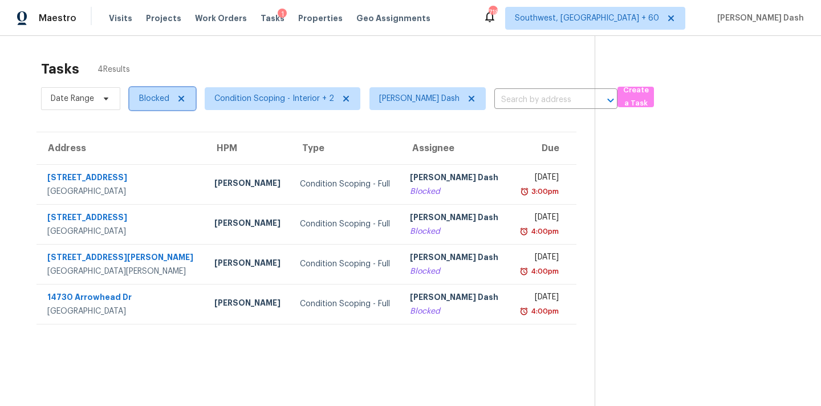
click at [153, 93] on span "Blocked" at bounding box center [154, 98] width 30 height 11
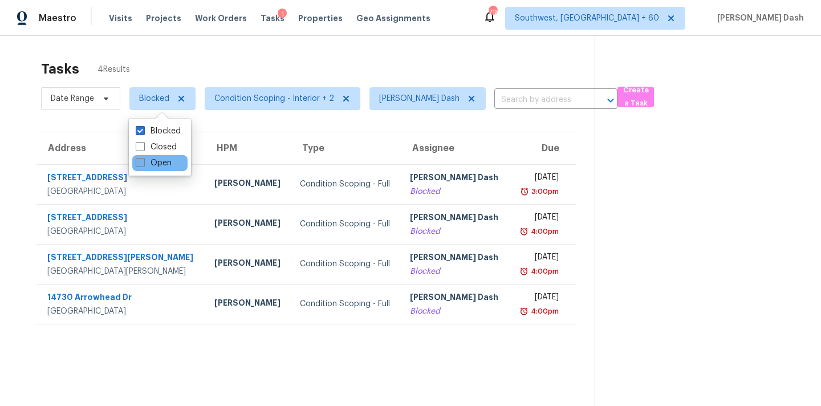
click at [157, 161] on label "Open" at bounding box center [154, 162] width 36 height 11
click at [143, 161] on input "Open" at bounding box center [139, 160] width 7 height 7
checkbox input "true"
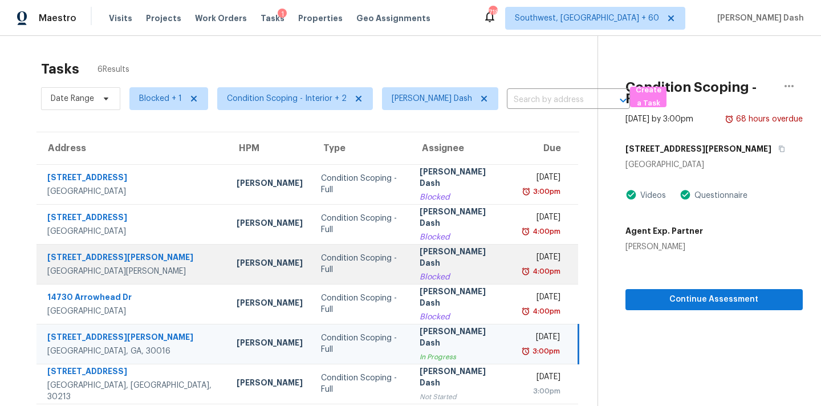
scroll to position [36, 0]
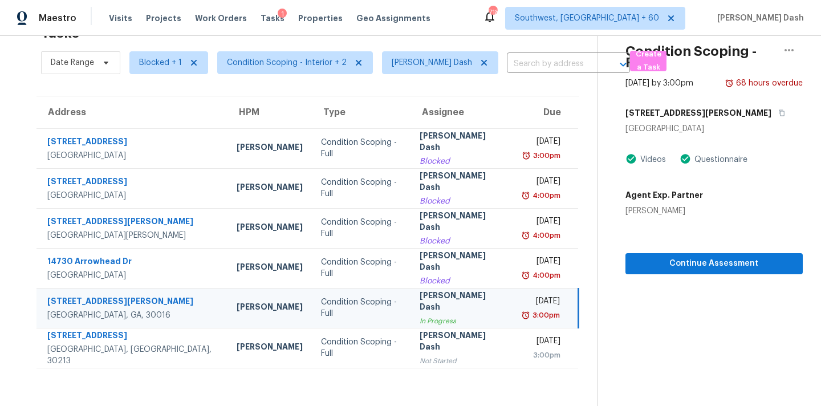
click at [321, 310] on div "Condition Scoping - Full" at bounding box center [361, 307] width 81 height 23
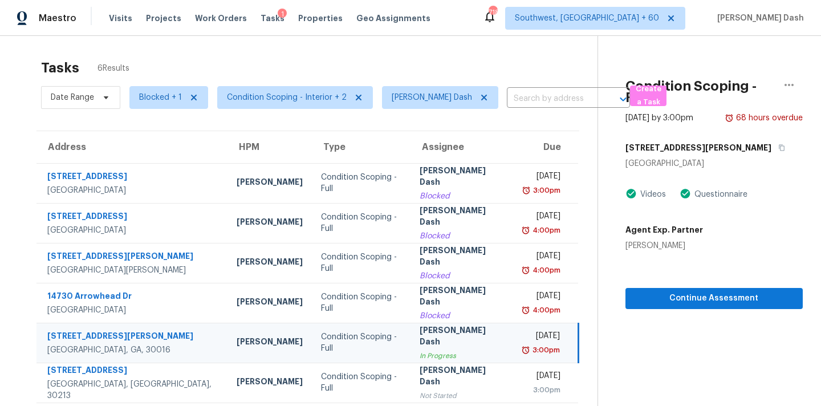
scroll to position [0, 0]
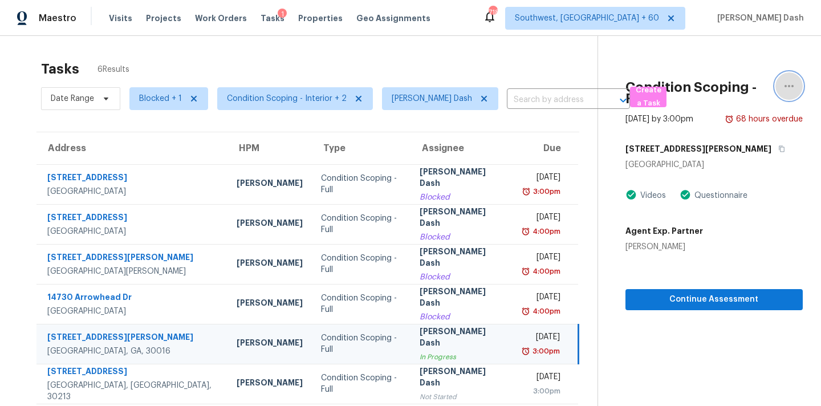
click at [783, 84] on icon "button" at bounding box center [789, 86] width 14 height 14
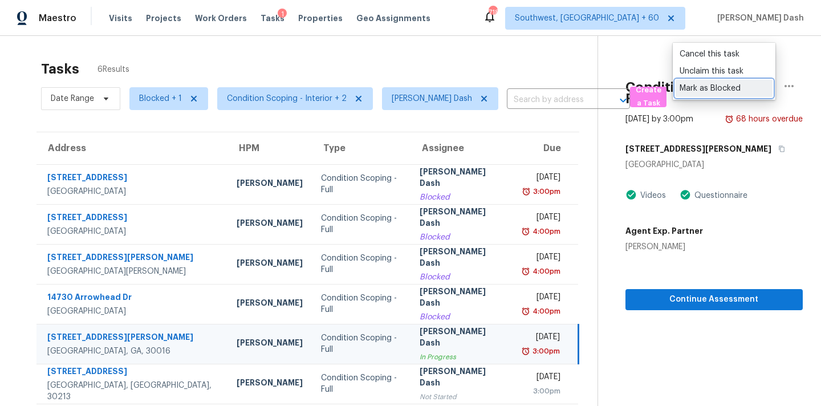
click at [703, 88] on div "Mark as Blocked" at bounding box center [724, 88] width 89 height 11
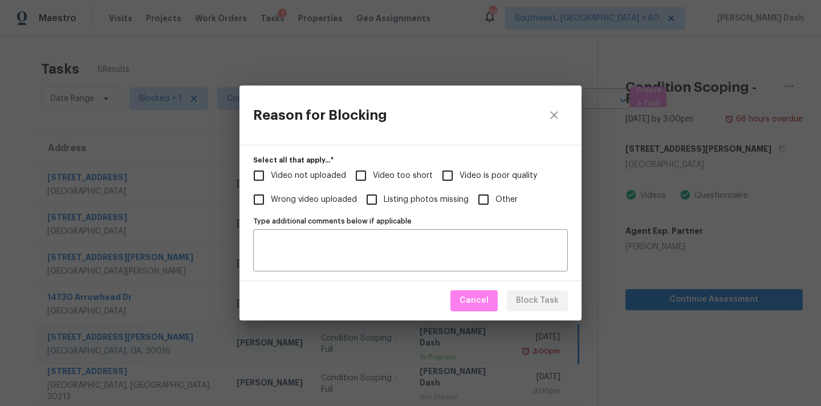
click at [373, 178] on span "Video too short" at bounding box center [403, 176] width 60 height 12
click at [373, 178] on input "Video too short" at bounding box center [361, 176] width 24 height 24
checkbox input "true"
click at [332, 178] on span "Video not uploaded" at bounding box center [308, 176] width 75 height 12
click at [271, 178] on input "Video not uploaded" at bounding box center [259, 176] width 24 height 24
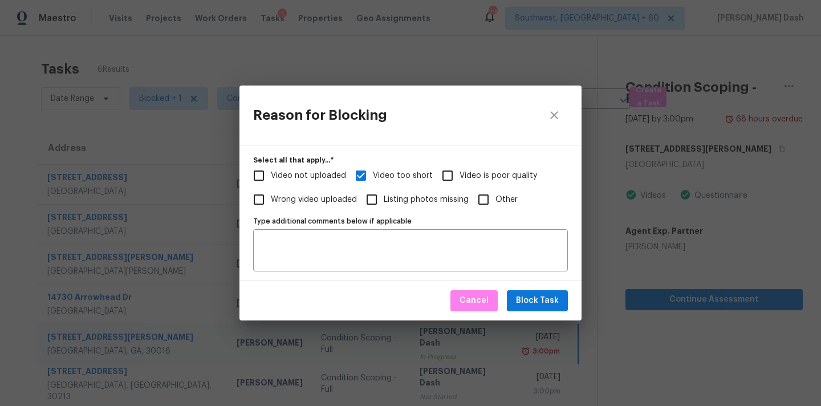
checkbox input "true"
click at [543, 298] on span "Block Task" at bounding box center [537, 301] width 43 height 14
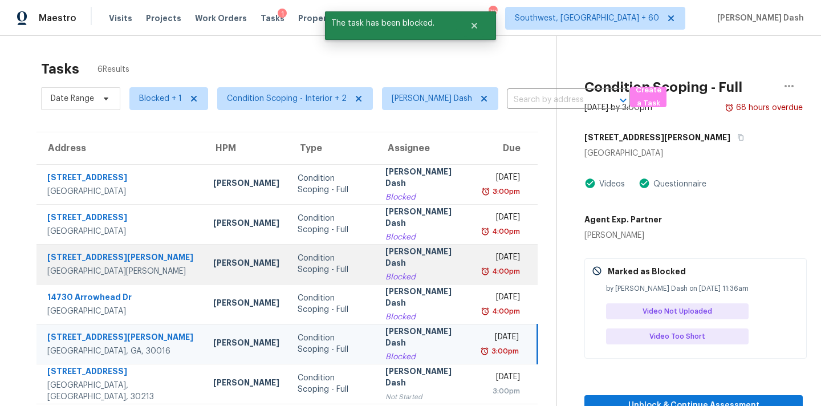
scroll to position [36, 0]
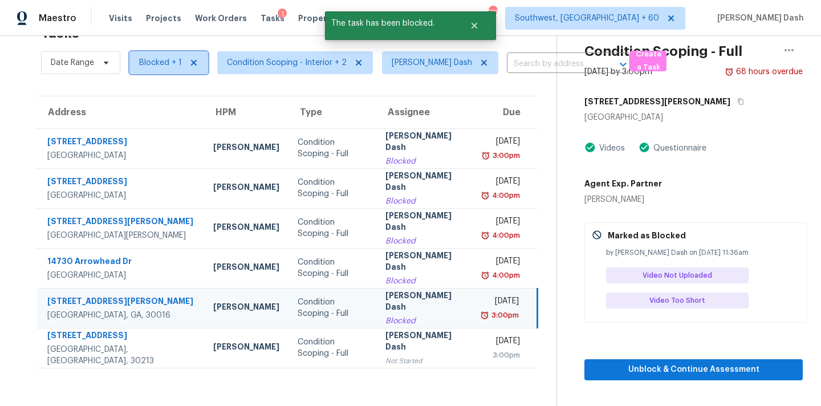
click at [147, 63] on span "Blocked + 1" at bounding box center [160, 62] width 43 height 11
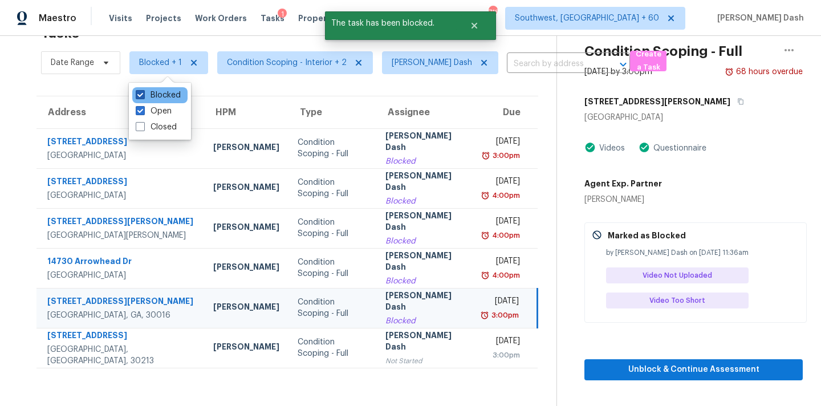
click at [153, 98] on label "Blocked" at bounding box center [158, 94] width 45 height 11
click at [143, 97] on input "Blocked" at bounding box center [139, 92] width 7 height 7
checkbox input "false"
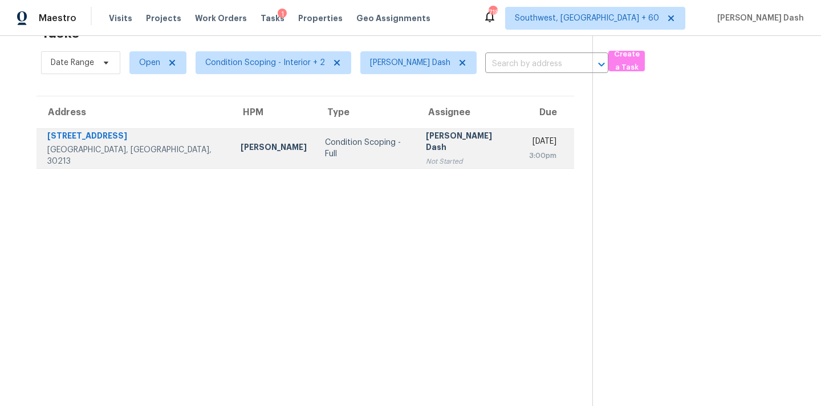
click at [417, 153] on td "Soumya Ranjan Dash Not Started" at bounding box center [469, 148] width 104 height 40
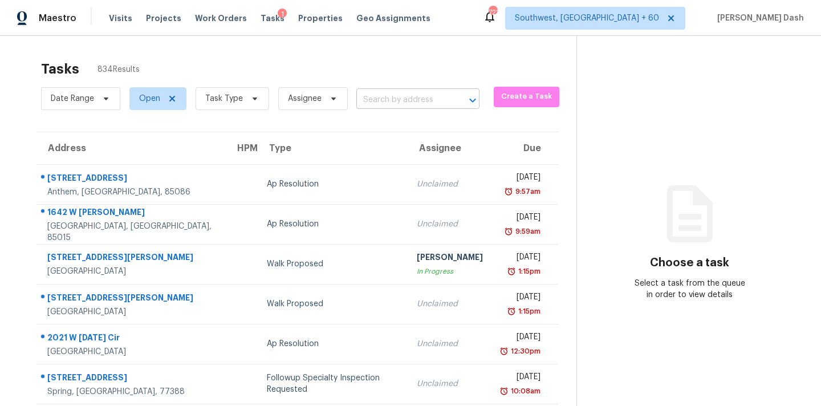
click at [396, 100] on input "text" at bounding box center [401, 100] width 91 height 18
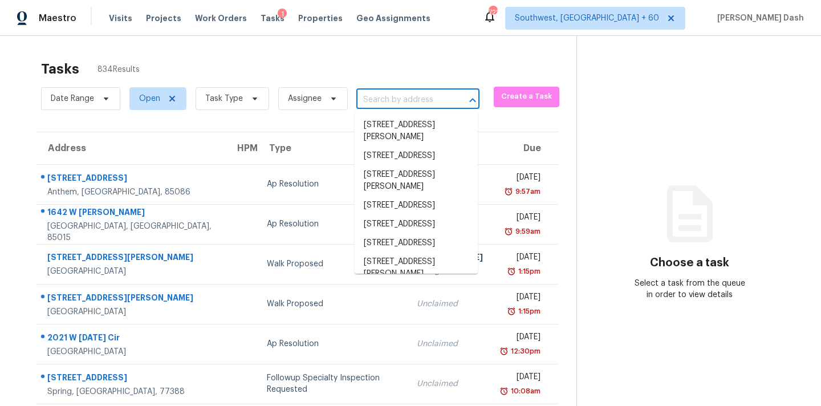
paste input "275 Hoglen Dr, Covington, GA 30016"
type input "275 Hoglen Dr, Covington, GA 30016"
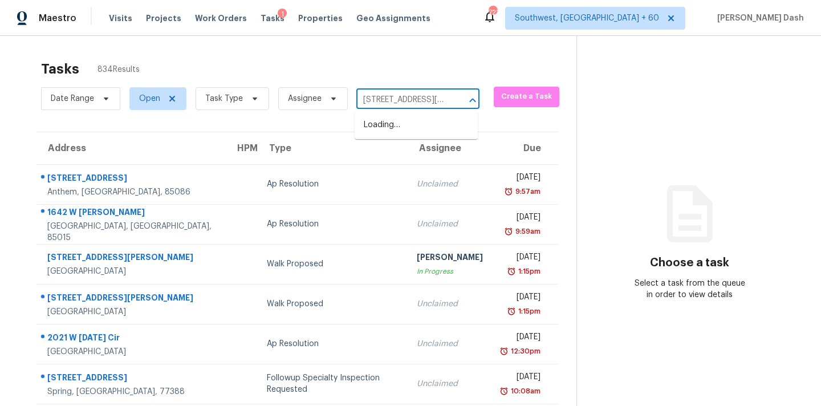
scroll to position [0, 53]
click at [386, 129] on li "275 Hoglen Dr, Covington, GA 30016" at bounding box center [416, 131] width 123 height 31
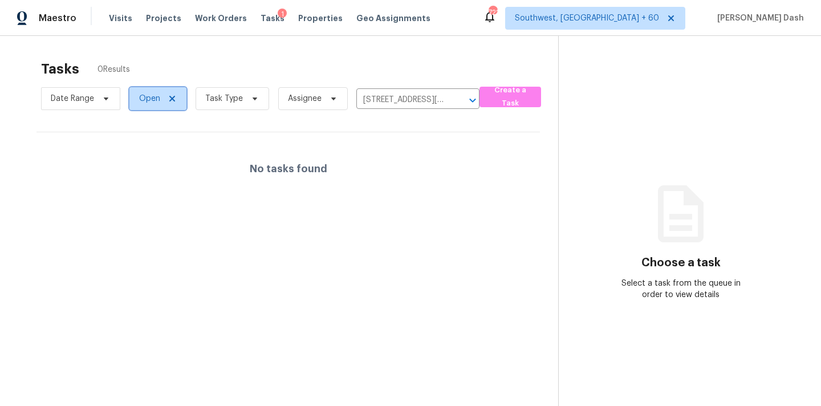
click at [144, 100] on span "Open" at bounding box center [149, 98] width 21 height 11
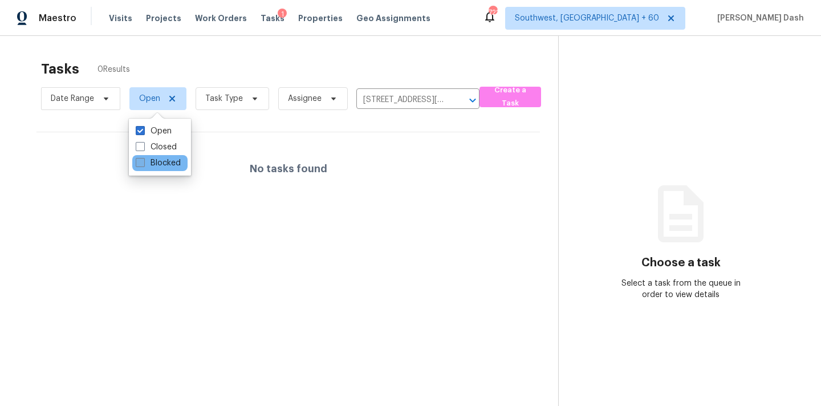
click at [160, 164] on label "Blocked" at bounding box center [158, 162] width 45 height 11
click at [143, 164] on input "Blocked" at bounding box center [139, 160] width 7 height 7
checkbox input "true"
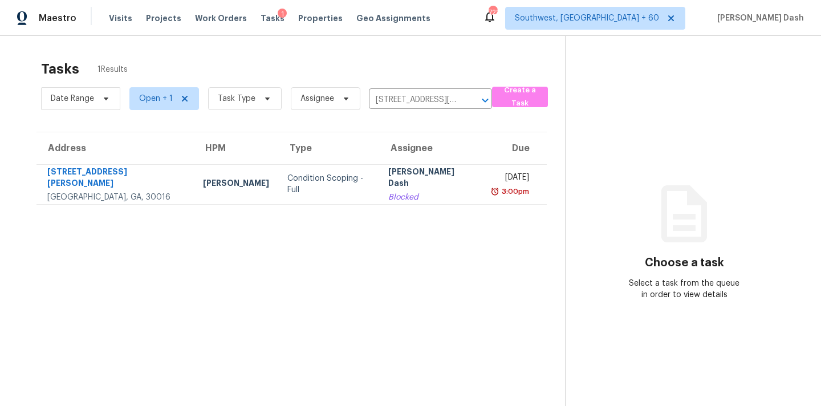
click at [202, 61] on div "Tasks 1 Results" at bounding box center [303, 69] width 524 height 30
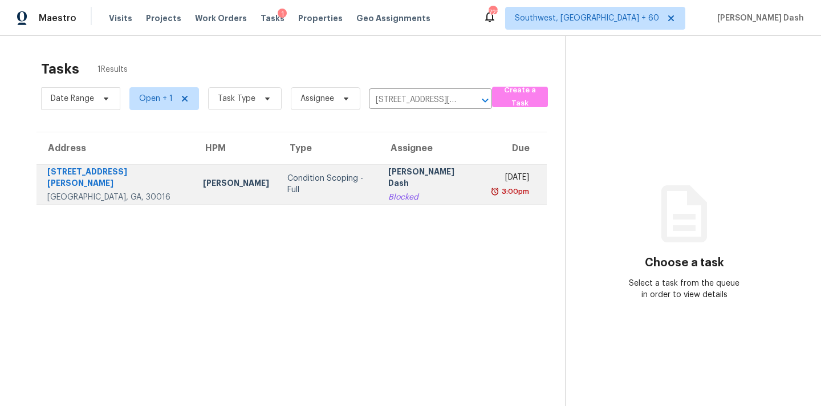
click at [283, 171] on td "Condition Scoping - Full" at bounding box center [328, 184] width 101 height 40
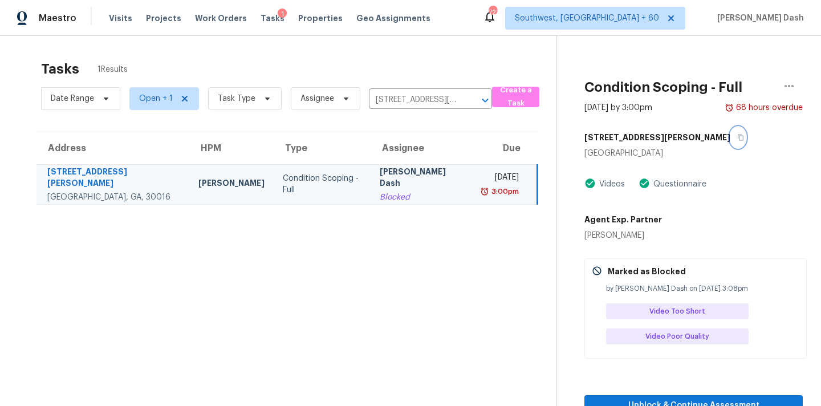
click at [738, 139] on icon "button" at bounding box center [741, 138] width 6 height 6
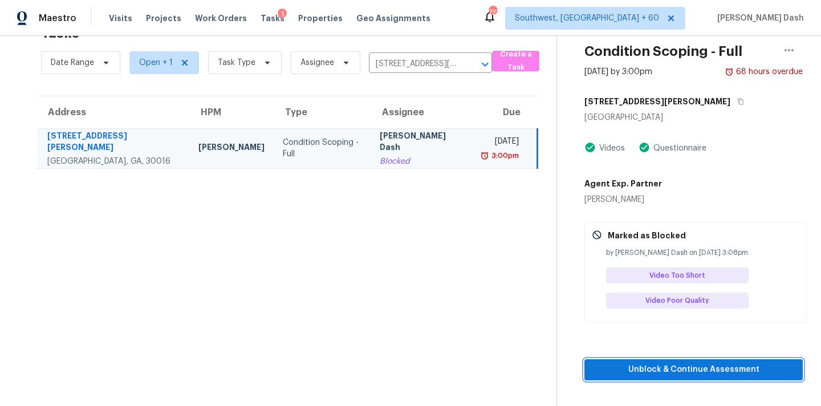
click at [683, 363] on span "Unblock & Continue Assessment" at bounding box center [693, 370] width 200 height 14
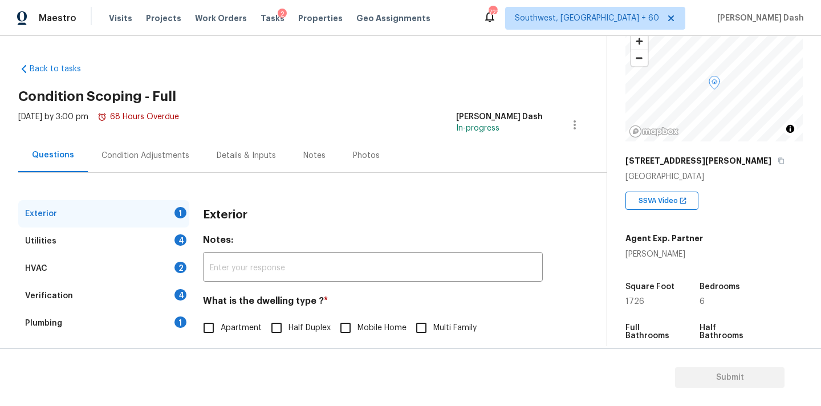
scroll to position [156, 0]
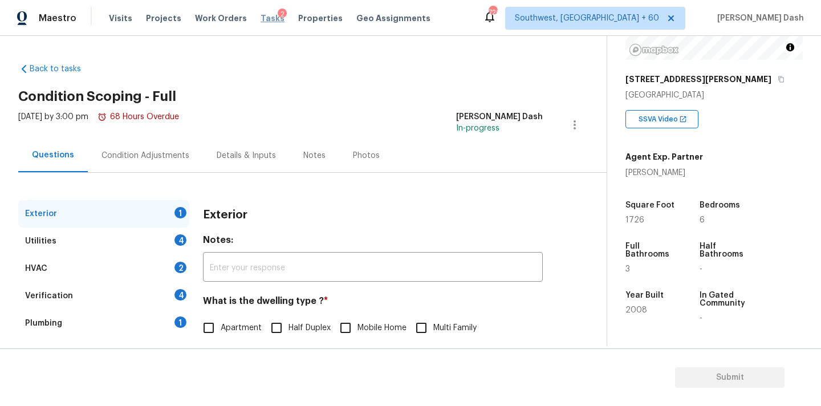
click at [261, 19] on span "Tasks" at bounding box center [273, 18] width 24 height 8
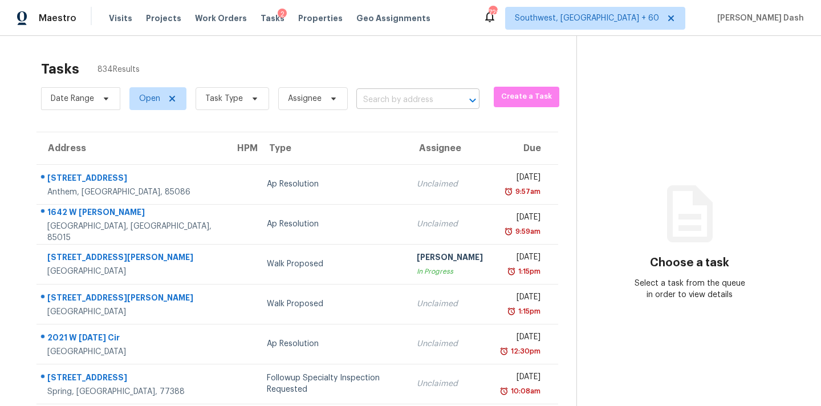
click at [383, 105] on input "text" at bounding box center [401, 100] width 91 height 18
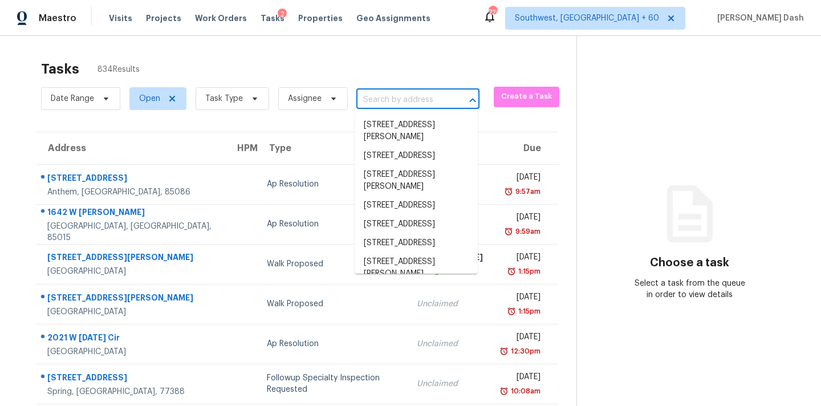
paste input "7573 Rutgers Cir, Fairburn, GA 30213"
type input "7573 Rutgers Cir, Fairburn, GA 30213"
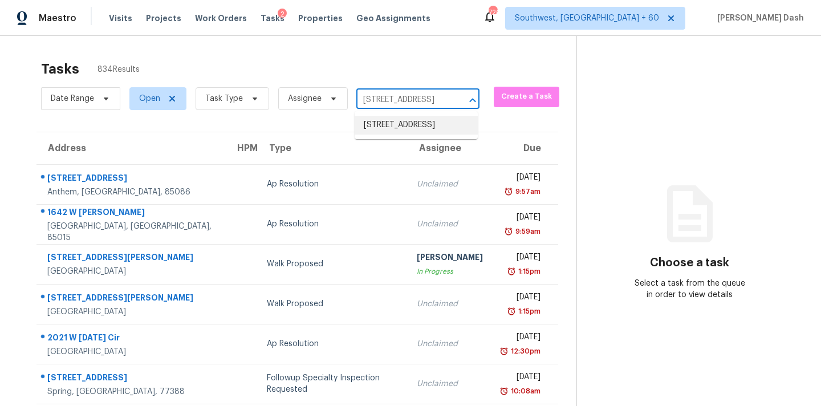
click at [388, 129] on li "7573 Rutgers Cir, Fairburn, GA 30213" at bounding box center [416, 125] width 123 height 19
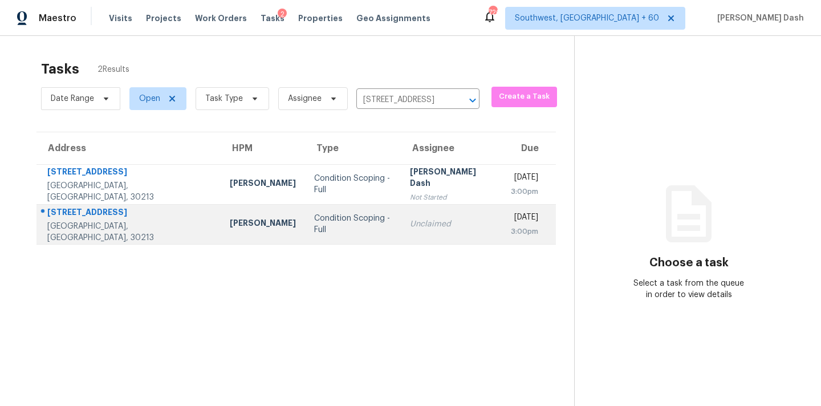
click at [314, 224] on div "Condition Scoping - Full" at bounding box center [353, 224] width 78 height 23
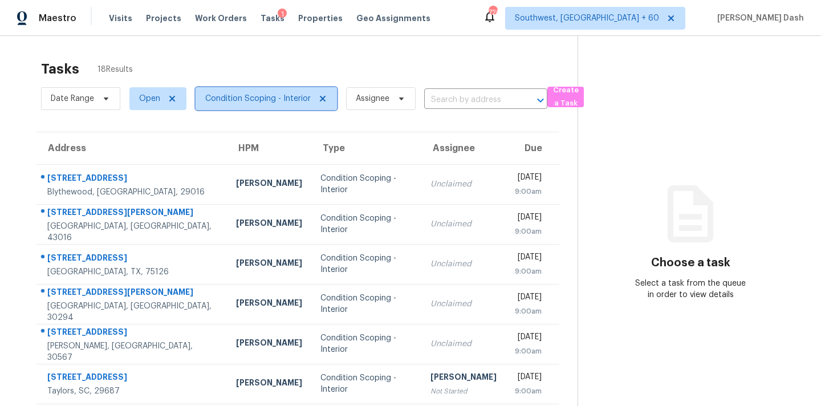
click at [214, 96] on span "Condition Scoping - Interior" at bounding box center [257, 98] width 105 height 11
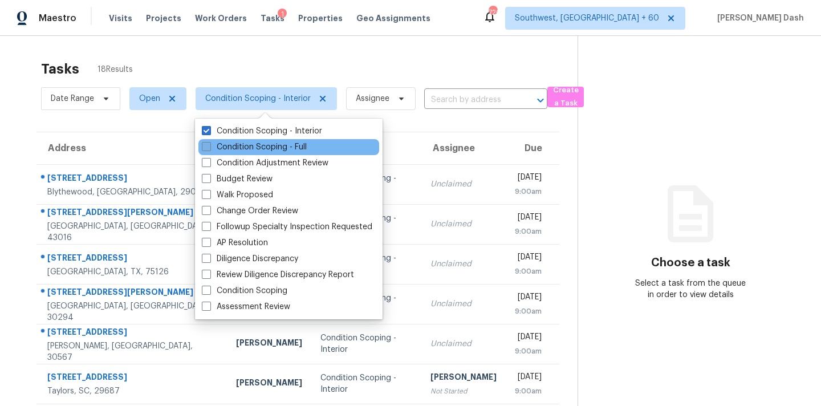
click at [261, 141] on label "Condition Scoping - Full" at bounding box center [254, 146] width 105 height 11
click at [209, 141] on input "Condition Scoping - Full" at bounding box center [205, 144] width 7 height 7
checkbox input "true"
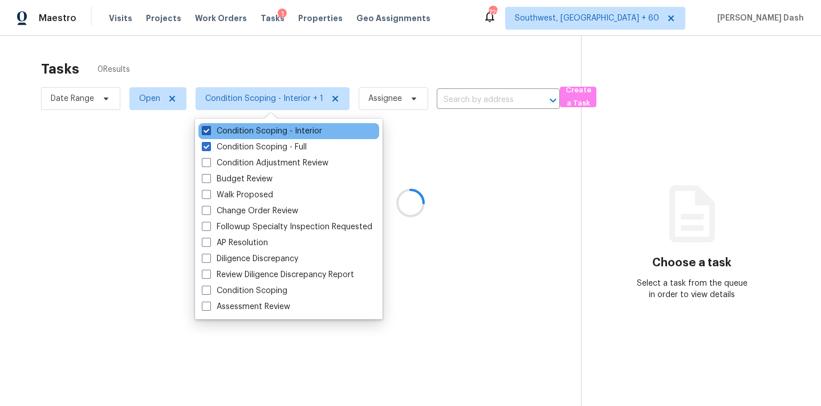
click at [263, 133] on label "Condition Scoping - Interior" at bounding box center [262, 130] width 120 height 11
click at [209, 133] on input "Condition Scoping - Interior" at bounding box center [205, 128] width 7 height 7
checkbox input "false"
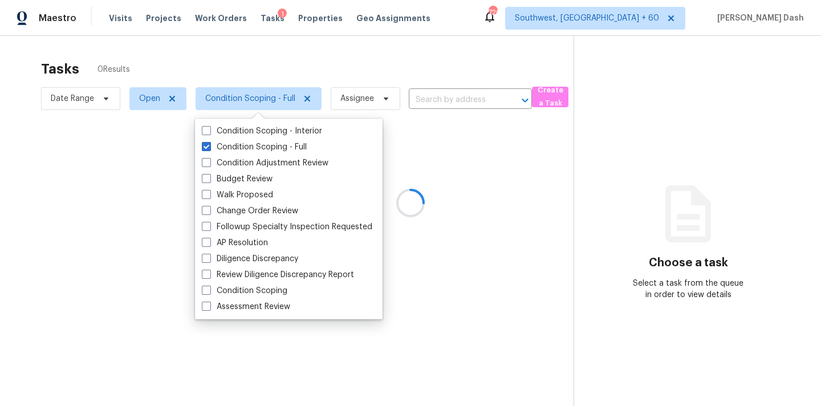
click at [304, 43] on div at bounding box center [410, 203] width 821 height 406
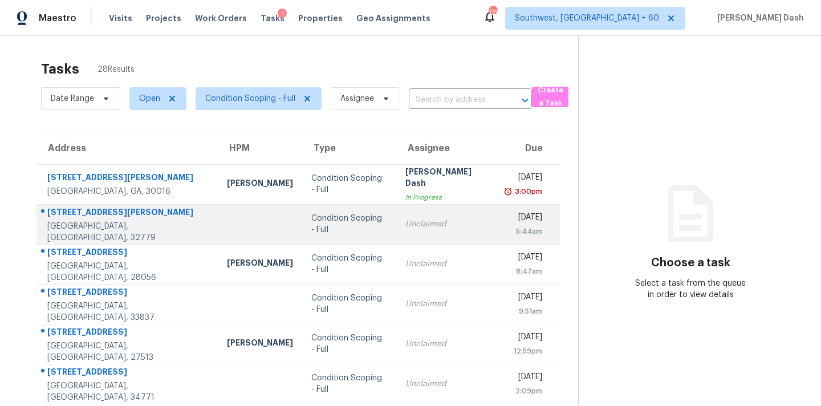
scroll to position [188, 0]
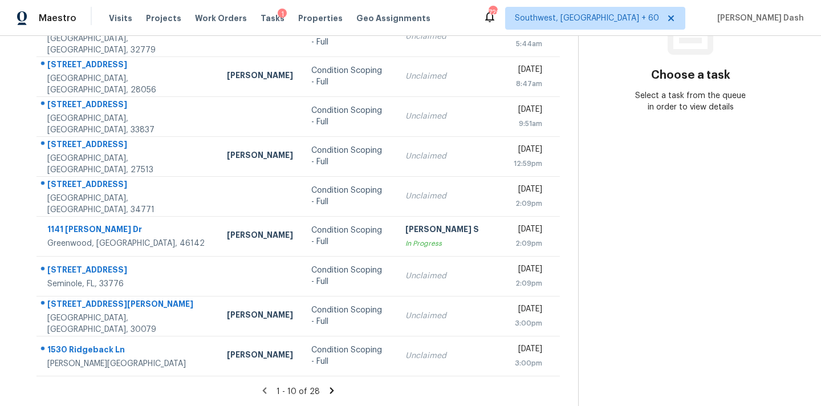
click at [329, 389] on icon at bounding box center [331, 390] width 4 height 6
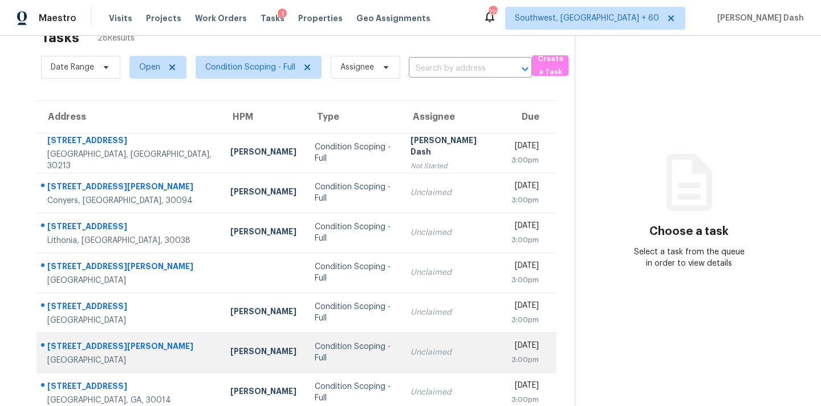
scroll to position [18, 0]
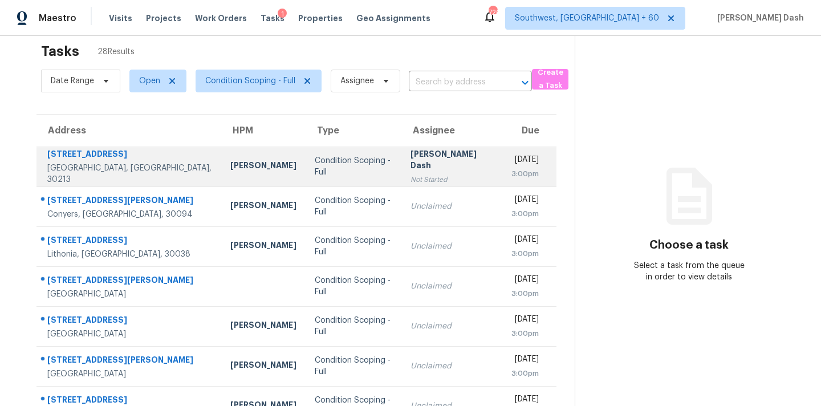
click at [324, 160] on td "Condition Scoping - Full" at bounding box center [354, 167] width 96 height 40
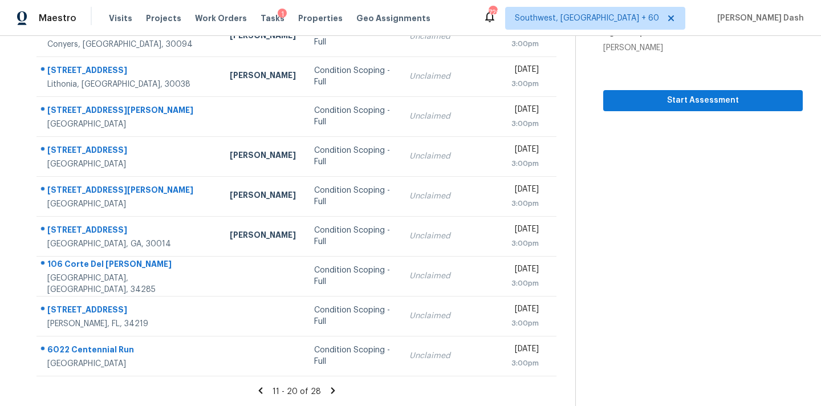
click at [262, 393] on icon at bounding box center [260, 390] width 10 height 10
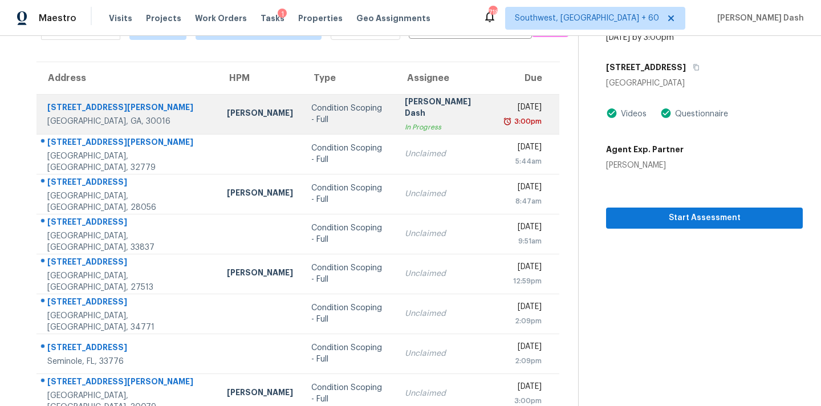
scroll to position [0, 0]
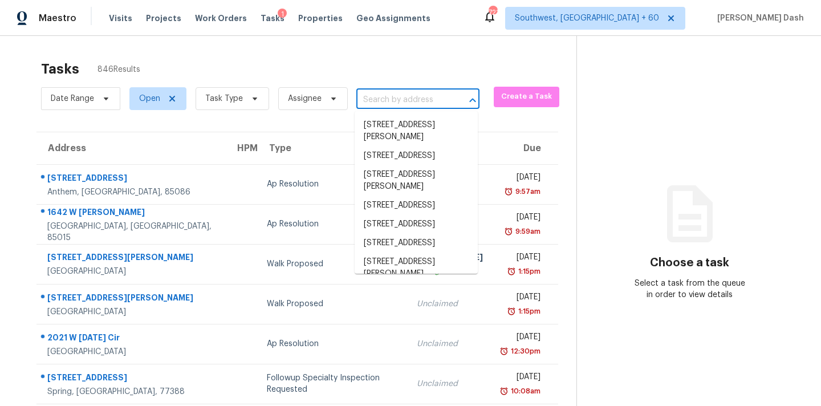
click at [387, 102] on input "text" at bounding box center [401, 100] width 91 height 18
paste input "[STREET_ADDRESS]"
type input "[STREET_ADDRESS]"
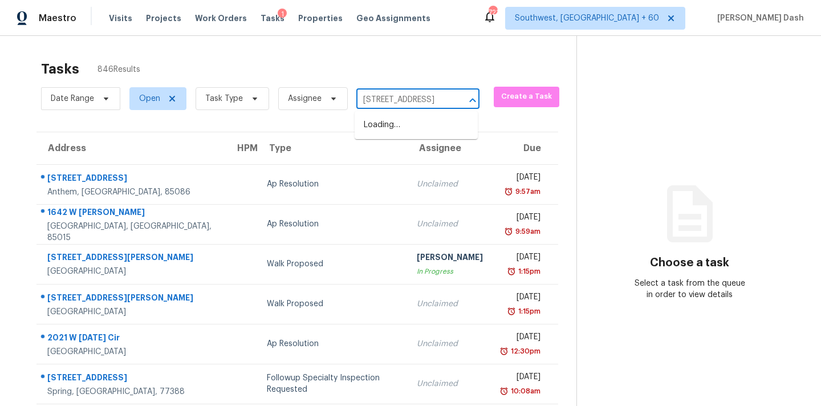
scroll to position [0, 52]
click at [389, 126] on li "7573 Rutgers Cir, Fairburn, GA 30213" at bounding box center [416, 125] width 123 height 19
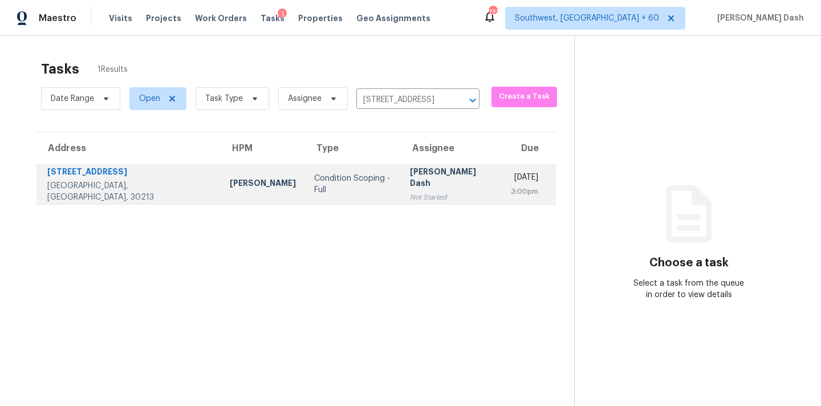
click at [327, 180] on td "Condition Scoping - Full" at bounding box center [353, 184] width 96 height 40
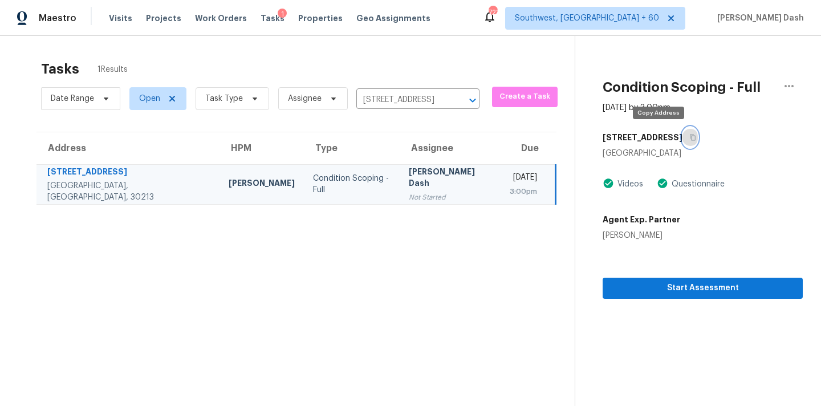
click at [689, 135] on icon "button" at bounding box center [692, 137] width 7 height 7
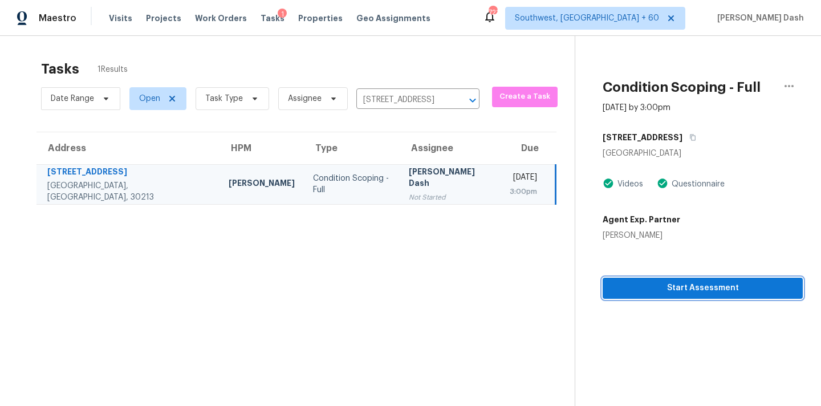
click at [660, 280] on button "Start Assessment" at bounding box center [703, 288] width 200 height 21
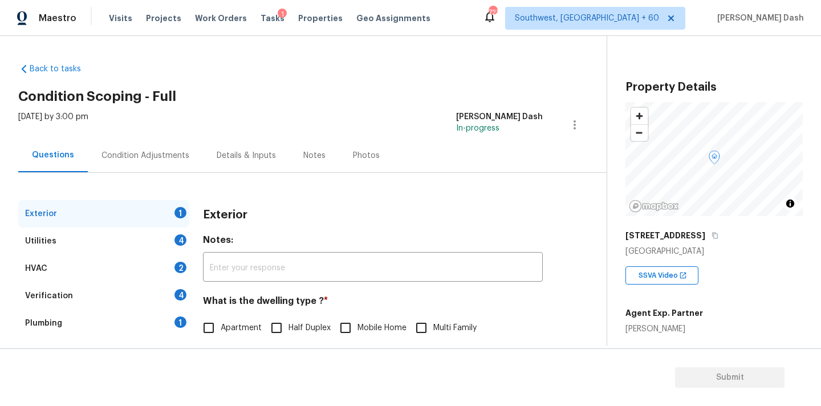
scroll to position [143, 0]
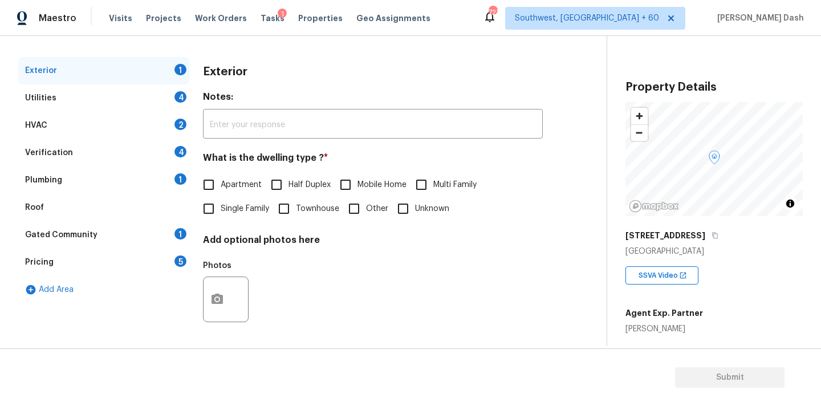
click at [306, 209] on span "Townhouse" at bounding box center [317, 209] width 43 height 12
click at [296, 209] on input "Townhouse" at bounding box center [284, 209] width 24 height 24
checkbox input "true"
click at [182, 99] on div "4" at bounding box center [180, 96] width 12 height 11
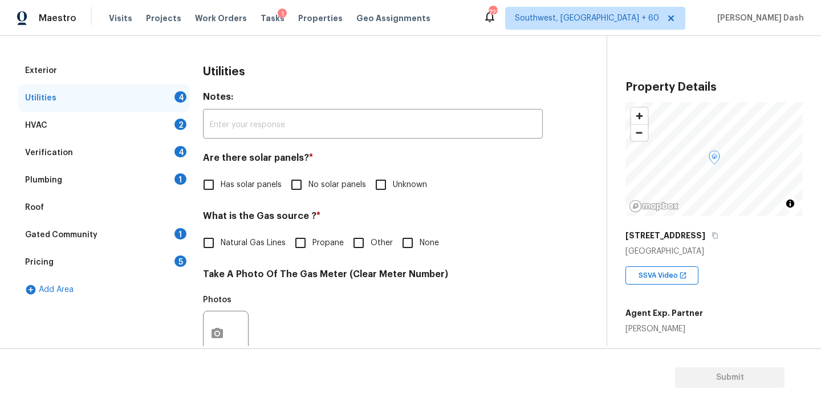
click at [329, 189] on span "No solar panels" at bounding box center [337, 185] width 58 height 12
click at [308, 189] on input "No solar panels" at bounding box center [296, 185] width 24 height 24
checkbox input "true"
click at [368, 247] on input "Other" at bounding box center [359, 244] width 24 height 24
checkbox input "true"
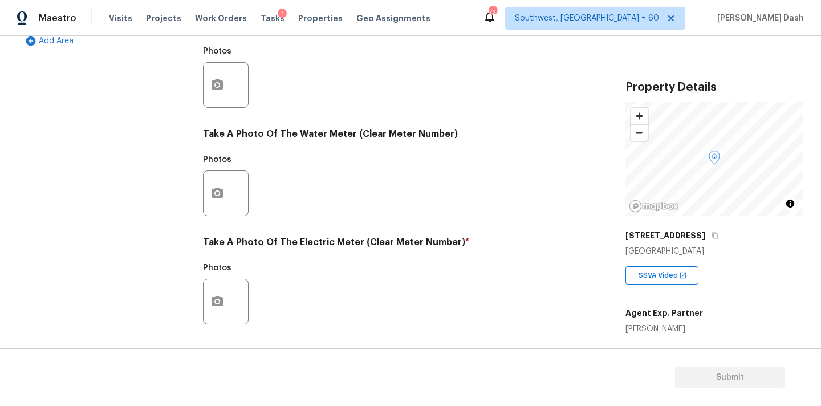
scroll to position [440, 0]
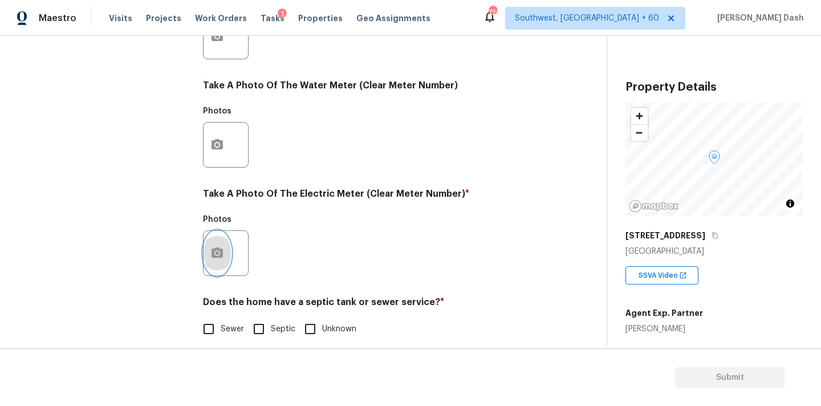
click at [210, 257] on icon "button" at bounding box center [217, 253] width 14 height 14
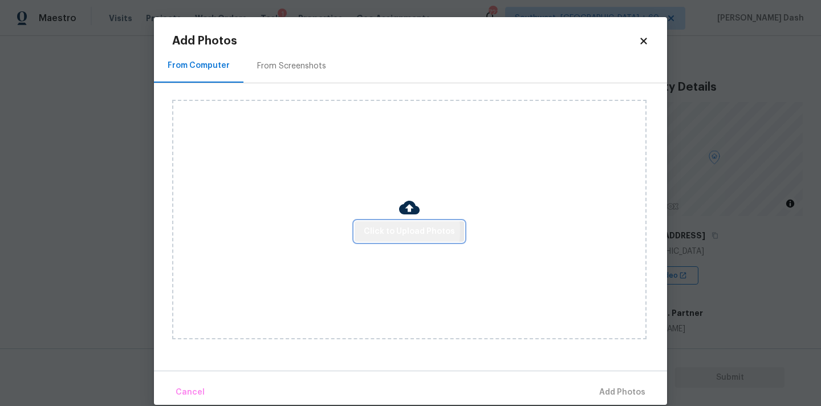
click at [376, 230] on span "Click to Upload Photos" at bounding box center [409, 232] width 91 height 14
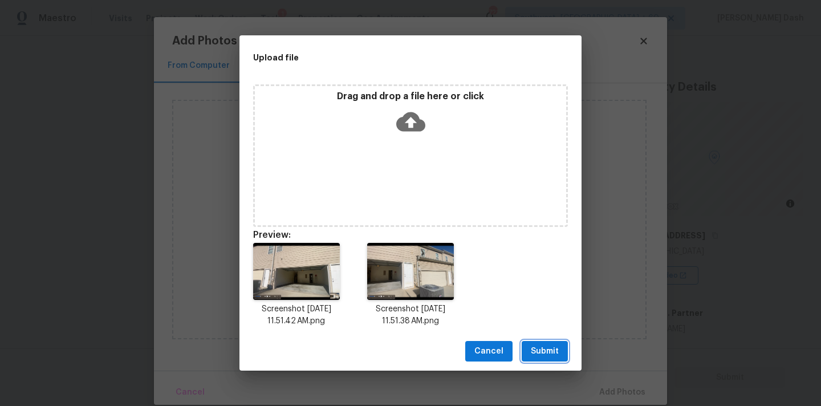
click at [546, 349] on span "Submit" at bounding box center [545, 351] width 28 height 14
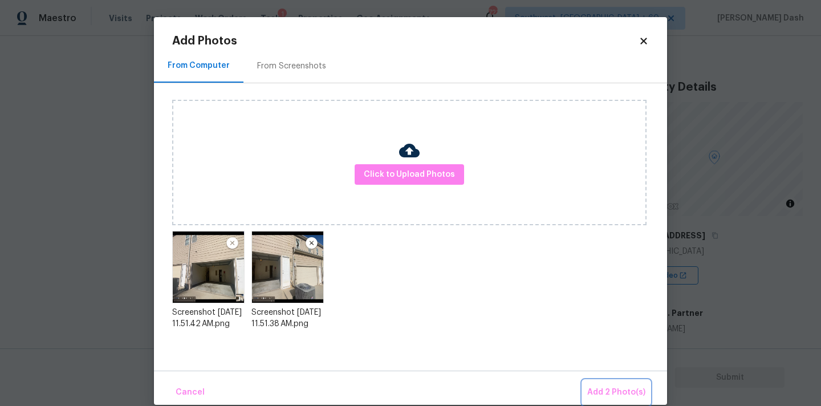
click at [607, 389] on span "Add 2 Photo(s)" at bounding box center [616, 392] width 58 height 14
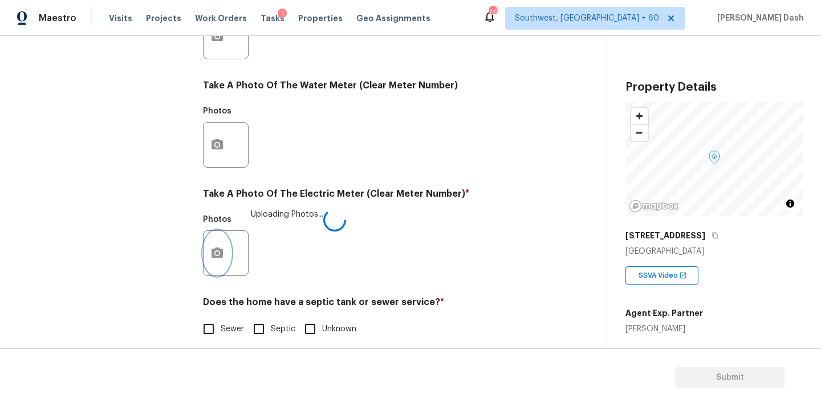
scroll to position [452, 0]
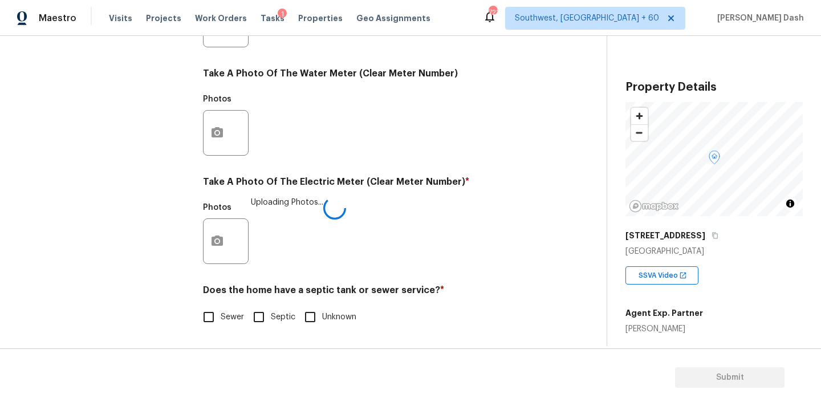
click at [209, 311] on input "Sewer" at bounding box center [209, 317] width 24 height 24
checkbox input "true"
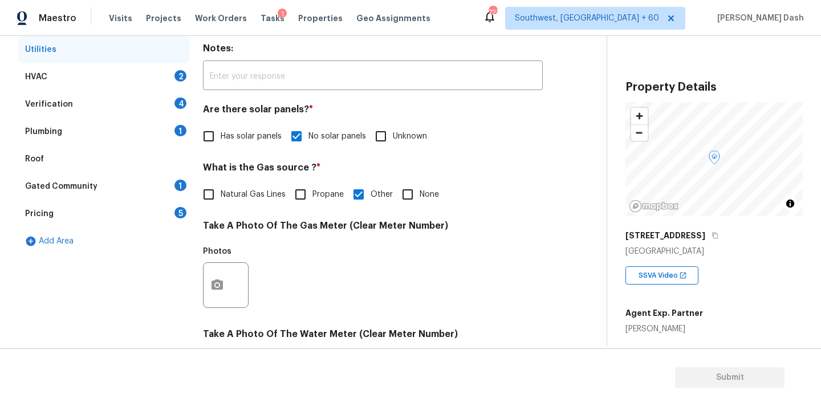
click at [164, 72] on div "HVAC 2" at bounding box center [103, 76] width 171 height 27
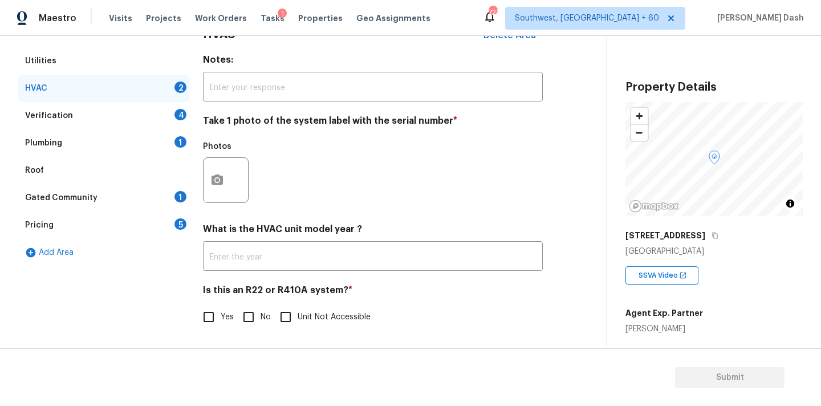
scroll to position [181, 0]
click at [213, 167] on button "button" at bounding box center [217, 180] width 27 height 44
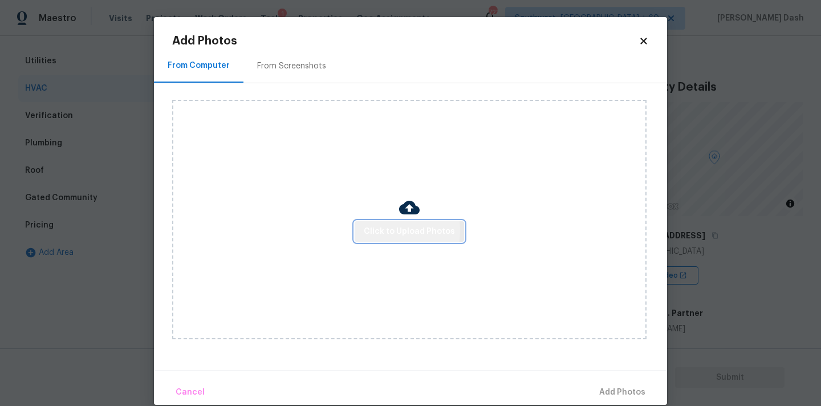
click at [372, 230] on span "Click to Upload Photos" at bounding box center [409, 232] width 91 height 14
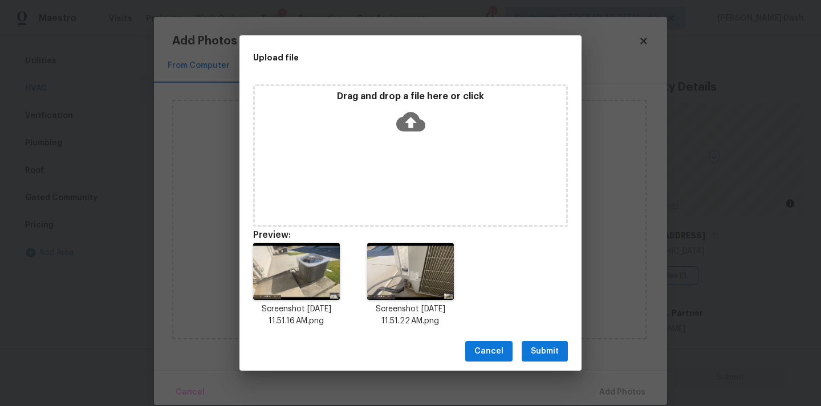
click at [548, 347] on span "Submit" at bounding box center [545, 351] width 28 height 14
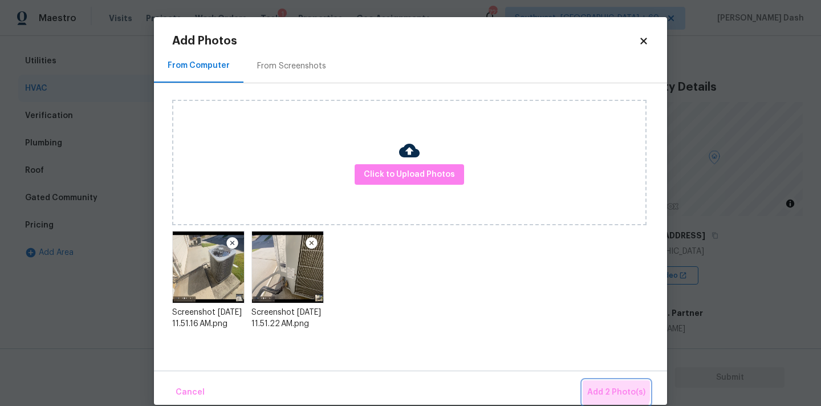
click at [612, 388] on span "Add 2 Photo(s)" at bounding box center [616, 392] width 58 height 14
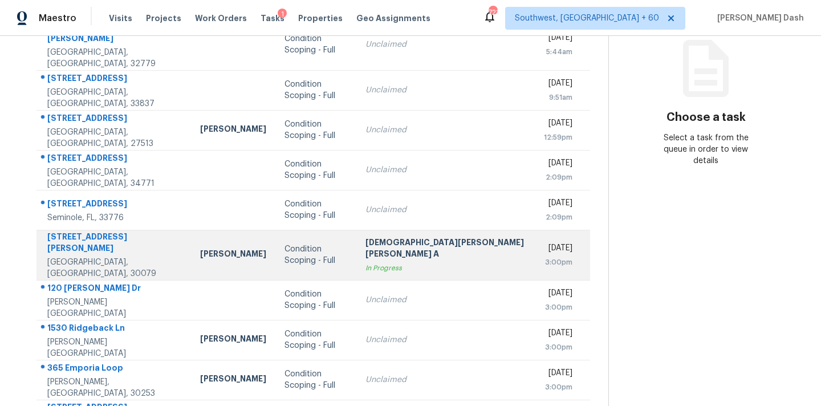
scroll to position [188, 0]
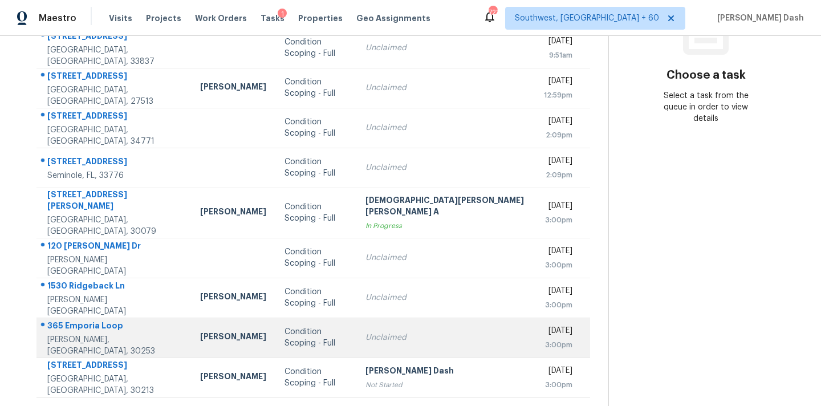
click at [326, 326] on div "Condition Scoping - Full" at bounding box center [315, 337] width 63 height 23
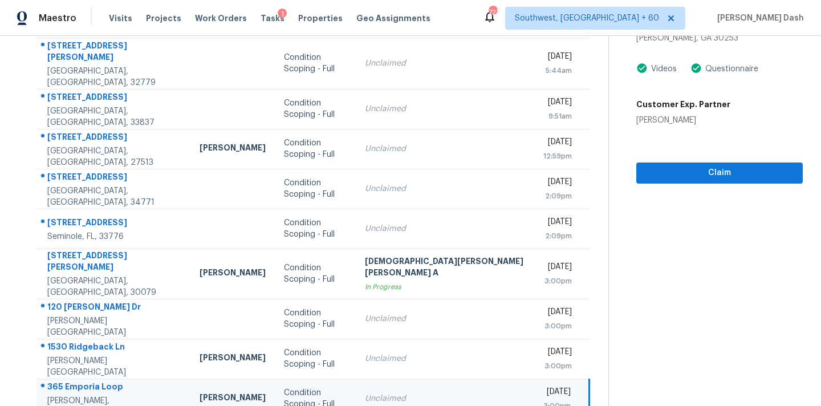
scroll to position [66, 0]
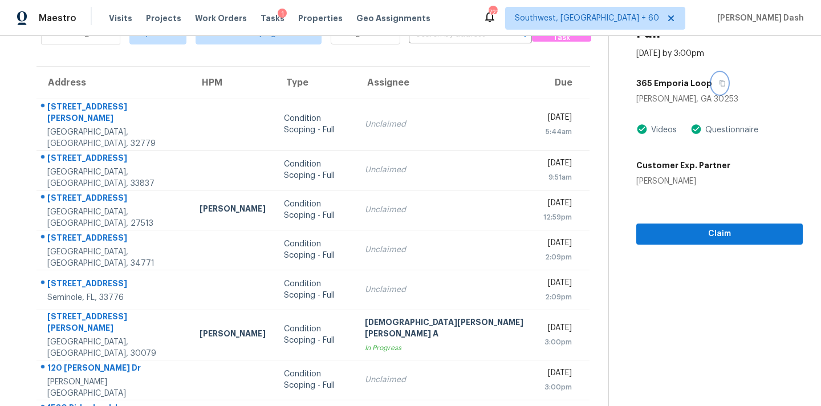
click at [712, 73] on button "button" at bounding box center [719, 83] width 15 height 21
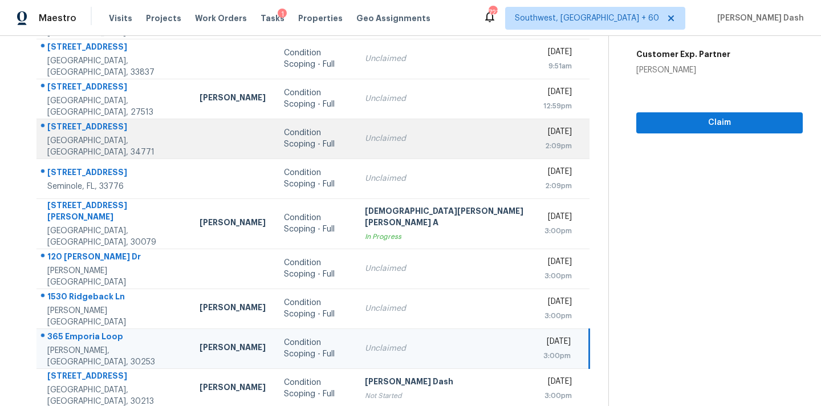
scroll to position [188, 0]
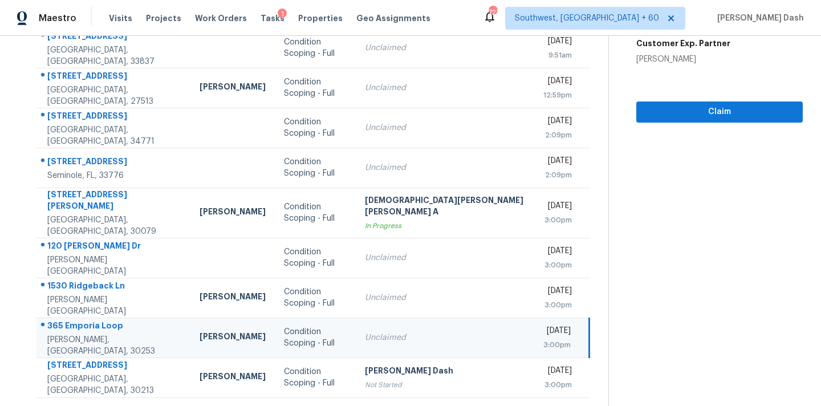
click at [345, 405] on icon at bounding box center [347, 412] width 4 height 6
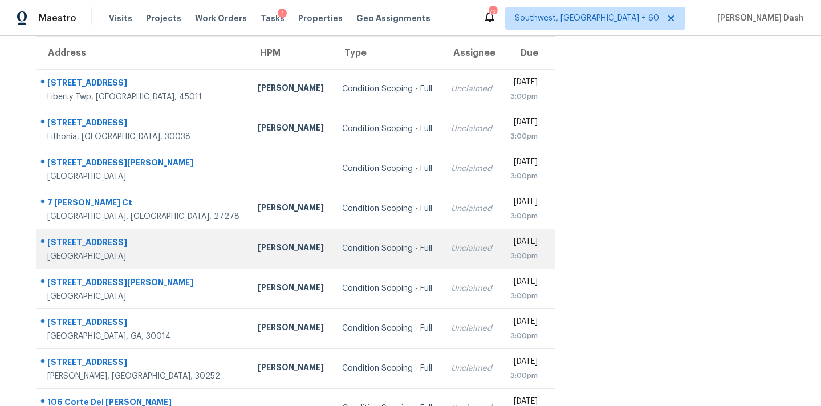
scroll to position [93, 0]
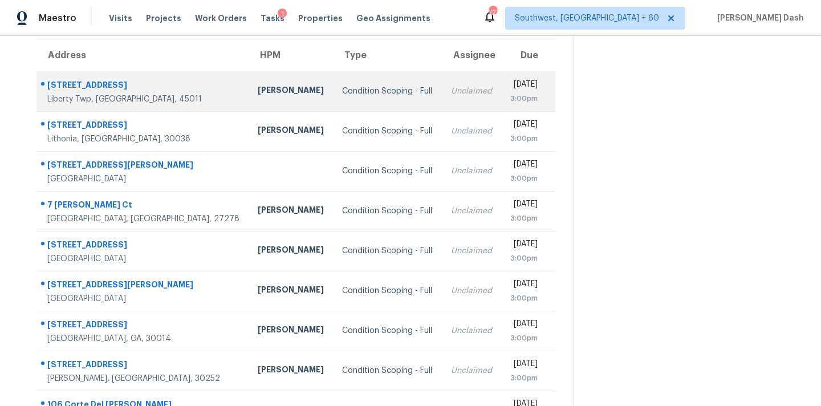
click at [168, 109] on td "[STREET_ADDRESS]" at bounding box center [142, 91] width 212 height 40
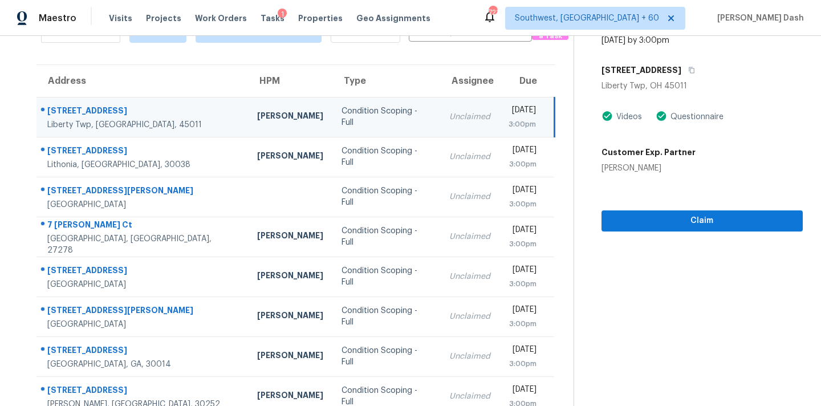
scroll to position [43, 0]
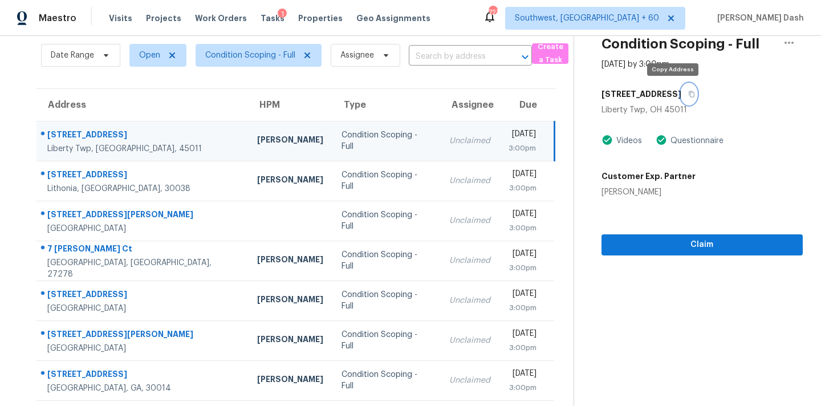
click at [681, 89] on button "button" at bounding box center [688, 94] width 15 height 21
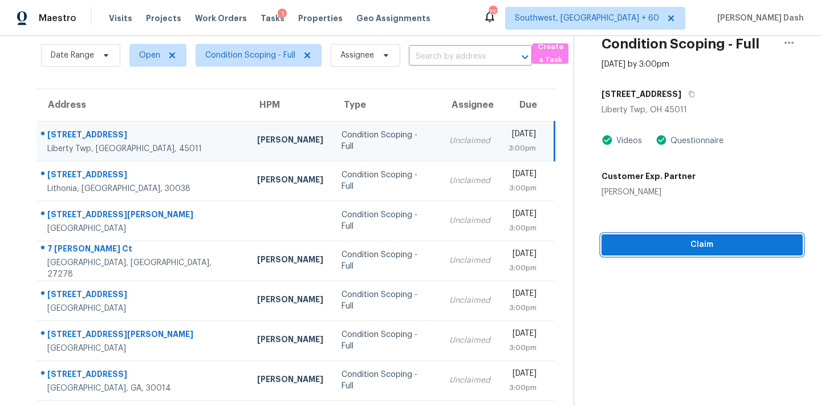
click at [669, 241] on span "Claim" at bounding box center [702, 245] width 183 height 14
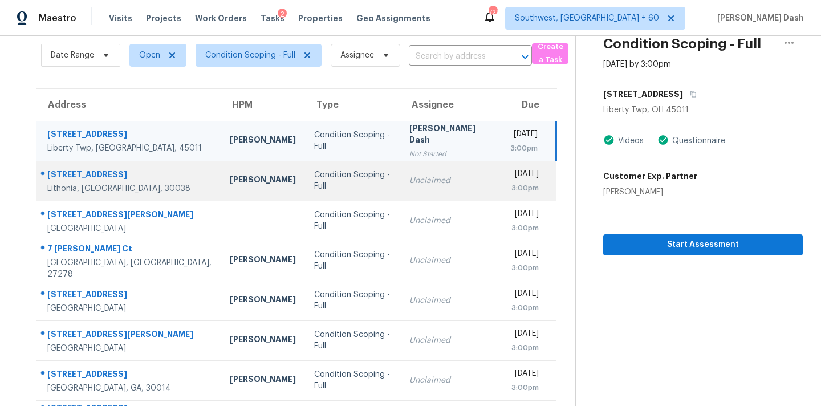
click at [346, 179] on td "Condition Scoping - Full" at bounding box center [352, 181] width 95 height 40
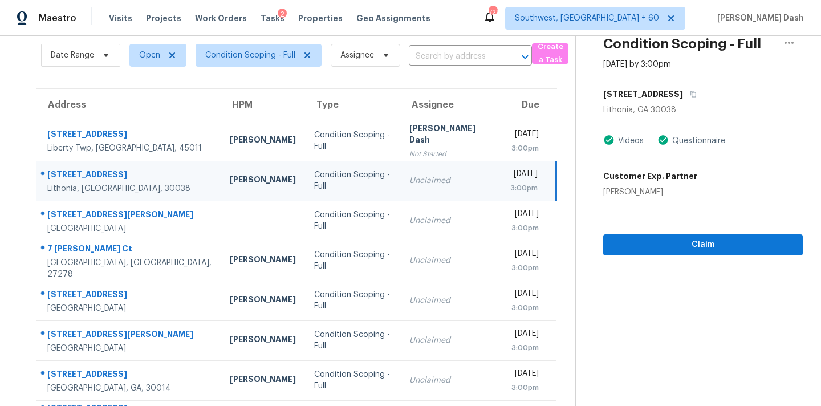
click at [763, 97] on div "5619 Regency Forest Ct" at bounding box center [703, 94] width 200 height 21
click at [697, 93] on icon "button" at bounding box center [693, 94] width 7 height 7
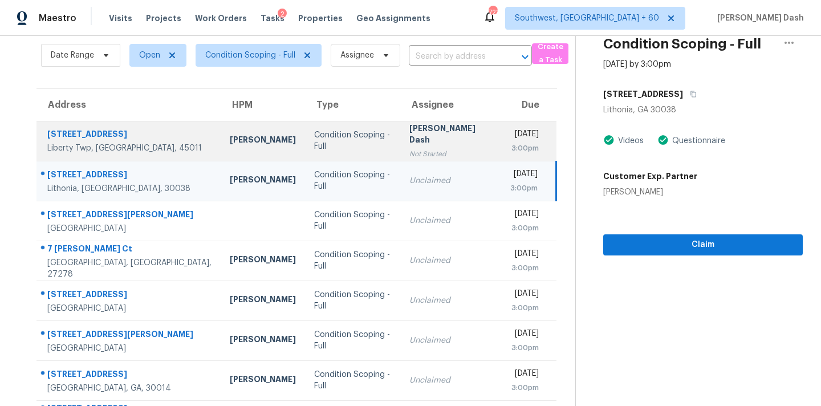
click at [510, 139] on div "Mon, Oct 6th 2025" at bounding box center [524, 135] width 29 height 14
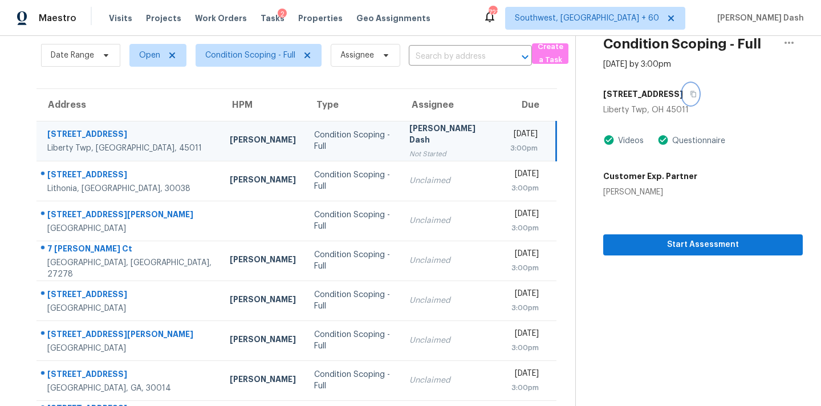
click at [690, 94] on icon "button" at bounding box center [693, 94] width 7 height 7
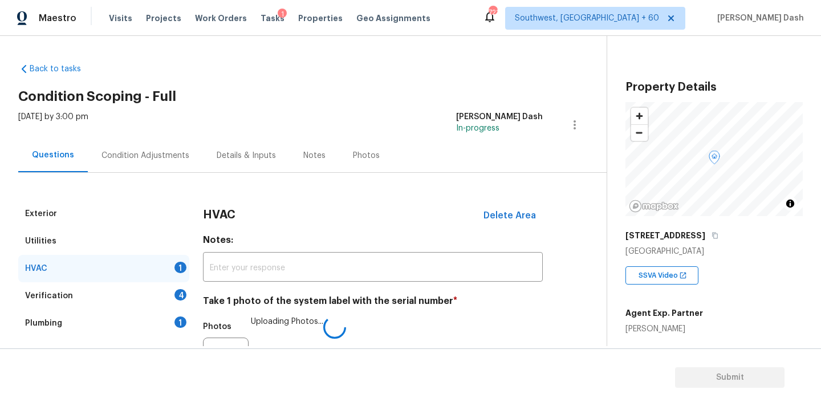
scroll to position [181, 0]
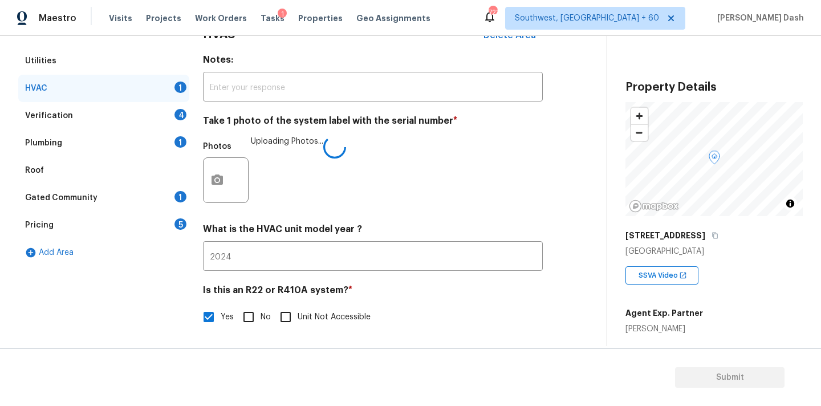
click at [164, 107] on div "Verification 4" at bounding box center [103, 115] width 171 height 27
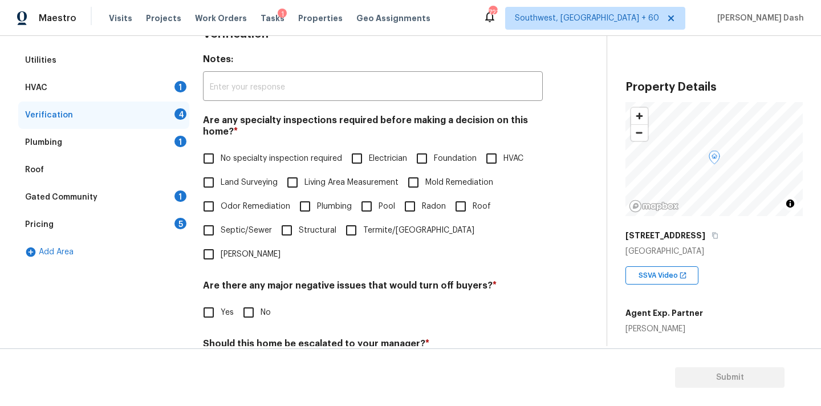
click at [172, 88] on div "HVAC 1" at bounding box center [103, 87] width 171 height 27
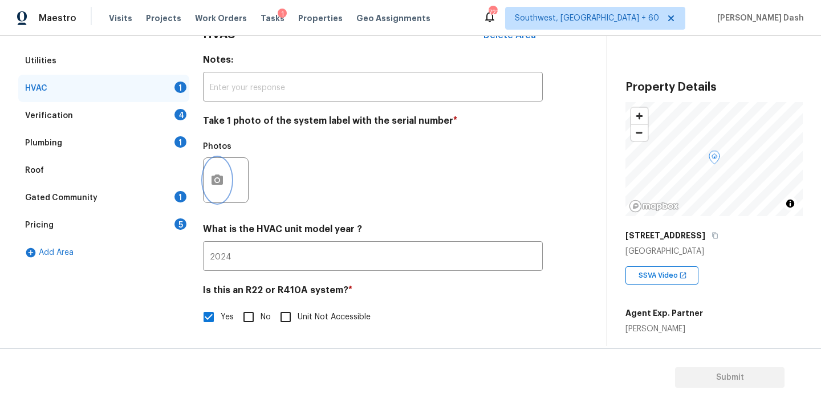
click at [227, 171] on button "button" at bounding box center [217, 180] width 27 height 44
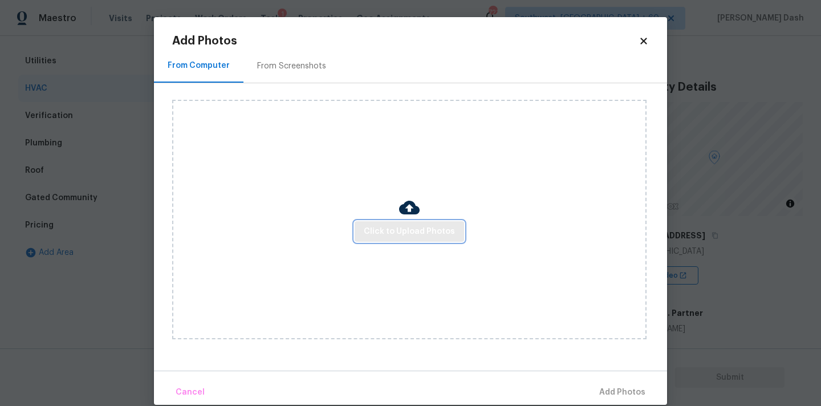
click at [401, 239] on button "Click to Upload Photos" at bounding box center [409, 231] width 109 height 21
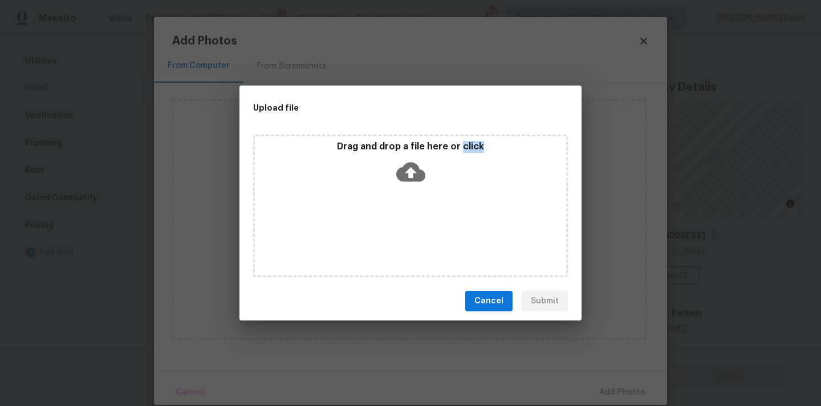
click at [401, 239] on div "Drag and drop a file here or click" at bounding box center [410, 206] width 315 height 143
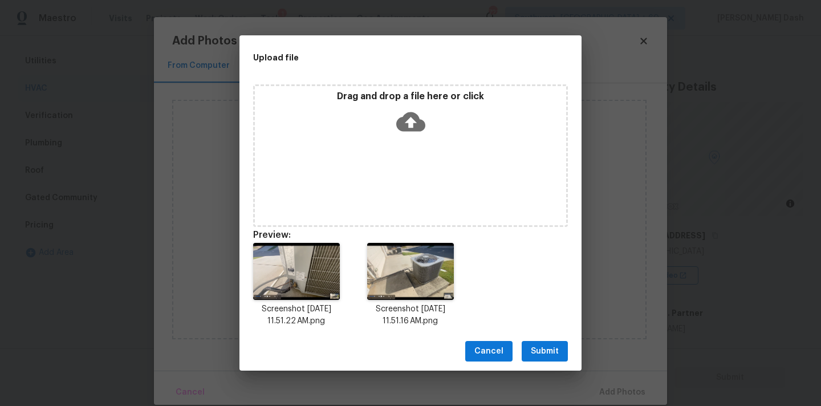
click at [536, 364] on div "Cancel Submit" at bounding box center [410, 351] width 342 height 39
click at [538, 350] on span "Submit" at bounding box center [545, 351] width 28 height 14
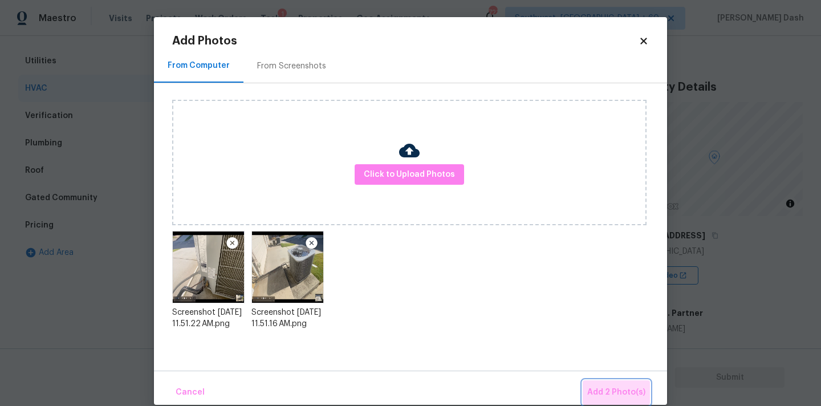
click at [618, 396] on span "Add 2 Photo(s)" at bounding box center [616, 392] width 58 height 14
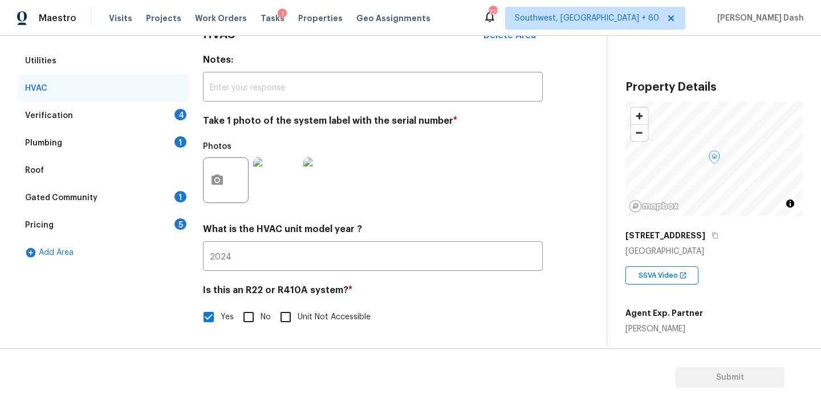
click at [140, 111] on div "Verification 4" at bounding box center [103, 115] width 171 height 27
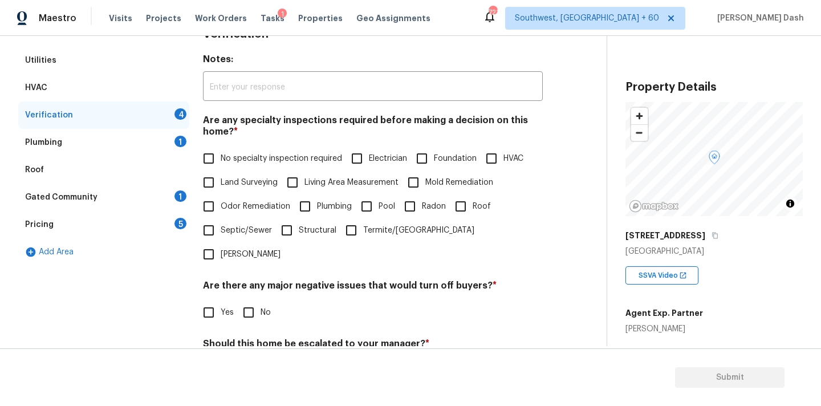
click at [225, 156] on span "No specialty inspection required" at bounding box center [281, 159] width 121 height 12
click at [221, 156] on input "No specialty inspection required" at bounding box center [209, 159] width 24 height 24
checkbox input "true"
click at [251, 302] on input "No" at bounding box center [249, 314] width 24 height 24
checkbox input "true"
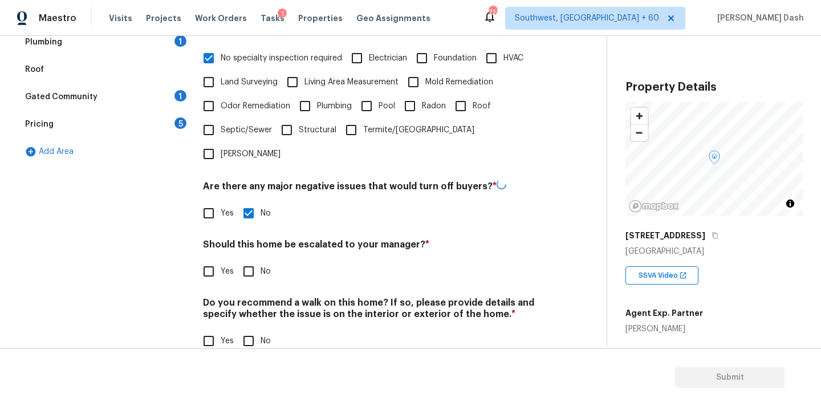
scroll to position [280, 0]
click at [195, 245] on div "Exterior Utilities HVAC Verification 2 Plumbing 1 Roof Gated Community 1 Pricin…" at bounding box center [298, 143] width 561 height 446
click at [202, 259] on input "Yes" at bounding box center [209, 271] width 24 height 24
checkbox input "true"
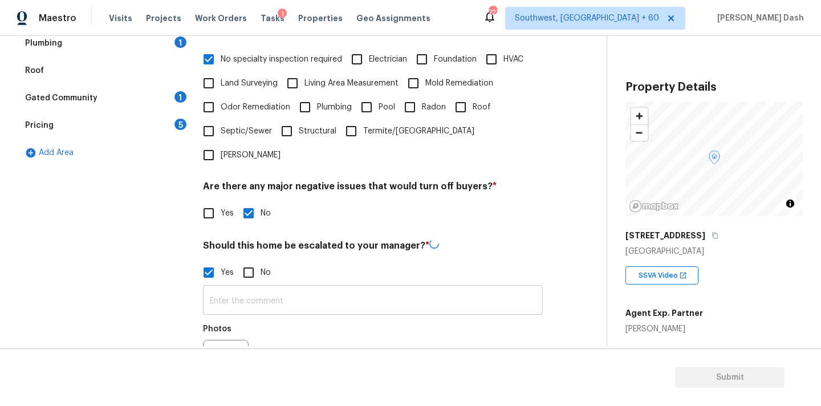
click at [255, 288] on input "text" at bounding box center [373, 301] width 340 height 27
click at [219, 340] on button "button" at bounding box center [217, 362] width 27 height 44
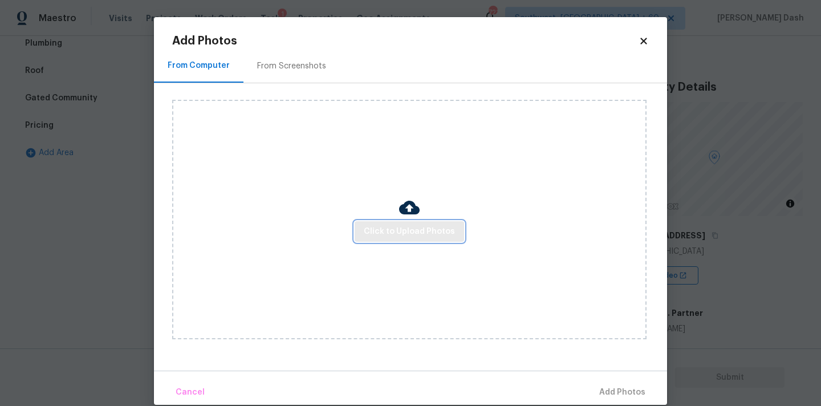
click at [415, 233] on span "Click to Upload Photos" at bounding box center [409, 232] width 91 height 14
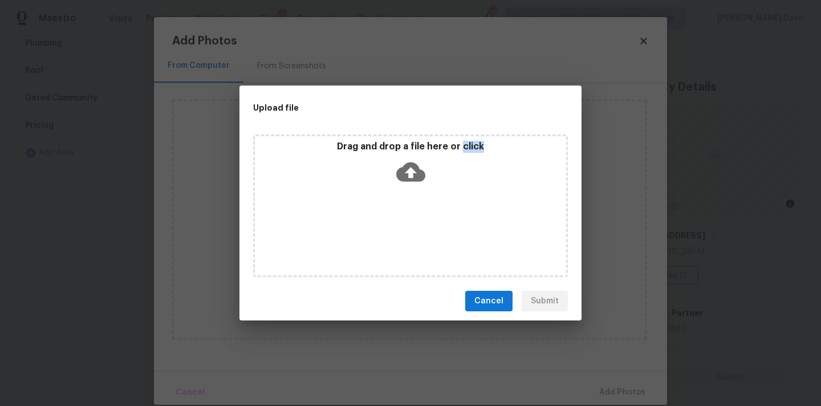
click at [415, 233] on div "Drag and drop a file here or click" at bounding box center [410, 206] width 315 height 143
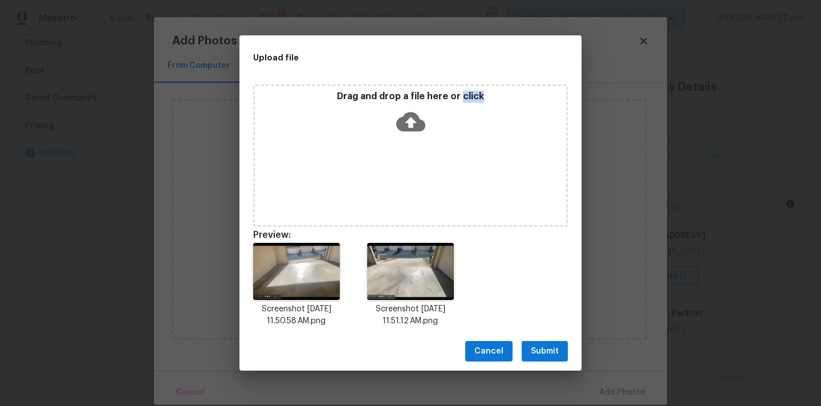
click at [548, 356] on span "Submit" at bounding box center [545, 351] width 28 height 14
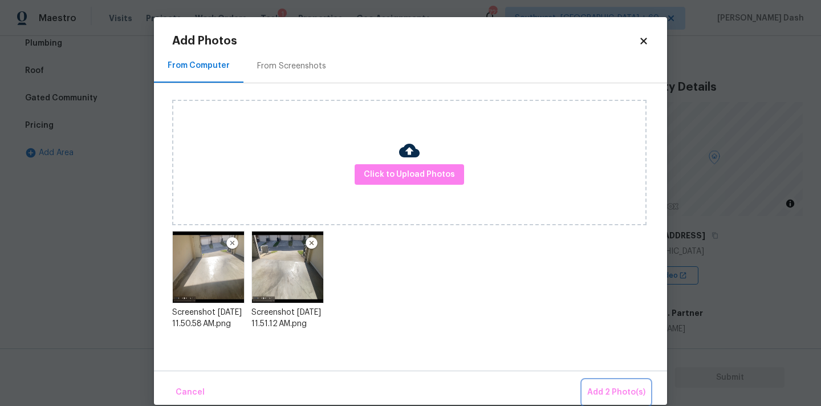
click at [615, 389] on span "Add 2 Photo(s)" at bounding box center [616, 392] width 58 height 14
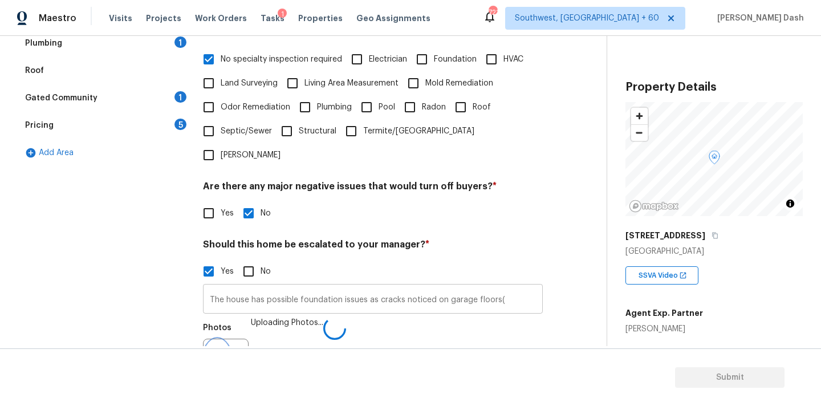
scroll to position [294, 0]
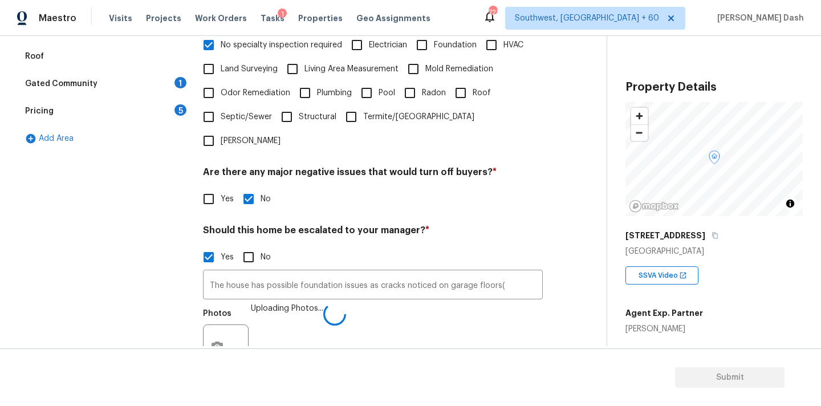
click at [518, 303] on div "Photos Uploading Photos..." at bounding box center [373, 340] width 340 height 74
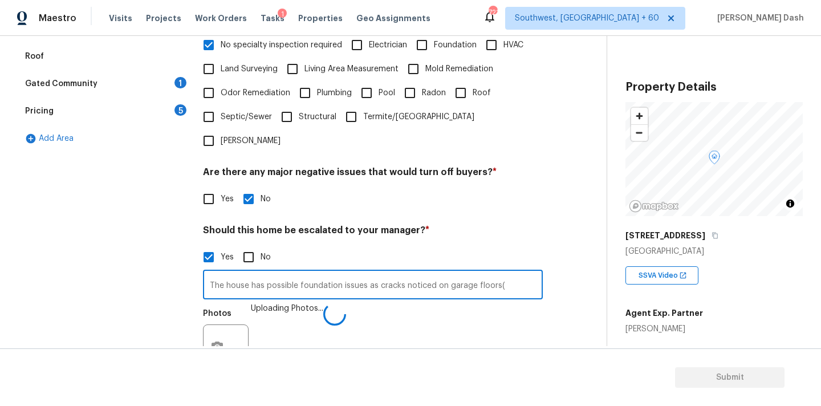
click at [518, 272] on input "The house has possible foundation issues as cracks noticed on garage floors(" at bounding box center [373, 285] width 340 height 27
click at [485, 272] on input "The house has possible foundation issues as cracks noticed on garage floors(7.0…" at bounding box center [373, 285] width 340 height 27
type input "The house has possible foundation issues as cracks noticed on garage floors(7.0…"
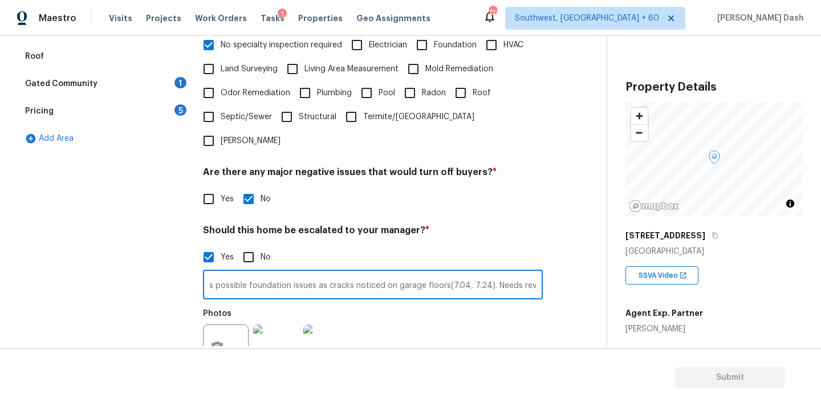
click at [470, 245] on div "Yes No" at bounding box center [373, 257] width 340 height 24
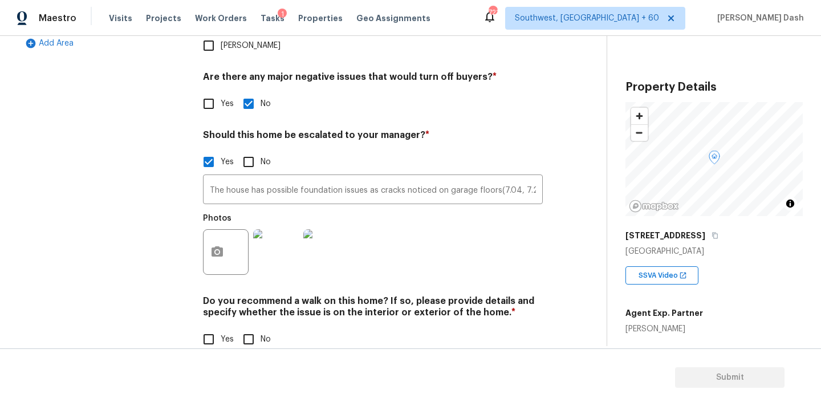
scroll to position [388, 0]
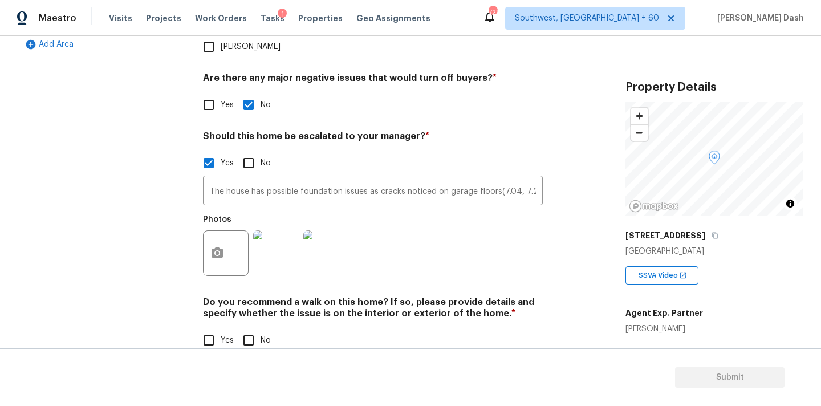
click at [250, 328] on input "No" at bounding box center [249, 340] width 24 height 24
checkbox input "true"
click at [165, 242] on div "Exterior Utilities HVAC Verification Plumbing 1 Roof Gated Community 1 Pricing …" at bounding box center [103, 89] width 171 height 555
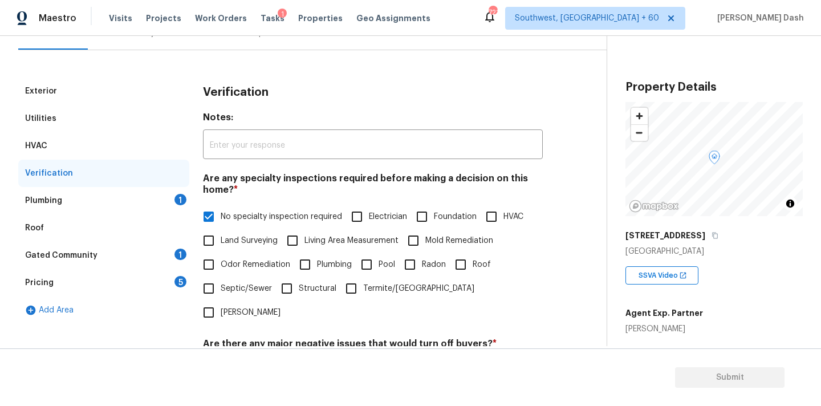
scroll to position [104, 0]
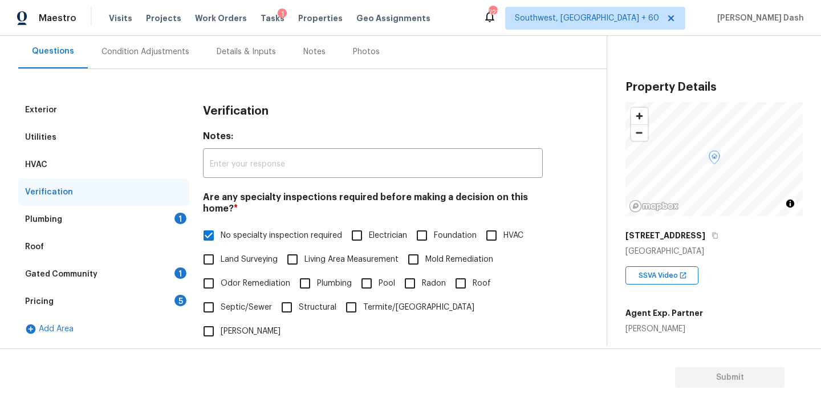
click at [172, 219] on div "Plumbing 1" at bounding box center [103, 219] width 171 height 27
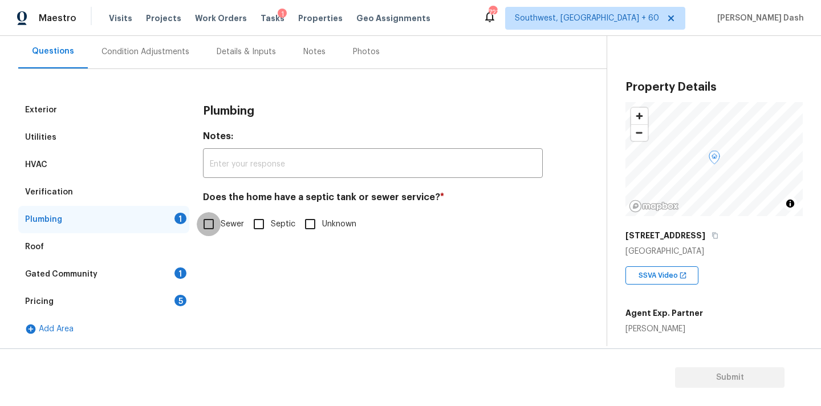
click at [215, 215] on input "Sewer" at bounding box center [209, 224] width 24 height 24
checkbox input "true"
click at [158, 273] on div "Gated Community 1" at bounding box center [103, 274] width 171 height 27
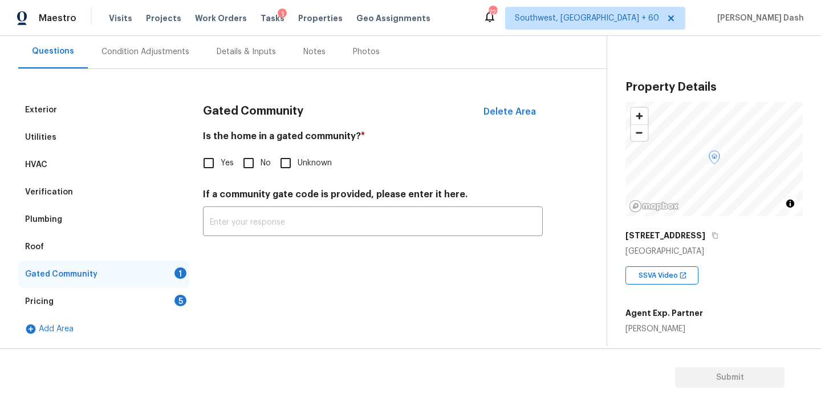
click at [252, 147] on div "Is the home in a gated community? * Yes No Unknown" at bounding box center [373, 153] width 340 height 44
click at [251, 163] on input "No" at bounding box center [249, 163] width 24 height 24
checkbox input "true"
click at [178, 301] on div "5" at bounding box center [180, 300] width 12 height 11
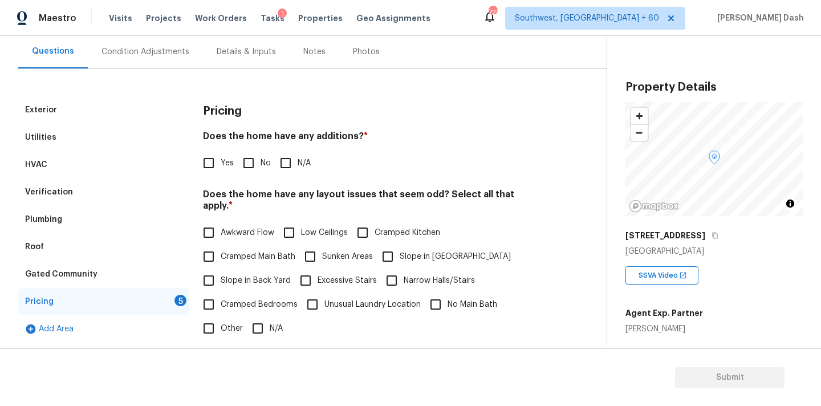
click at [244, 163] on input "No" at bounding box center [249, 163] width 24 height 24
checkbox input "true"
click at [251, 318] on input "N/A" at bounding box center [258, 330] width 24 height 24
checkbox input "true"
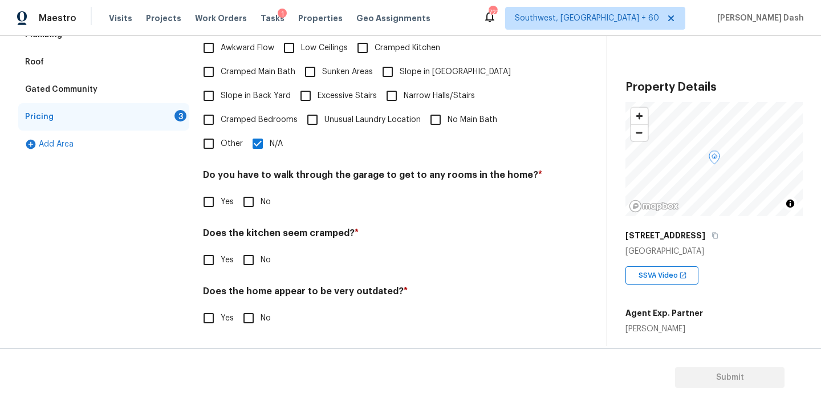
scroll to position [278, 0]
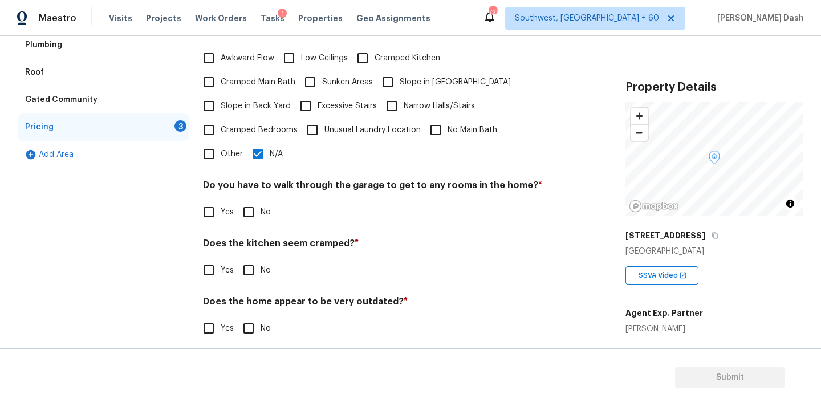
click at [248, 200] on input "No" at bounding box center [249, 212] width 24 height 24
checkbox input "true"
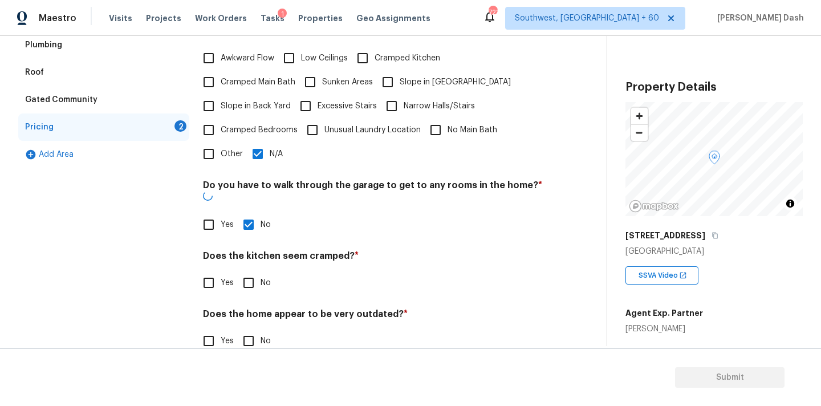
click at [248, 271] on input "No" at bounding box center [249, 283] width 24 height 24
checkbox input "true"
click at [248, 340] on div "Pricing Does the home have any additions? * Yes No N/A Does the home have any l…" at bounding box center [373, 145] width 340 height 446
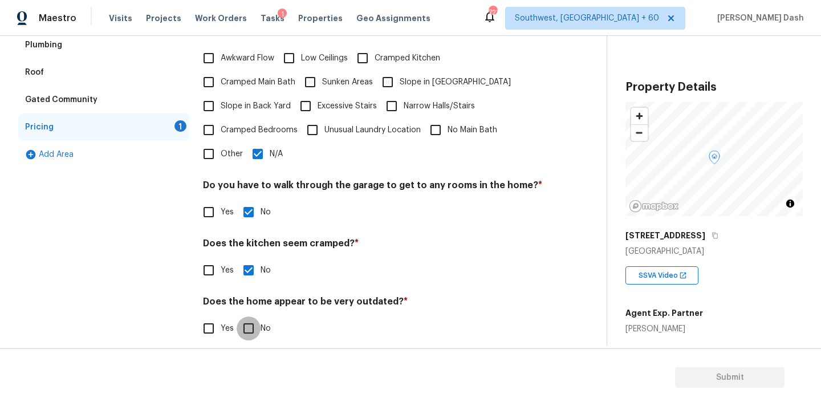
click at [245, 320] on input "No" at bounding box center [249, 328] width 24 height 24
checkbox input "true"
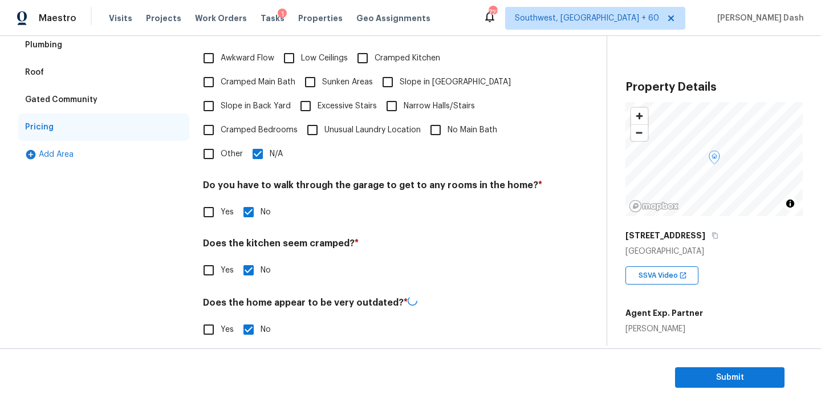
click at [183, 306] on div "Exterior Utilities HVAC Verification Plumbing Roof Gated Community Pricing Add …" at bounding box center [103, 138] width 171 height 433
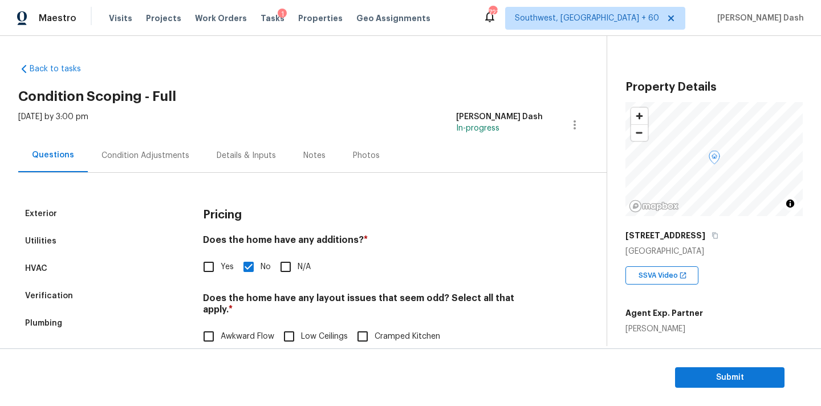
click at [158, 139] on div "Condition Adjustments" at bounding box center [145, 156] width 115 height 34
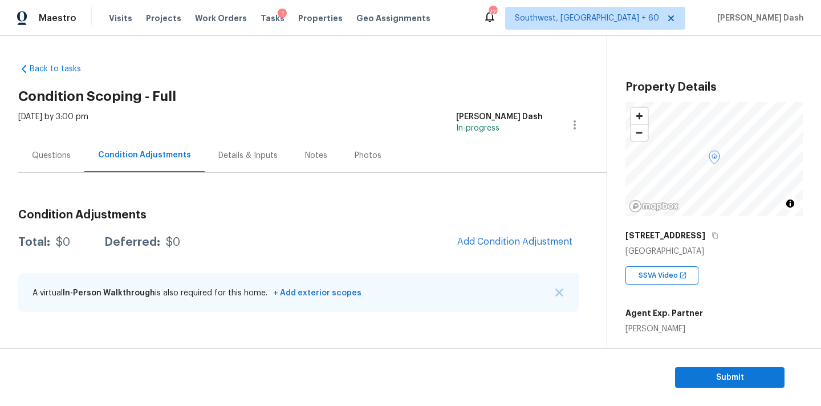
click at [503, 267] on div "Condition Adjustments Total: $0 Deferred: $0 Add Condition Adjustment A virtual…" at bounding box center [298, 261] width 561 height 122
click at [501, 227] on div "Condition Adjustments Total: $0 Deferred: $0 Add Condition Adjustment A virtual…" at bounding box center [298, 261] width 561 height 122
click at [501, 234] on button "Add Condition Adjustment" at bounding box center [514, 242] width 129 height 24
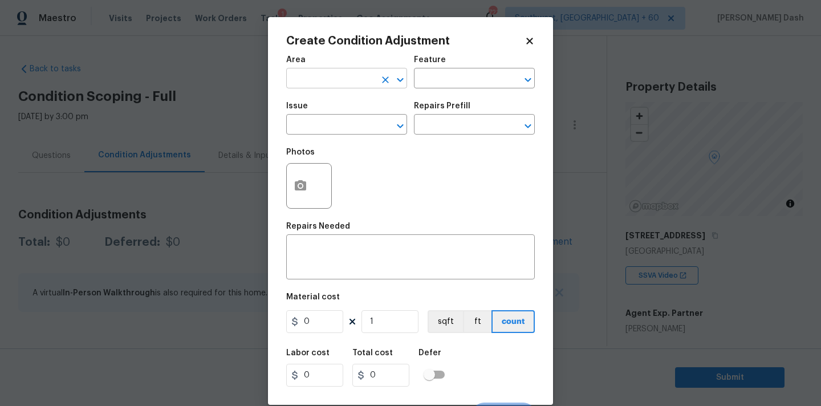
click at [311, 83] on input "text" at bounding box center [330, 80] width 89 height 18
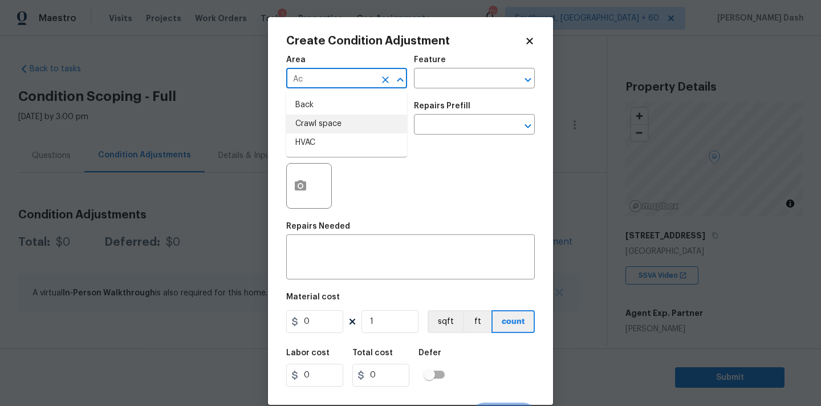
type input "Acq"
click at [377, 79] on button "Clear" at bounding box center [385, 80] width 16 height 16
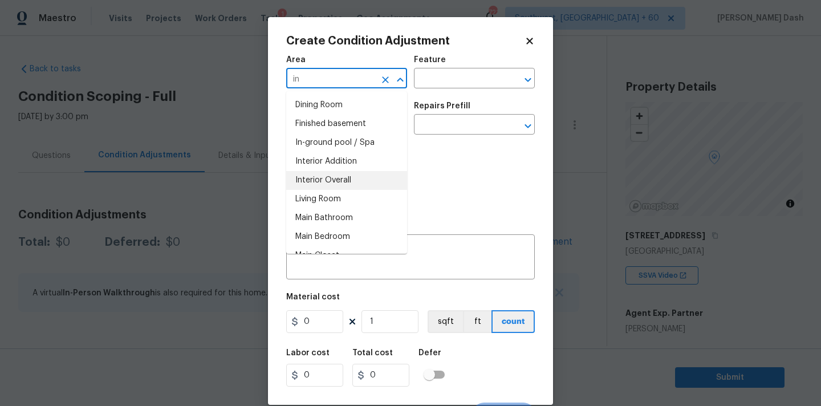
click at [349, 174] on li "Interior Overall" at bounding box center [346, 180] width 121 height 19
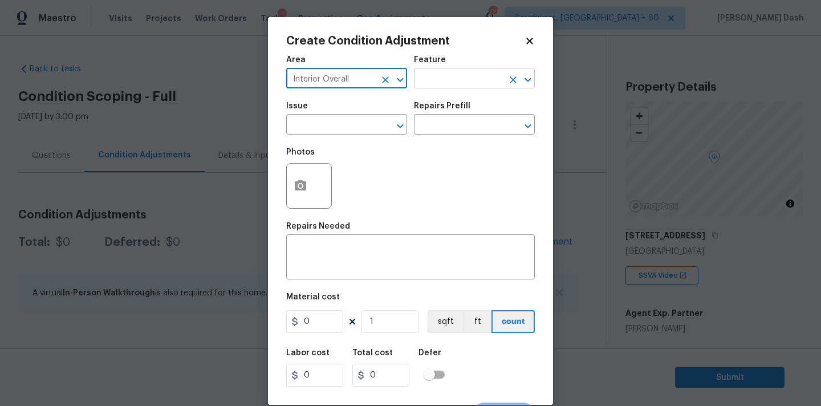
type input "Interior Overall"
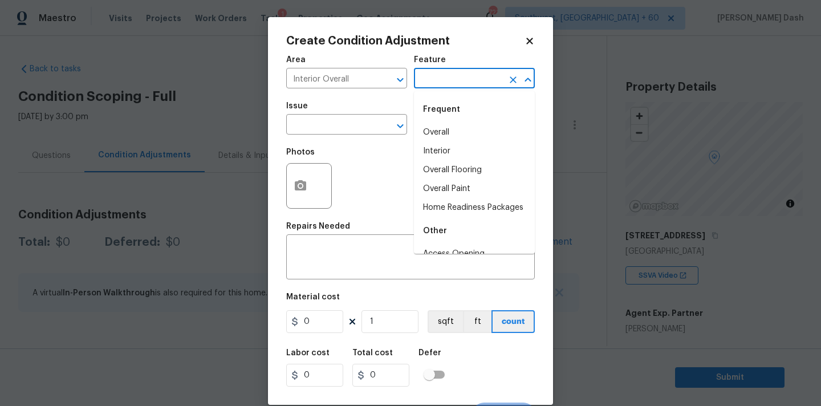
click at [451, 78] on input "text" at bounding box center [458, 80] width 89 height 18
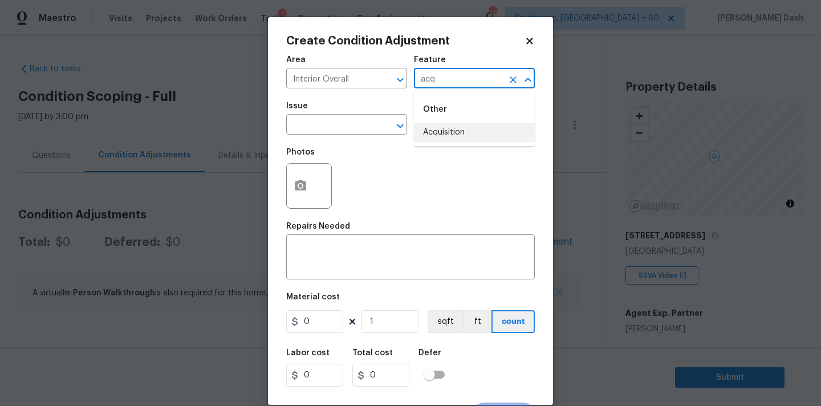
click at [451, 131] on li "Acquisition" at bounding box center [474, 132] width 121 height 19
type input "Acquisition"
click at [372, 129] on input "text" at bounding box center [330, 126] width 89 height 18
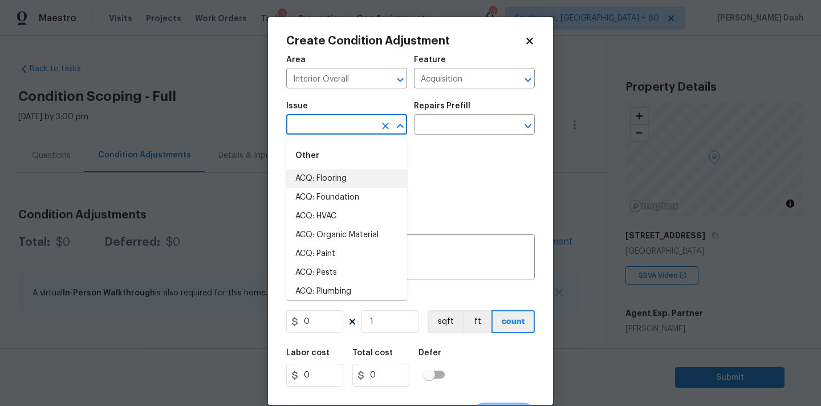
click at [359, 184] on li "ACQ: Flooring" at bounding box center [346, 178] width 121 height 19
type input "ACQ: Flooring"
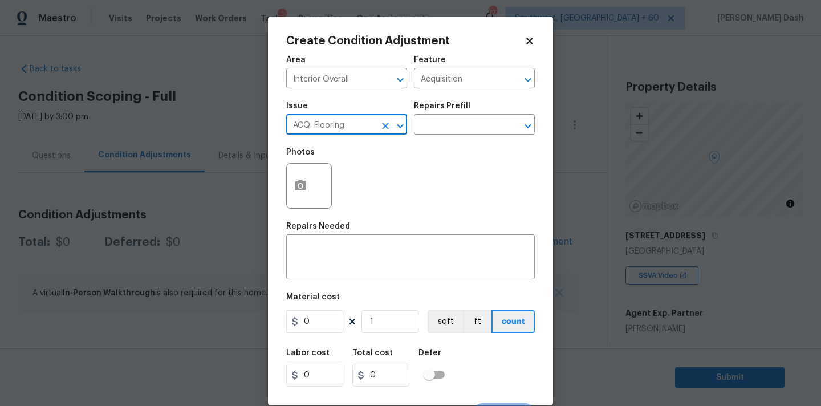
click at [385, 123] on icon "Clear" at bounding box center [385, 125] width 11 height 11
click at [355, 133] on input "text" at bounding box center [330, 126] width 89 height 18
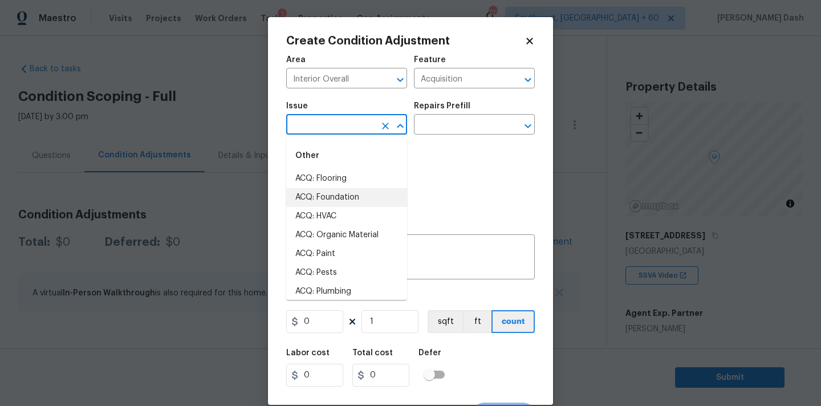
click at [352, 198] on li "ACQ: Foundation" at bounding box center [346, 197] width 121 height 19
type input "ACQ: Foundation"
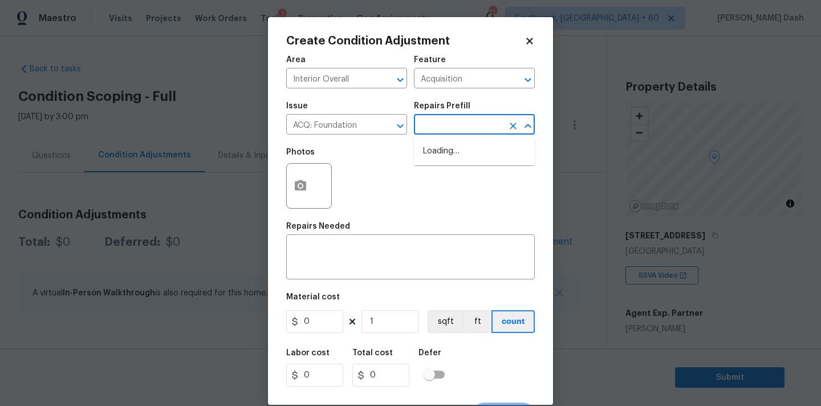
click at [436, 121] on input "text" at bounding box center [458, 126] width 89 height 18
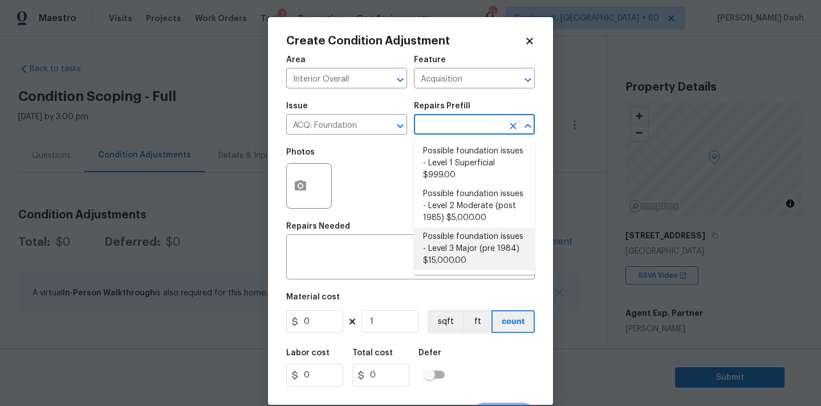
click at [451, 258] on li "Possible foundation issues - Level 3 Major (pre 1984) $15,000.00" at bounding box center [474, 248] width 121 height 43
type input "15000"
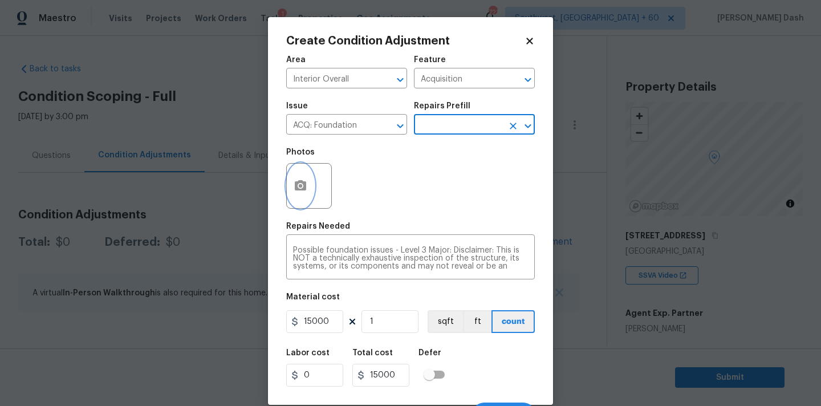
click at [305, 184] on icon "button" at bounding box center [300, 185] width 11 height 10
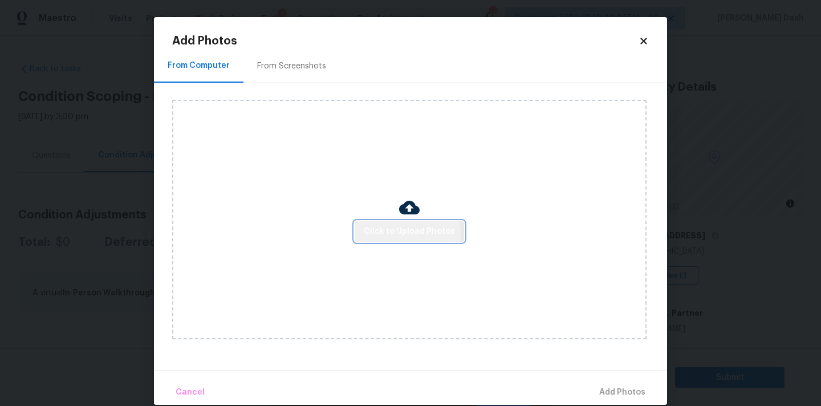
click at [395, 233] on span "Click to Upload Photos" at bounding box center [409, 232] width 91 height 14
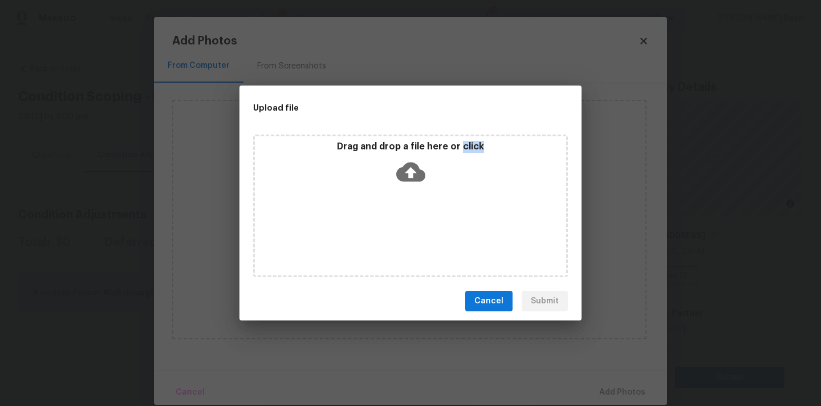
click at [395, 233] on div "Drag and drop a file here or click" at bounding box center [410, 206] width 315 height 143
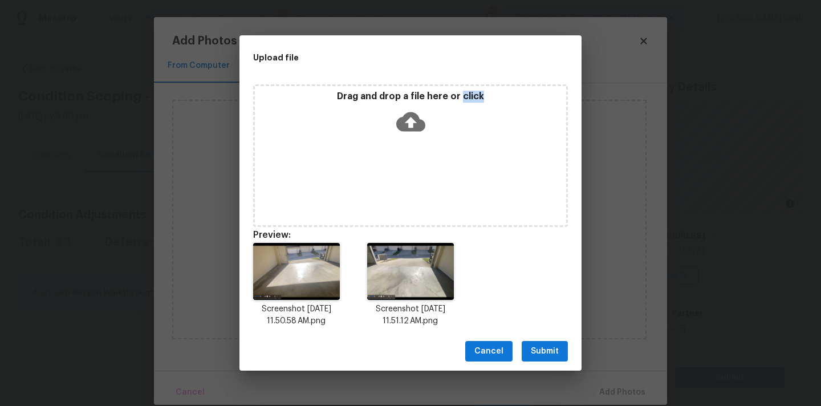
click at [552, 352] on span "Submit" at bounding box center [545, 351] width 28 height 14
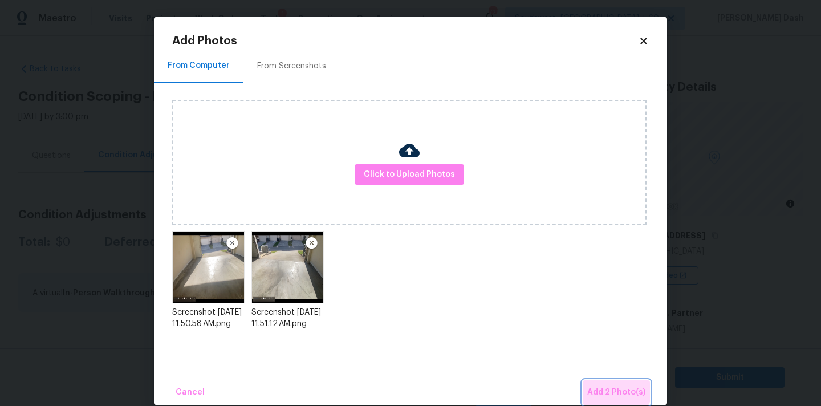
click at [603, 381] on button "Add 2 Photo(s)" at bounding box center [616, 392] width 67 height 25
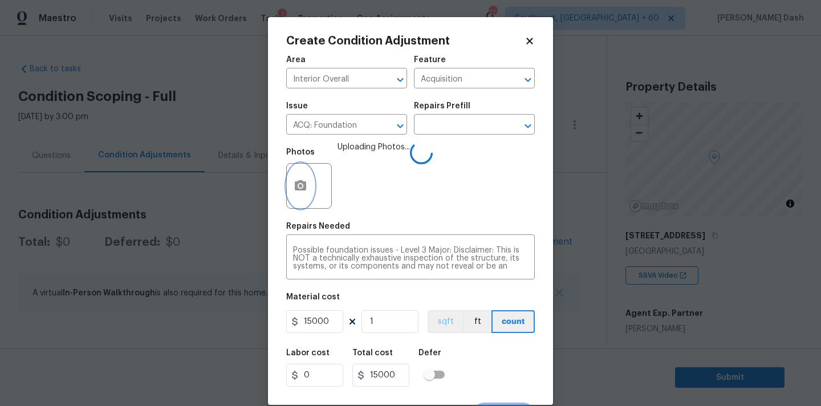
scroll to position [20, 0]
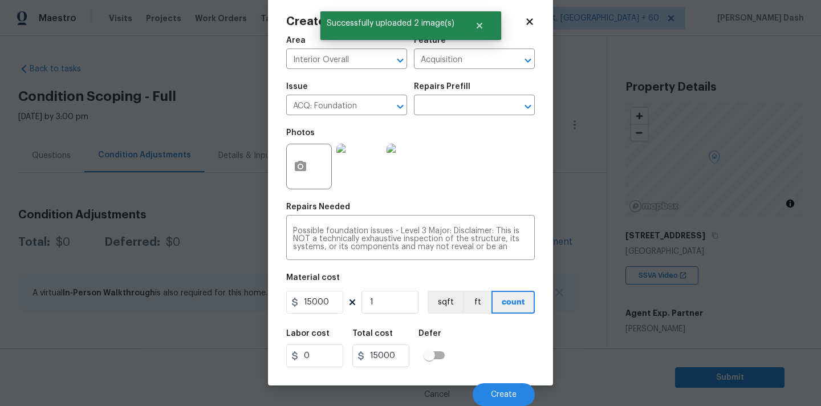
click at [517, 382] on div "Cancel Create" at bounding box center [410, 390] width 249 height 32
click at [513, 389] on button "Create" at bounding box center [504, 394] width 62 height 23
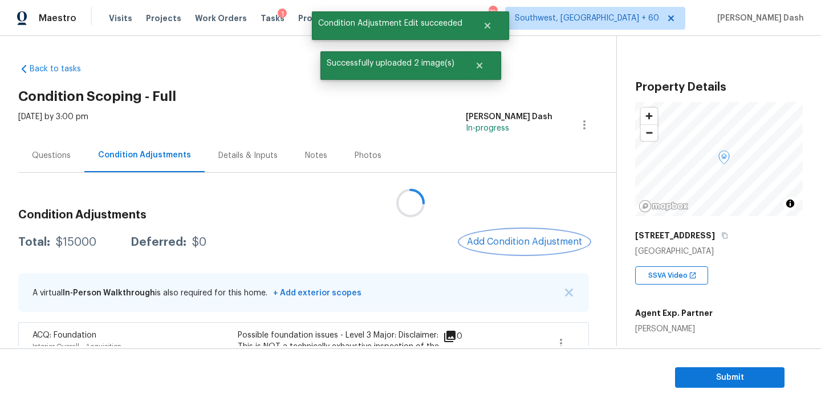
scroll to position [0, 0]
click at [485, 240] on span "Add Condition Adjustment" at bounding box center [523, 242] width 115 height 10
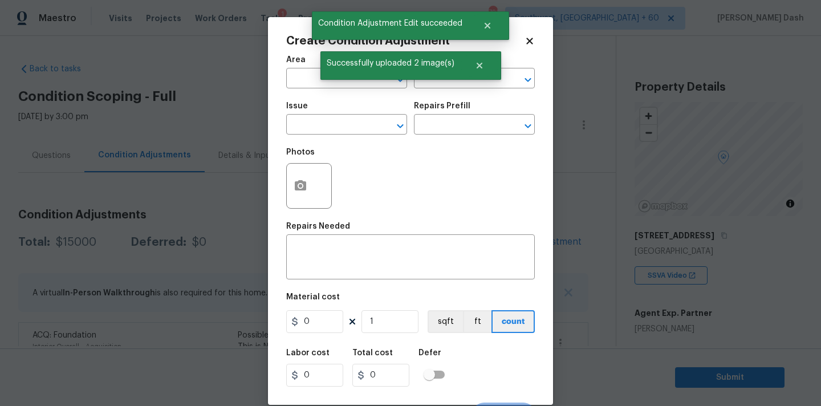
click at [737, 327] on body "Maestro Visits Projects Work Orders Tasks 1 Properties Geo Assignments 721 Sout…" at bounding box center [410, 203] width 821 height 406
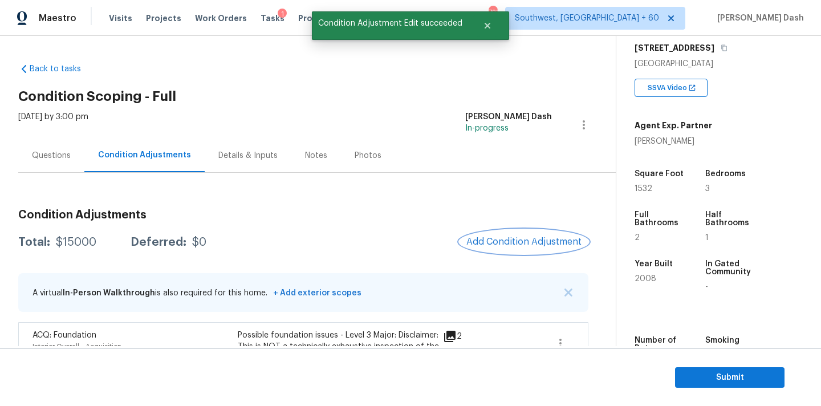
scroll to position [193, 0]
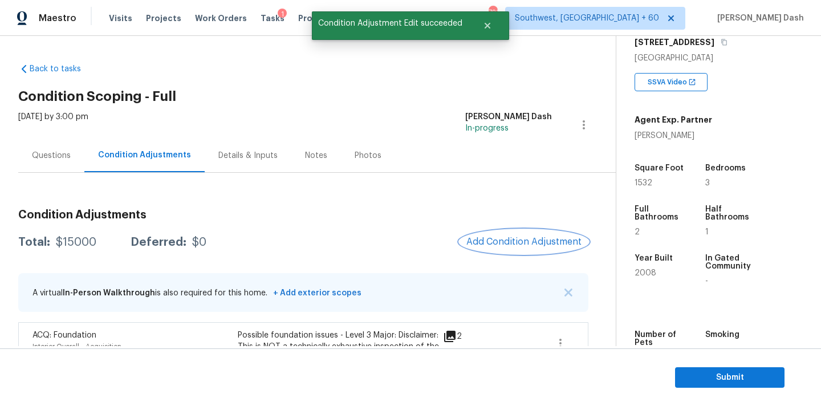
click at [502, 232] on button "Add Condition Adjustment" at bounding box center [523, 242] width 129 height 24
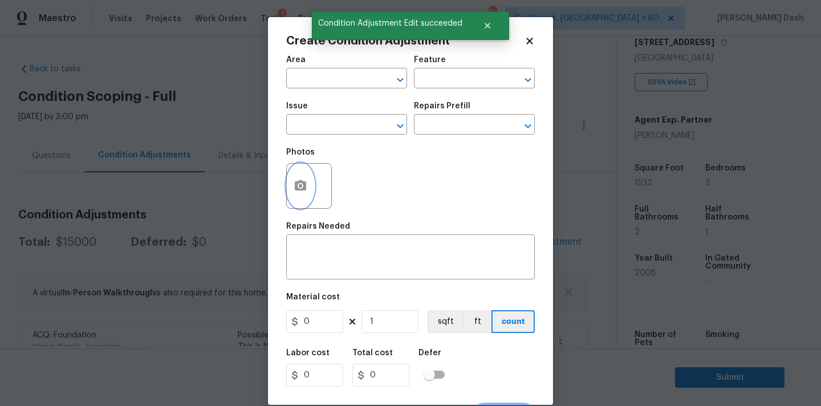
click at [298, 185] on icon "button" at bounding box center [300, 185] width 11 height 10
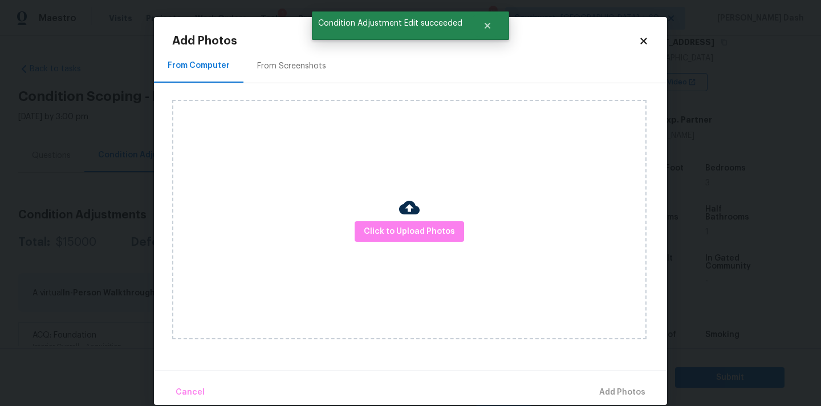
click at [434, 242] on div "Click to Upload Photos" at bounding box center [409, 219] width 474 height 239
click at [433, 237] on span "Click to Upload Photos" at bounding box center [409, 232] width 91 height 14
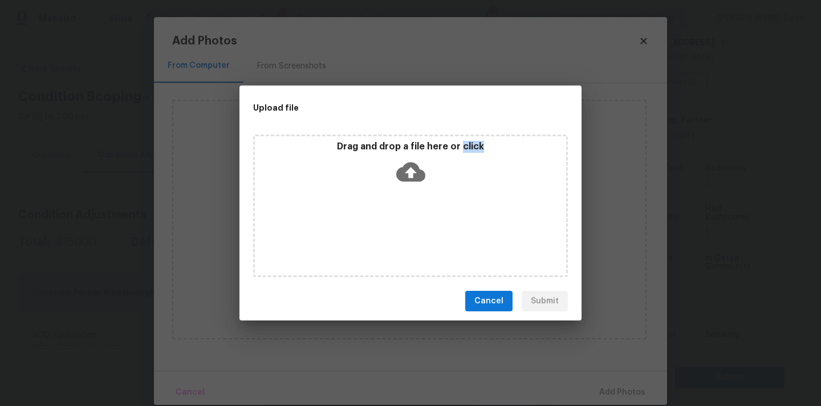
click at [433, 237] on div "Drag and drop a file here or click" at bounding box center [410, 206] width 315 height 143
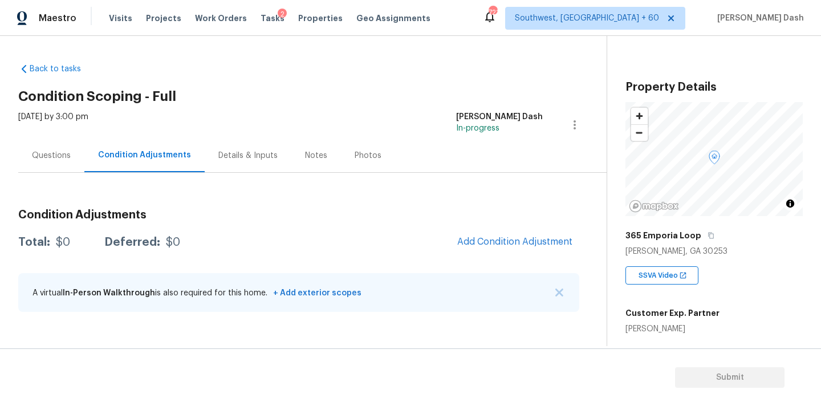
drag, startPoint x: 412, startPoint y: 365, endPoint x: 418, endPoint y: 361, distance: 7.6
click at [418, 361] on section "Submit" at bounding box center [410, 377] width 821 height 58
click at [495, 245] on span "Add Condition Adjustment" at bounding box center [514, 242] width 115 height 10
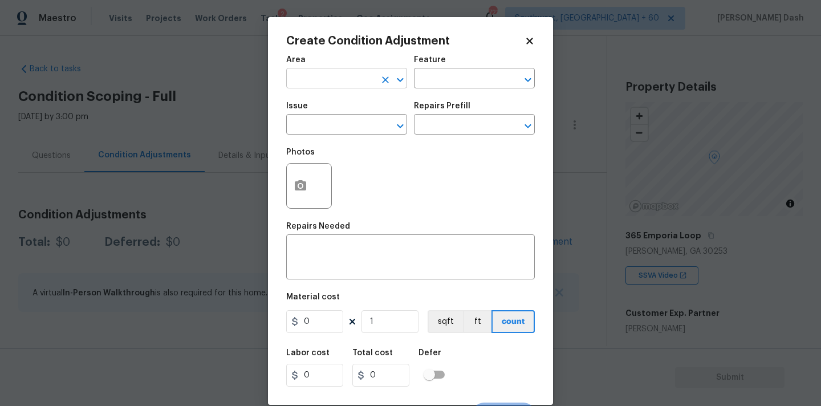
click at [360, 83] on input "text" at bounding box center [330, 80] width 89 height 18
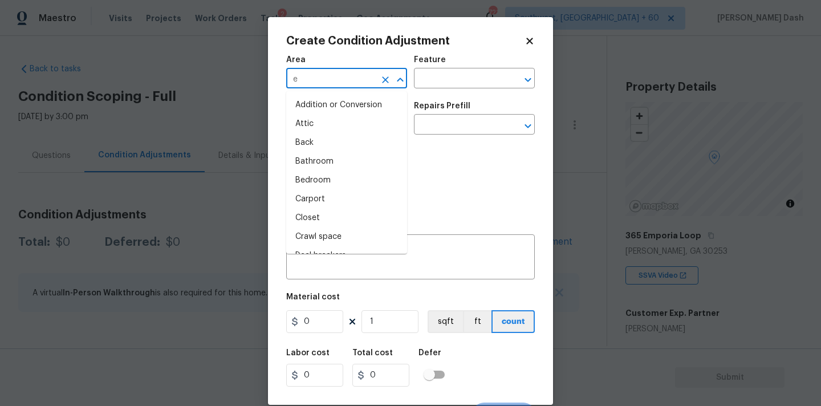
type input "ex"
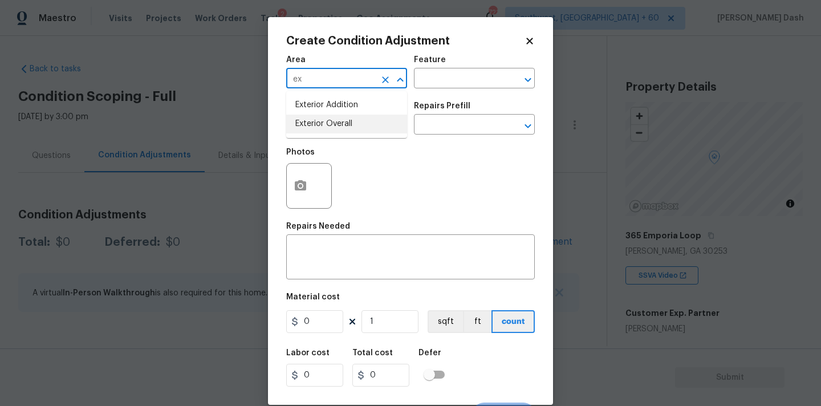
click at [321, 121] on li "Exterior Overall" at bounding box center [346, 124] width 121 height 19
type input "Exterior Overall"
click at [303, 164] on button "button" at bounding box center [300, 186] width 27 height 44
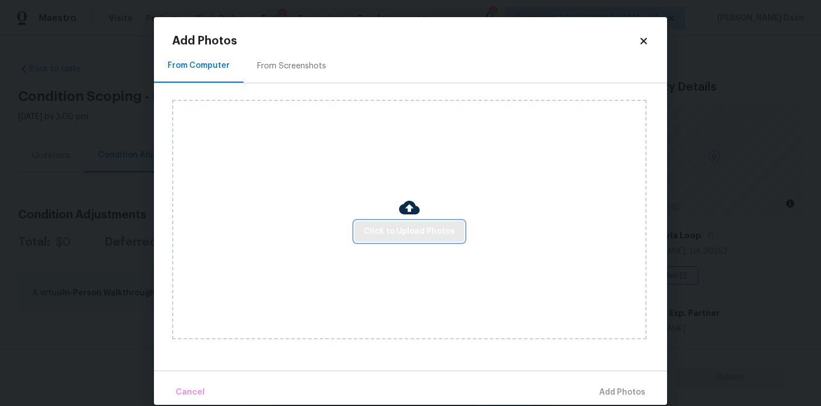
click at [417, 232] on span "Click to Upload Photos" at bounding box center [409, 232] width 91 height 14
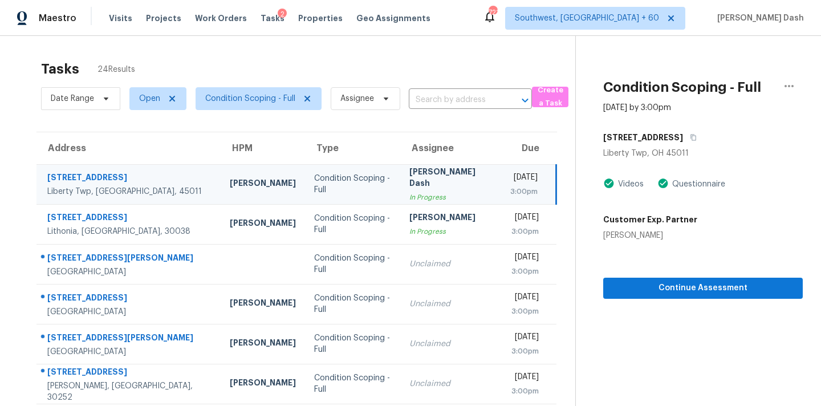
scroll to position [43, 0]
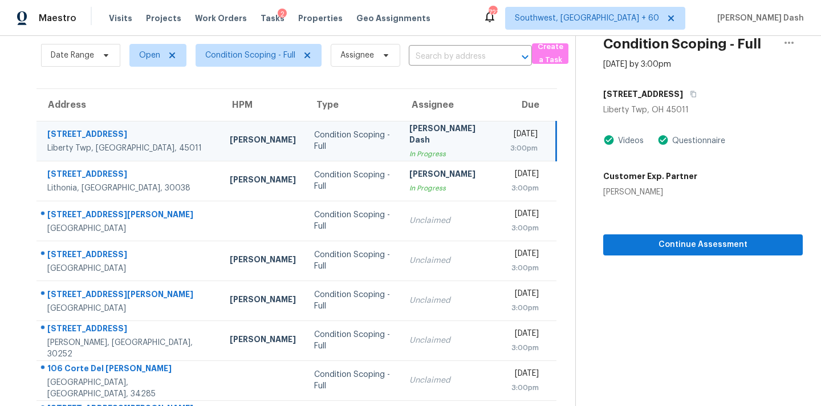
click at [361, 83] on section "Tasks 24 Results Date Range Open Condition Scoping - Full Assignee ​ Create a T…" at bounding box center [296, 281] width 557 height 540
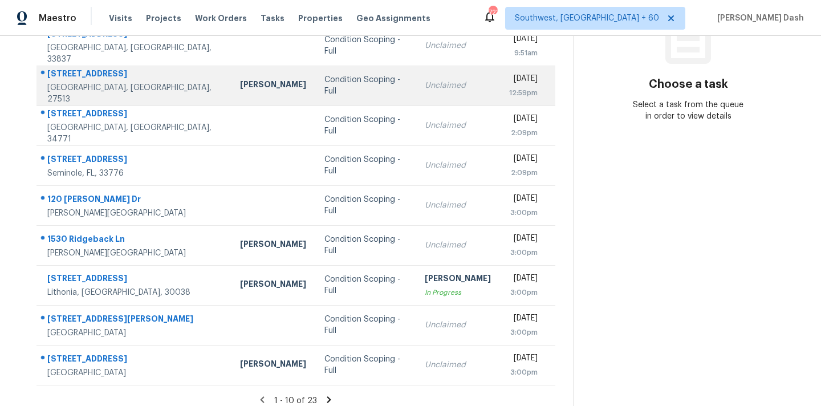
scroll to position [188, 0]
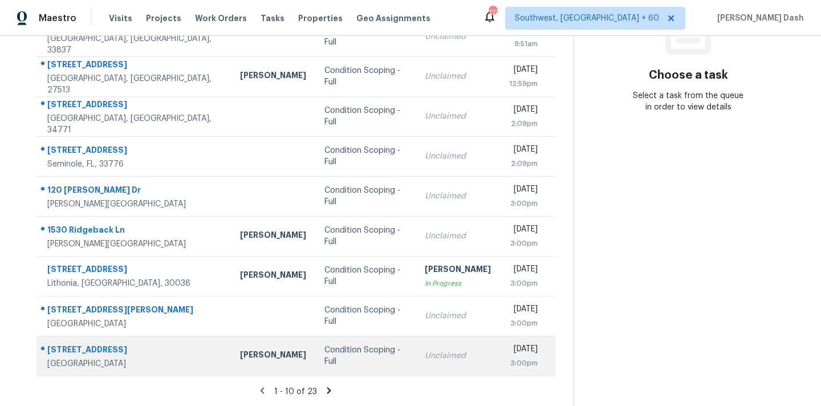
click at [315, 363] on td "Condition Scoping - Full" at bounding box center [365, 356] width 100 height 40
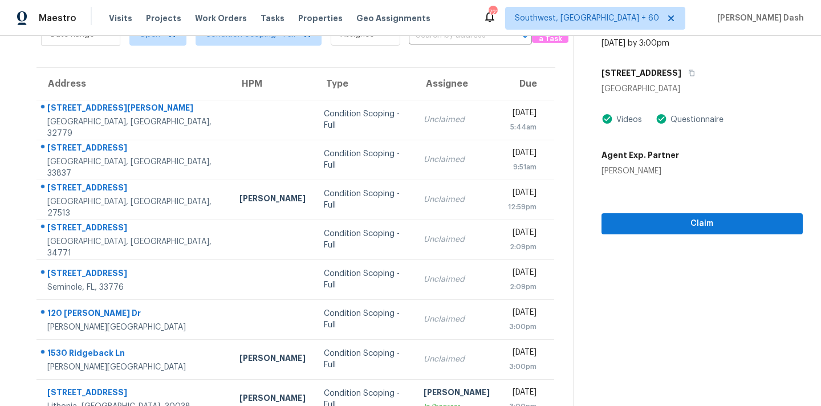
scroll to position [0, 0]
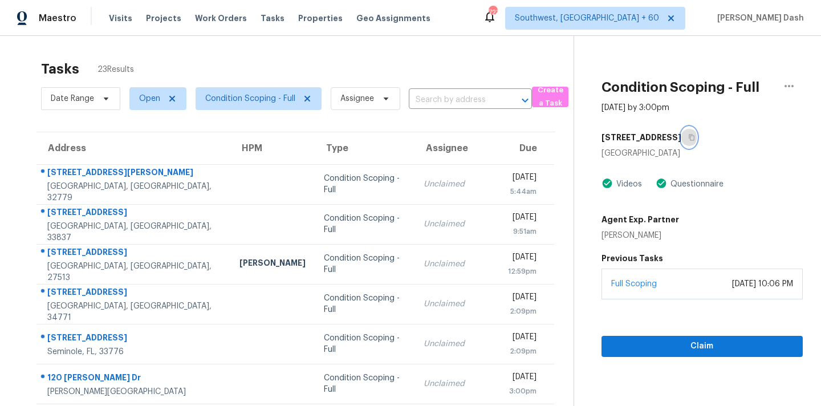
click at [689, 140] on icon "button" at bounding box center [692, 138] width 6 height 6
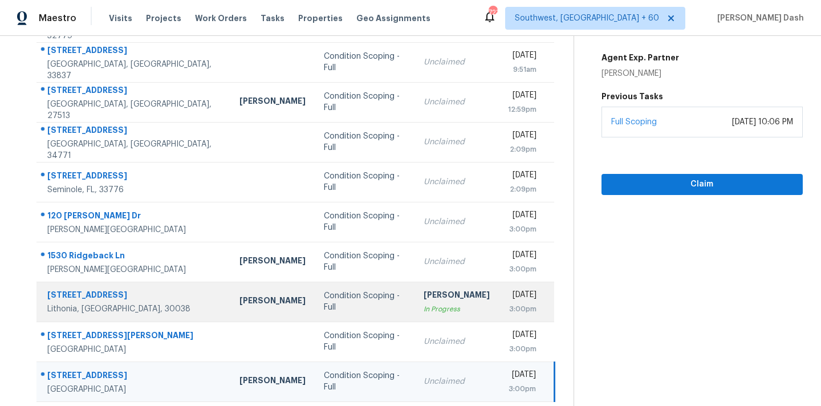
scroll to position [188, 0]
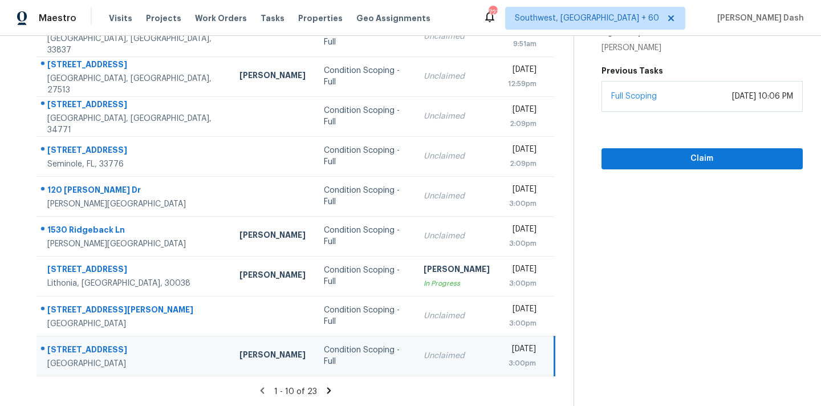
click at [329, 388] on icon at bounding box center [329, 390] width 10 height 10
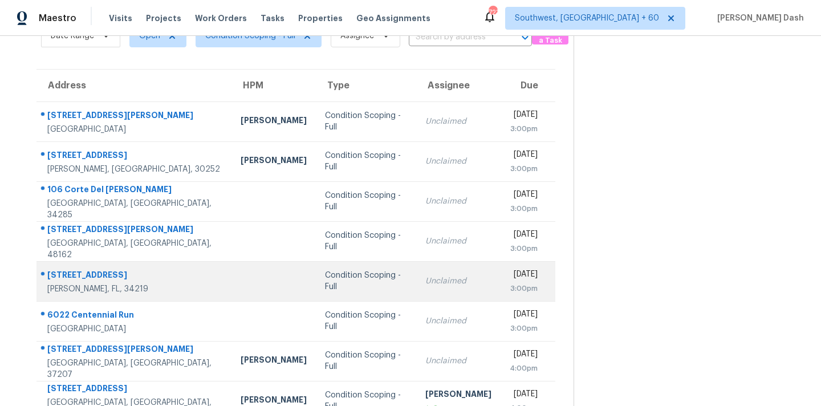
scroll to position [62, 0]
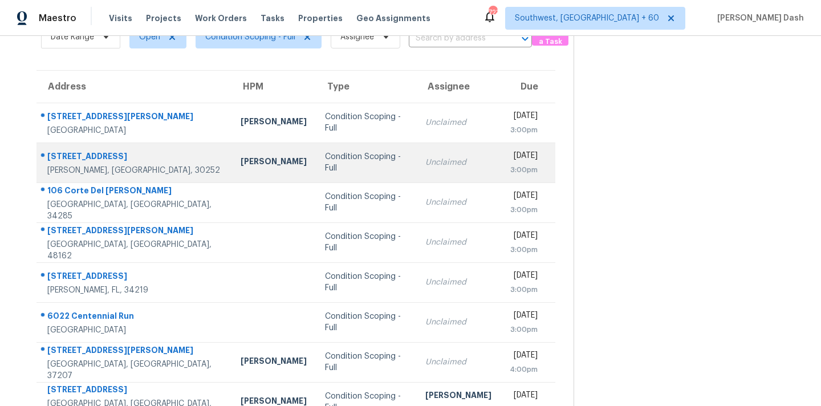
click at [325, 162] on div "Condition Scoping - Full" at bounding box center [366, 162] width 82 height 23
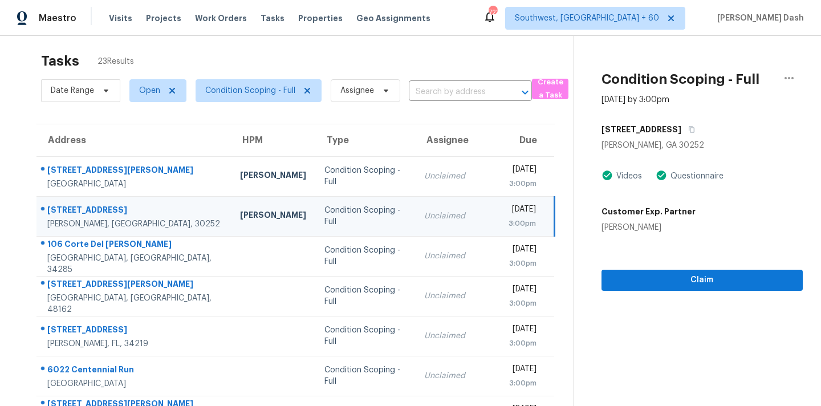
scroll to position [0, 0]
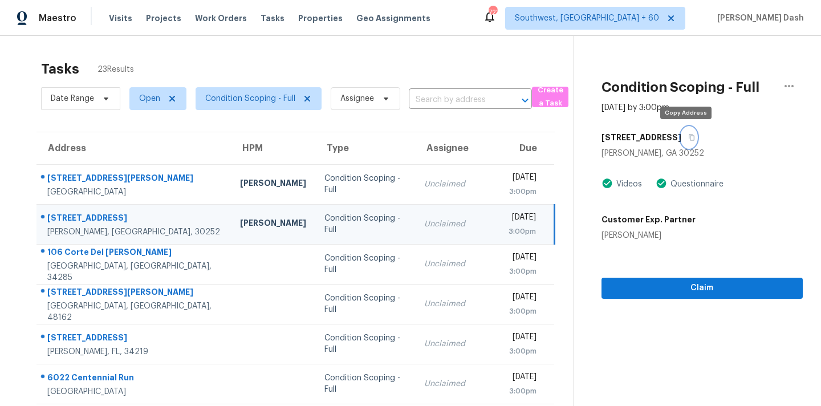
click at [687, 131] on button "button" at bounding box center [688, 137] width 15 height 21
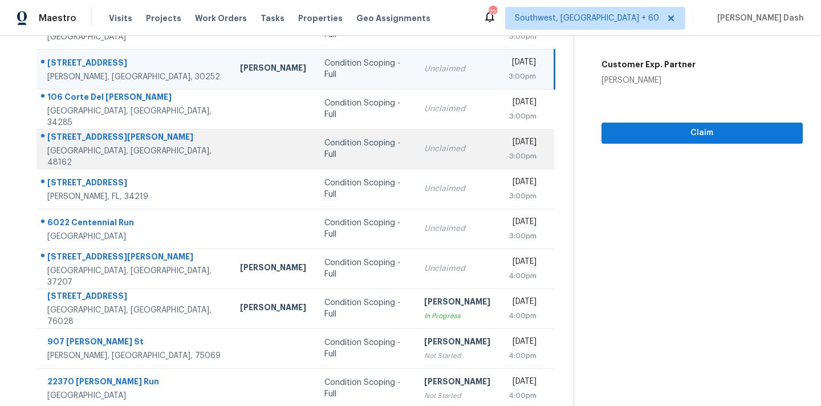
scroll to position [188, 0]
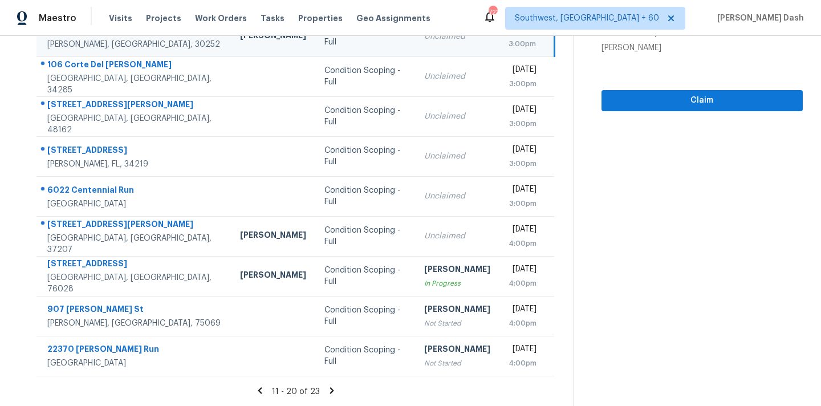
click at [330, 388] on icon at bounding box center [332, 390] width 4 height 6
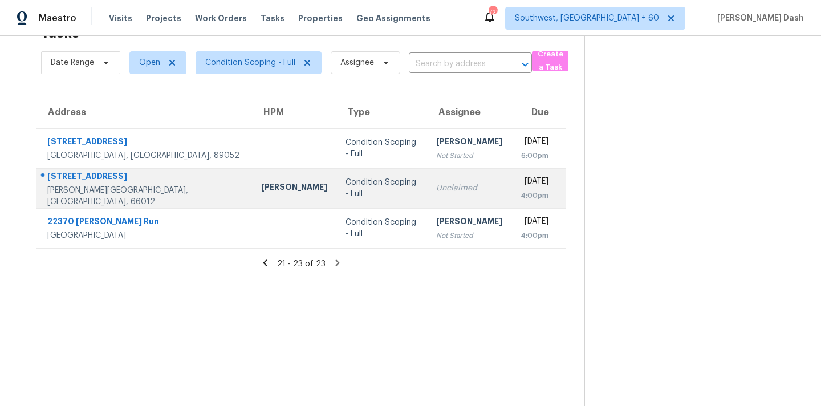
click at [261, 190] on div "[PERSON_NAME]" at bounding box center [294, 188] width 66 height 14
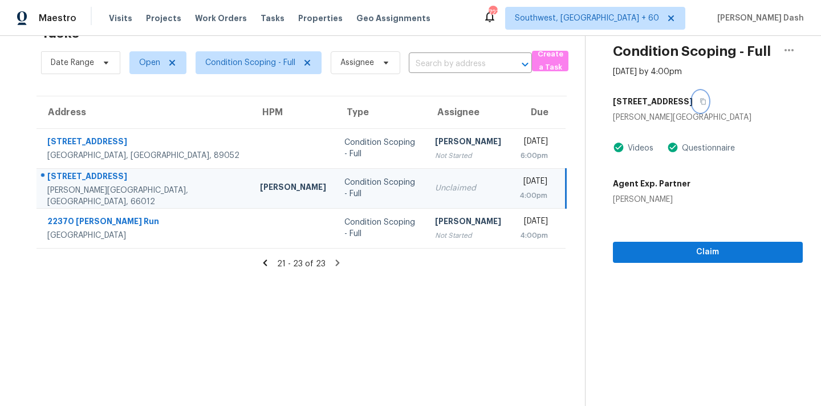
click at [699, 103] on icon "button" at bounding box center [702, 101] width 7 height 7
